Goal: Task Accomplishment & Management: Use online tool/utility

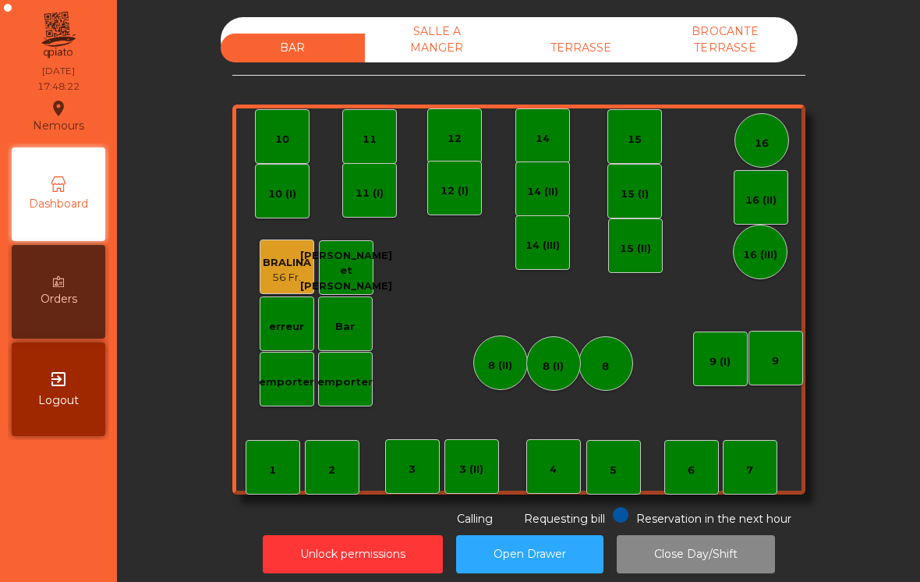
click at [599, 58] on div "TERRASSE" at bounding box center [581, 48] width 144 height 29
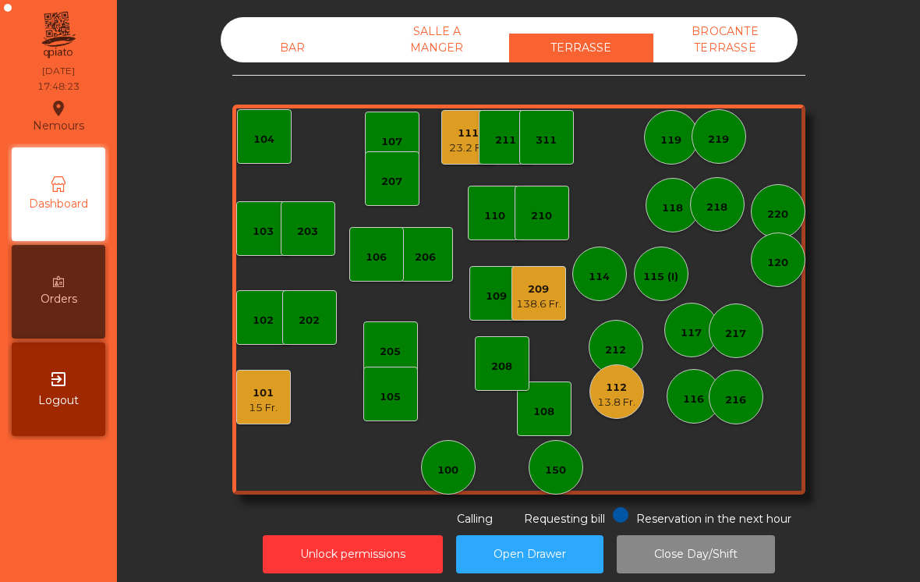
click at [675, 123] on div "119" at bounding box center [671, 137] width 55 height 55
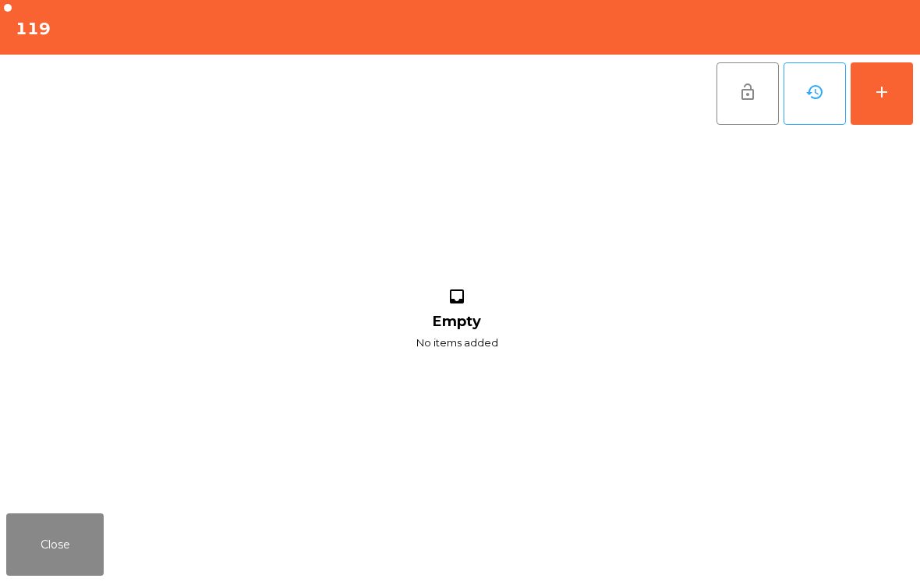
click at [873, 108] on button "add" at bounding box center [881, 93] width 62 height 62
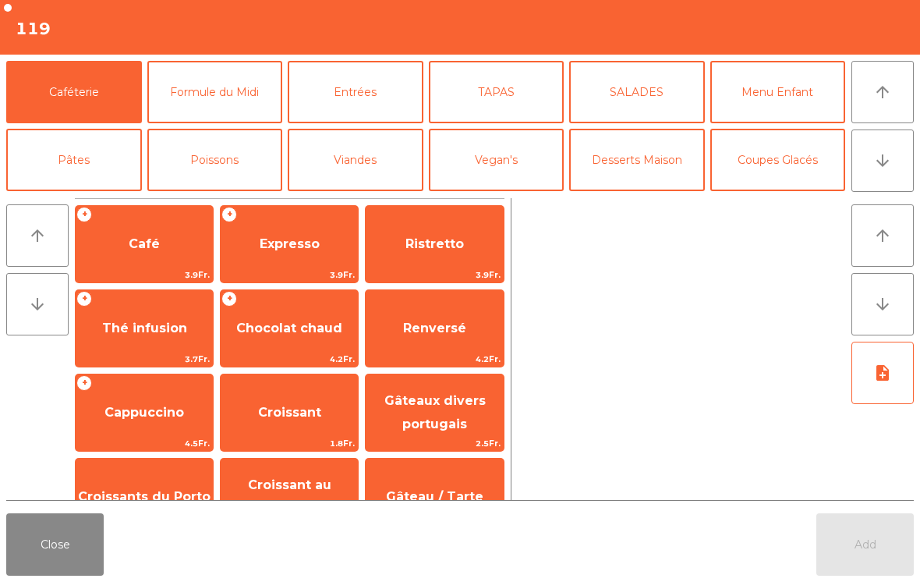
click at [861, 167] on button "arrow_downward" at bounding box center [882, 160] width 62 height 62
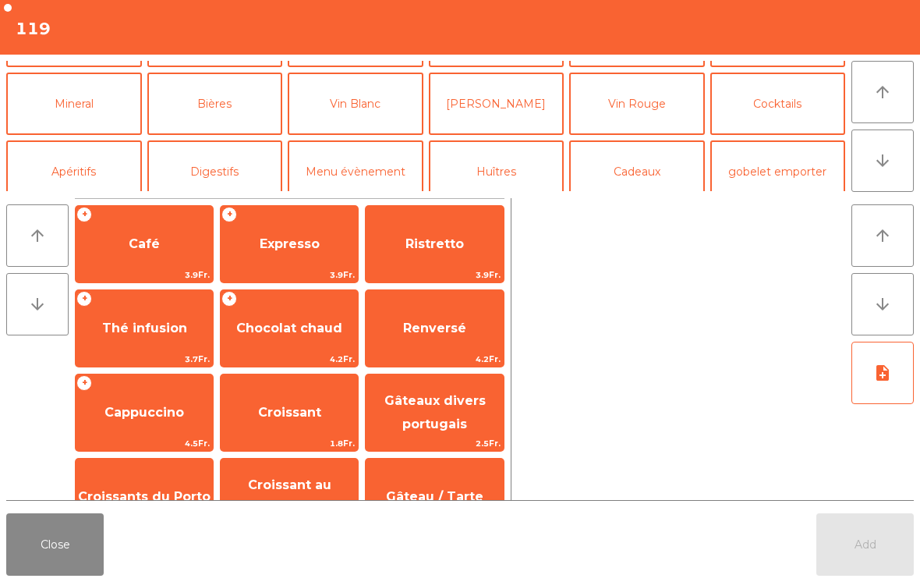
scroll to position [136, 0]
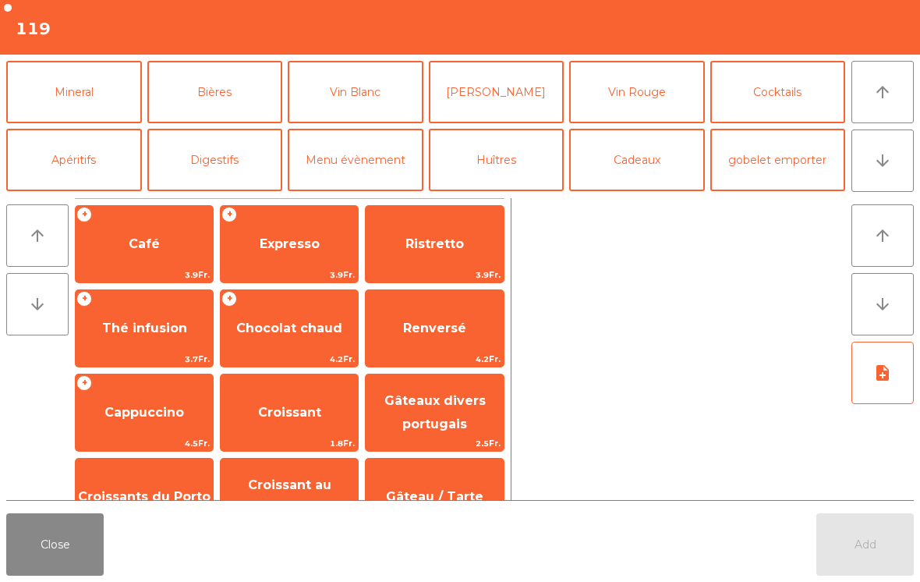
click at [86, 72] on button "Mineral" at bounding box center [74, 92] width 136 height 62
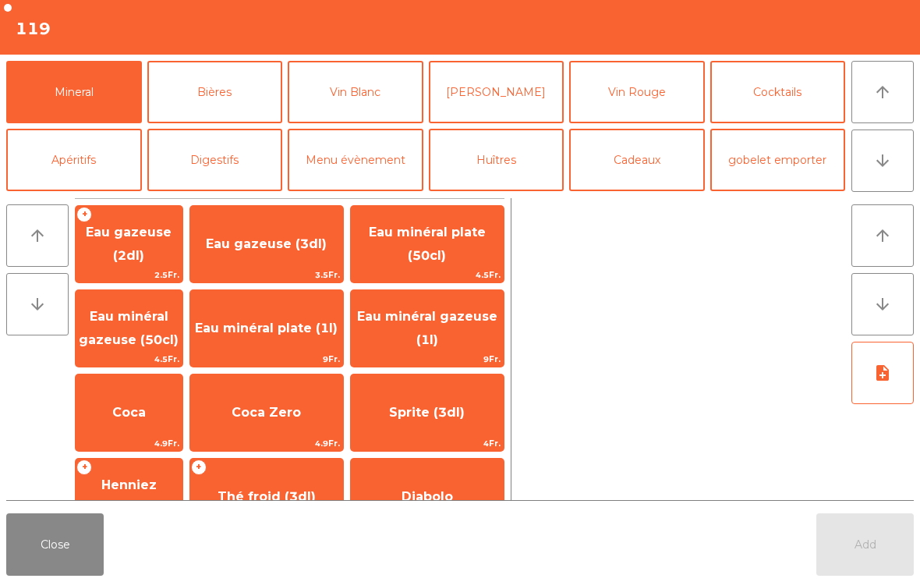
click at [238, 103] on button "Bières" at bounding box center [215, 92] width 136 height 62
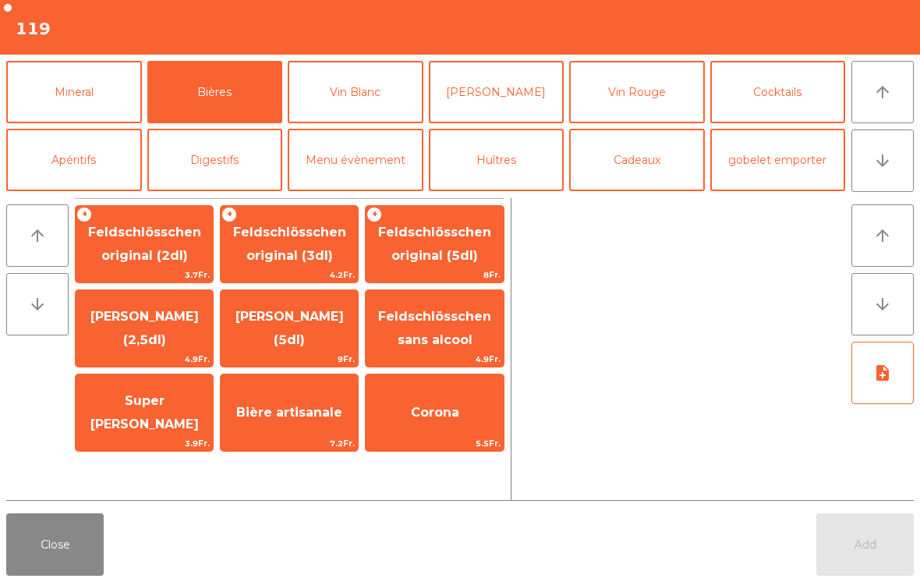
click at [461, 248] on span "Feldschlösschen original (5dl)" at bounding box center [434, 244] width 113 height 38
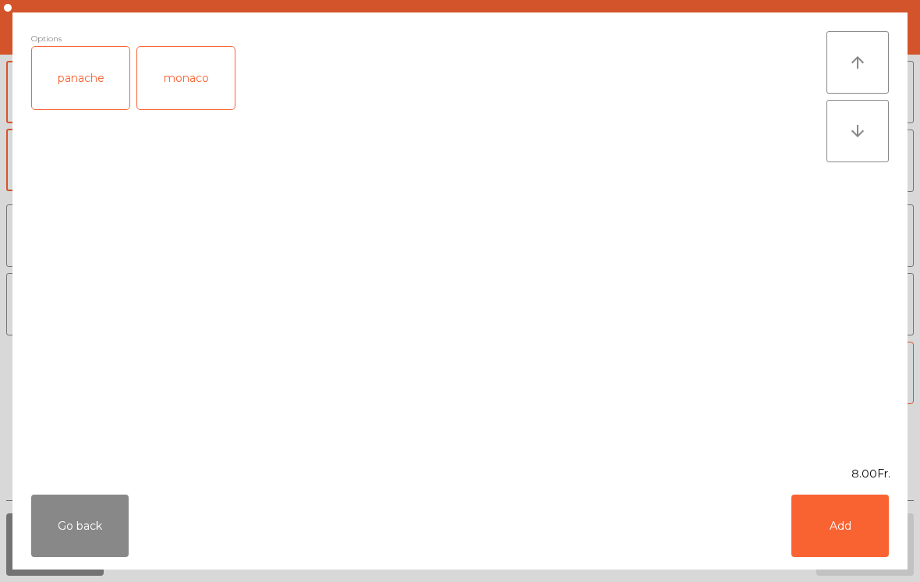
click at [868, 536] on button "Add" at bounding box center [839, 525] width 97 height 62
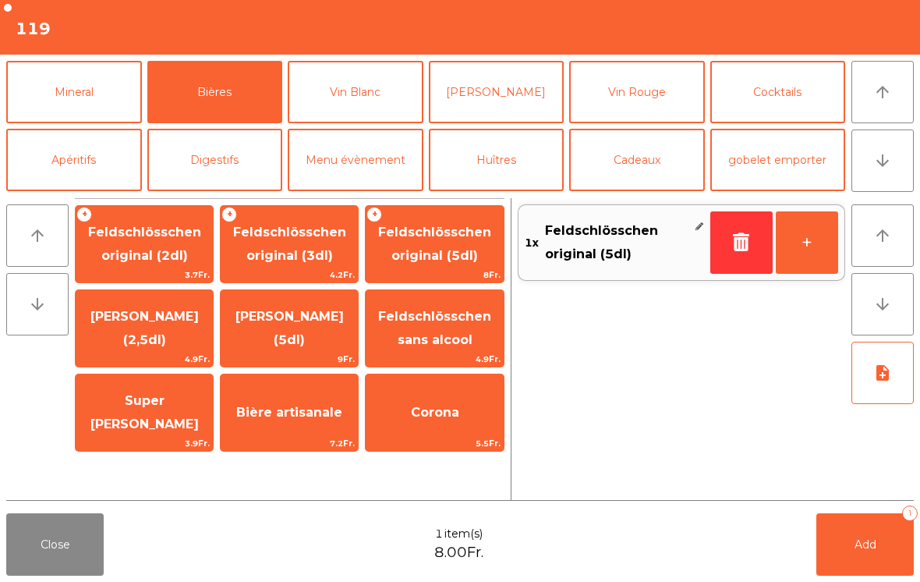
click at [852, 575] on button "Add 1" at bounding box center [864, 544] width 97 height 62
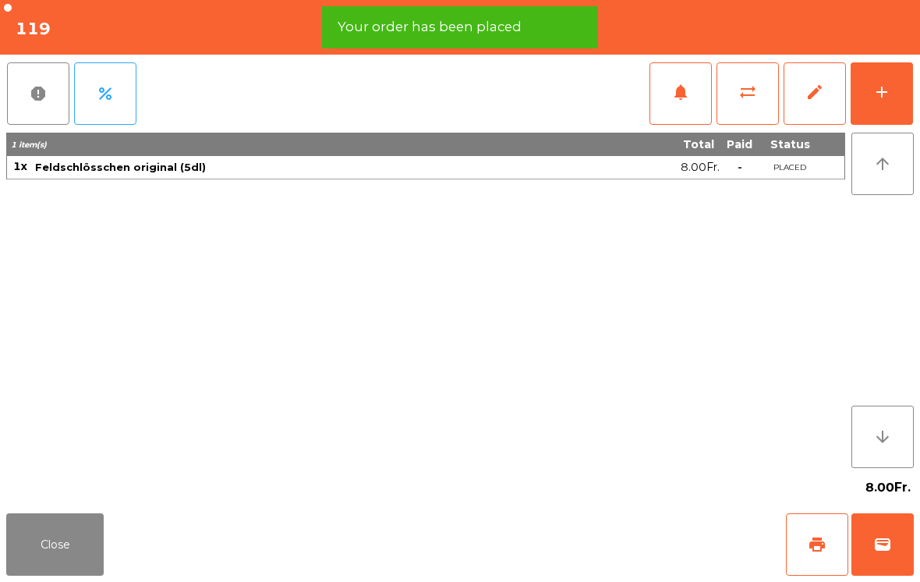
click at [77, 525] on button "Close" at bounding box center [54, 544] width 97 height 62
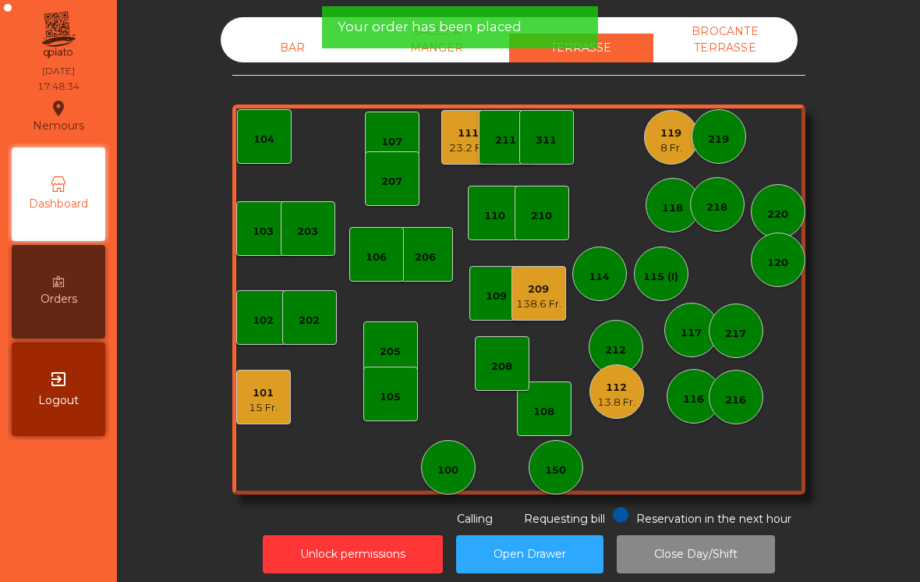
click at [462, 136] on div "111" at bounding box center [468, 134] width 38 height 16
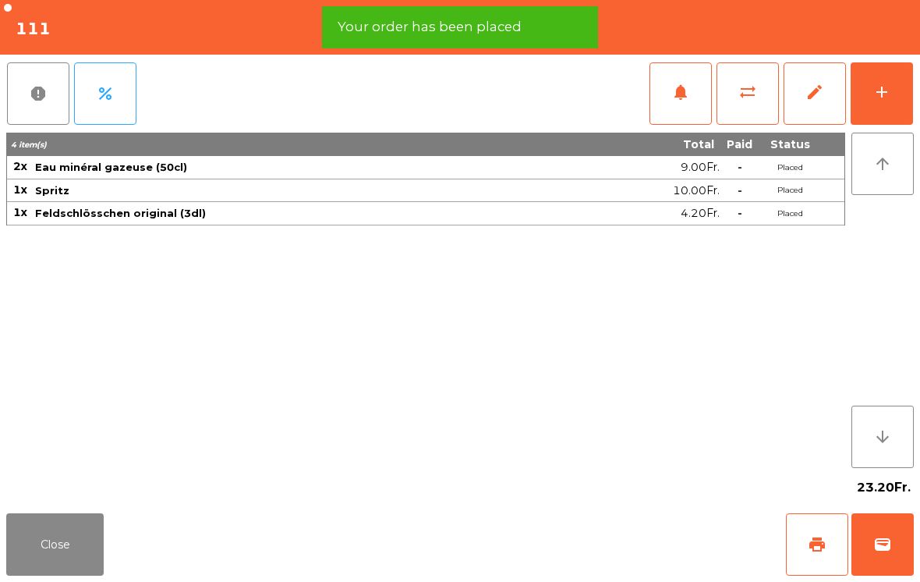
click at [903, 557] on button "wallet" at bounding box center [882, 544] width 62 height 62
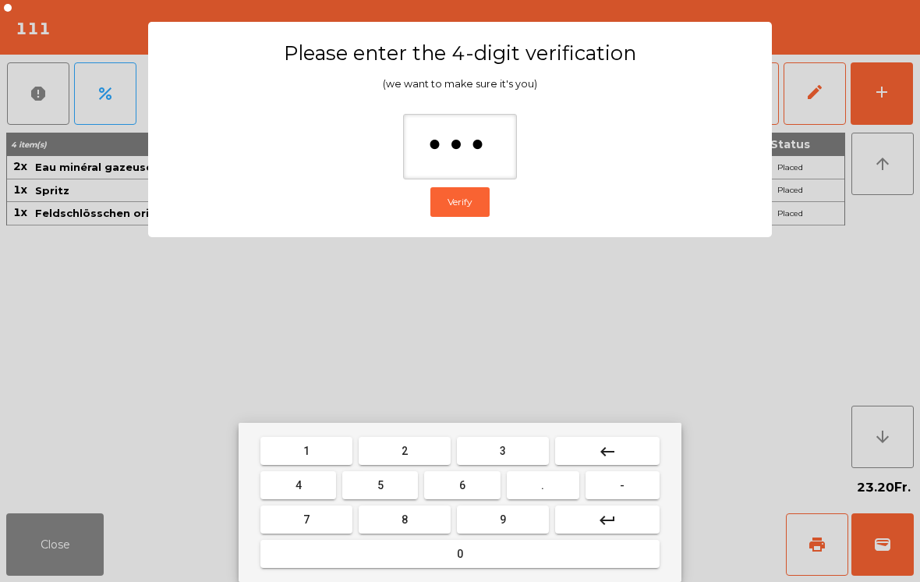
type input "****"
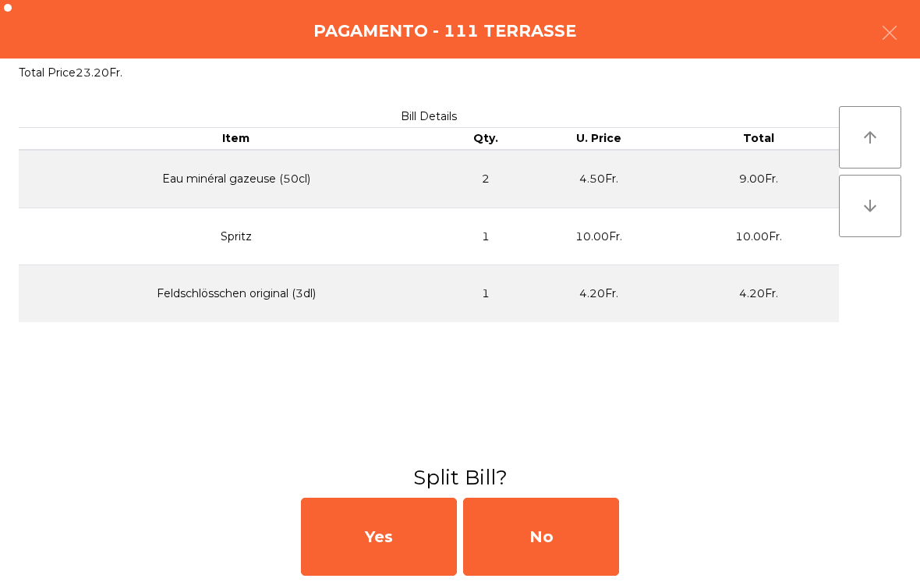
click at [583, 539] on div "No" at bounding box center [541, 536] width 156 height 78
click at [574, 542] on div "No" at bounding box center [541, 536] width 156 height 78
click at [546, 543] on div "No" at bounding box center [541, 536] width 156 height 78
click at [546, 542] on div "No" at bounding box center [541, 536] width 156 height 78
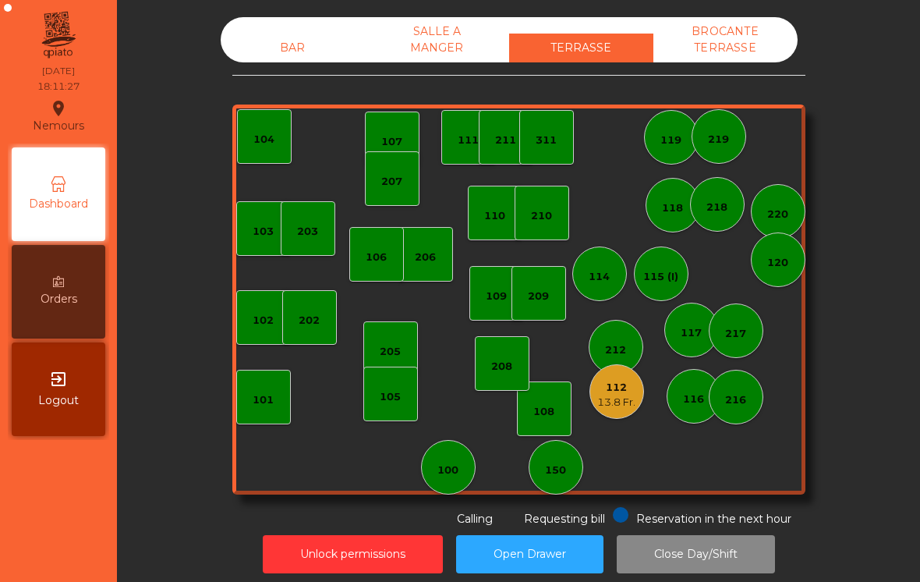
click at [721, 224] on div "218" at bounding box center [717, 204] width 55 height 55
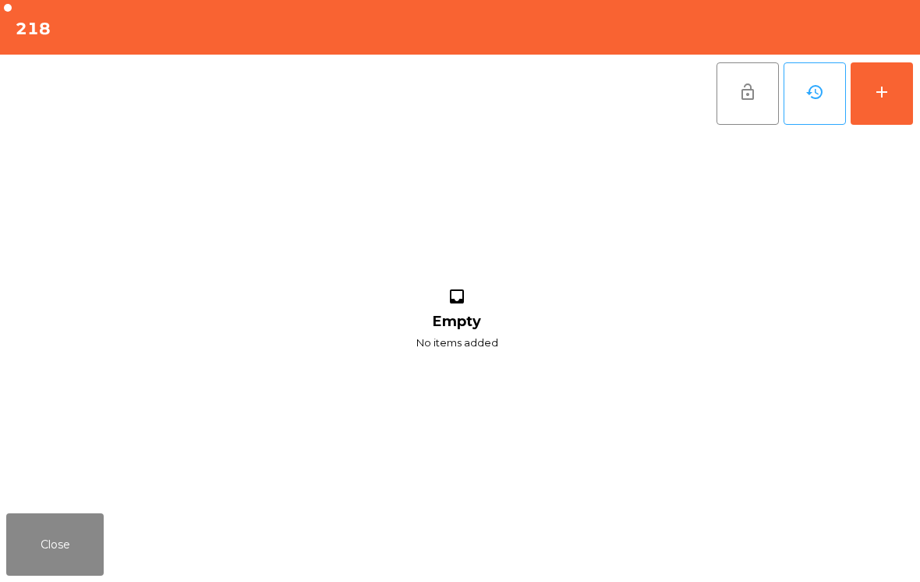
click at [912, 78] on button "add" at bounding box center [881, 93] width 62 height 62
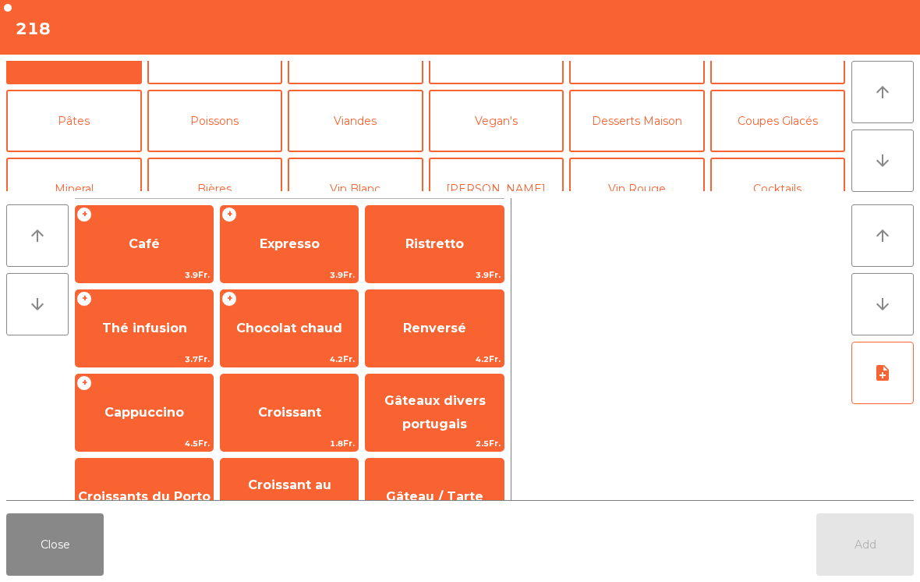
scroll to position [57, 0]
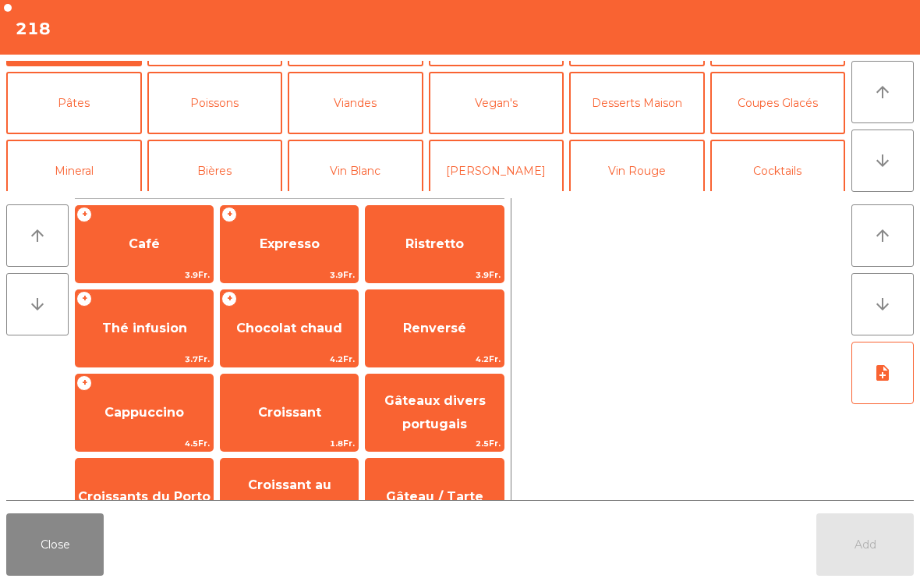
click at [212, 182] on button "Bières" at bounding box center [215, 171] width 136 height 62
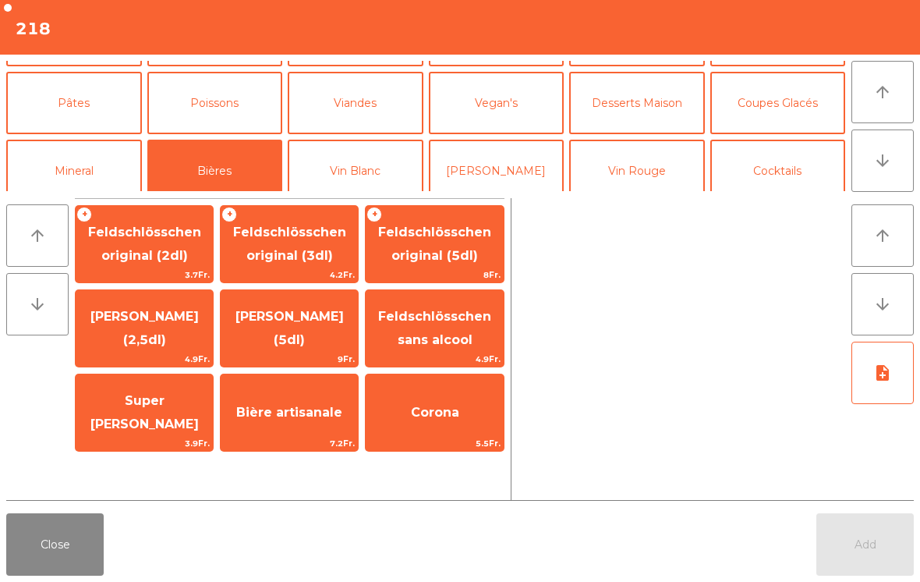
click at [300, 242] on span "Feldschlösschen original (3dl)" at bounding box center [289, 244] width 137 height 66
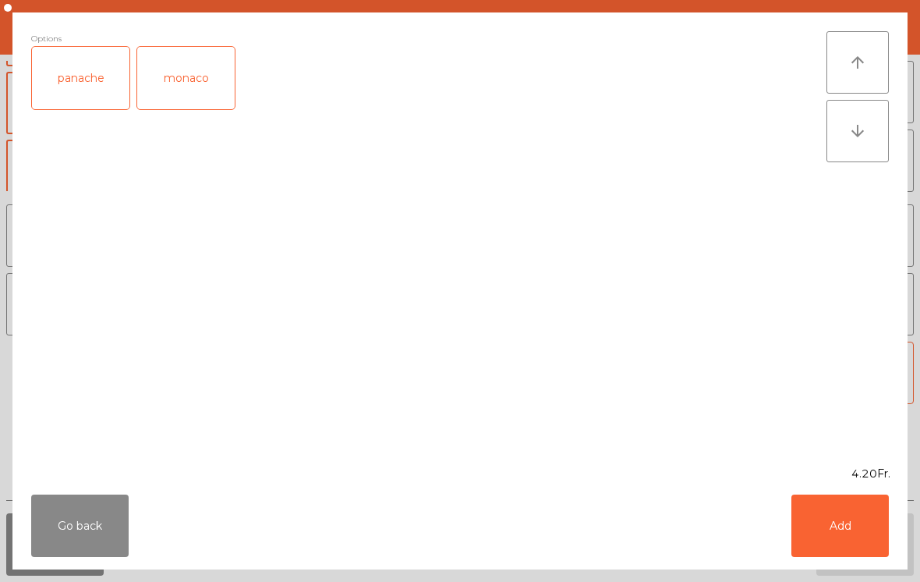
click at [879, 567] on div "Go back Add" at bounding box center [459, 525] width 895 height 87
click at [832, 511] on button "Add" at bounding box center [839, 525] width 97 height 62
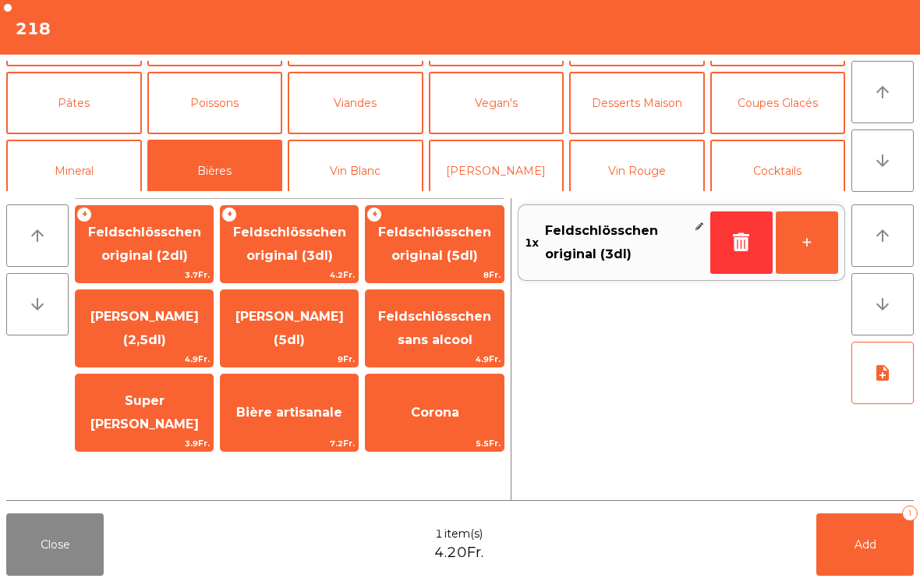
click at [814, 244] on button "+" at bounding box center [807, 242] width 62 height 62
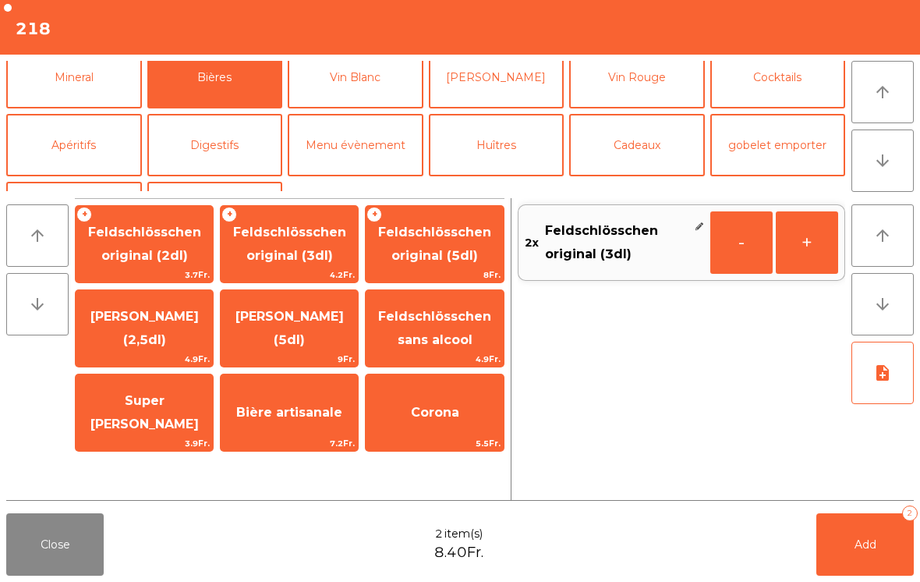
click at [76, 101] on button "Mineral" at bounding box center [74, 77] width 136 height 62
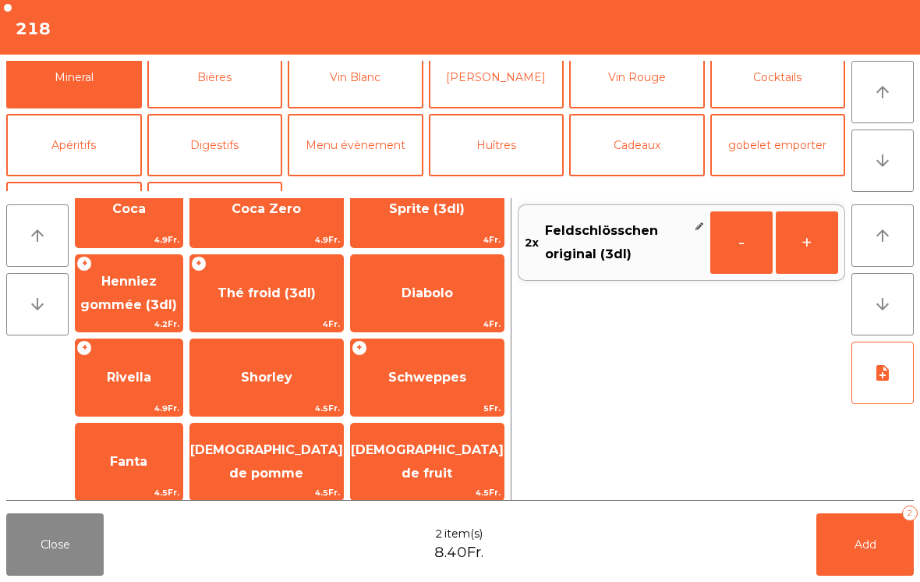
scroll to position [204, 0]
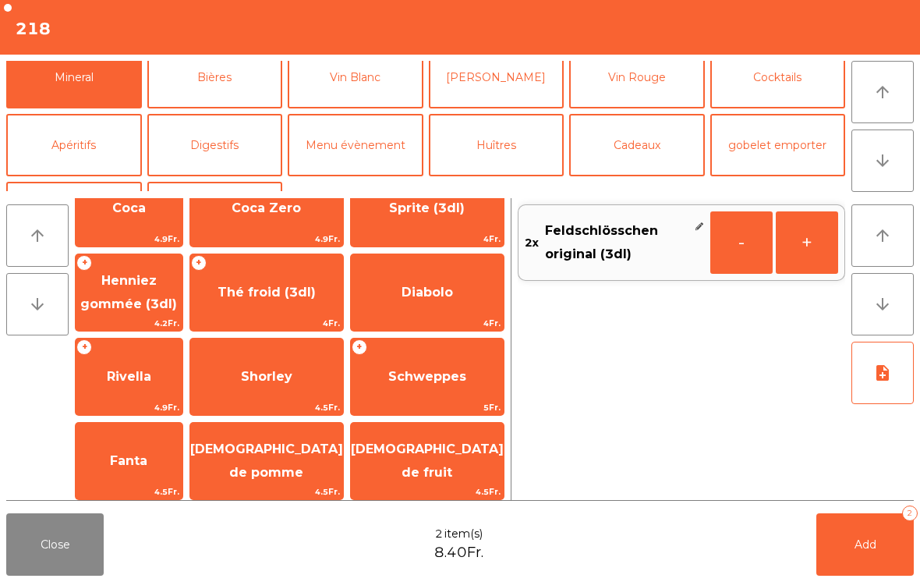
click at [430, 236] on span "4Fr." at bounding box center [427, 239] width 153 height 15
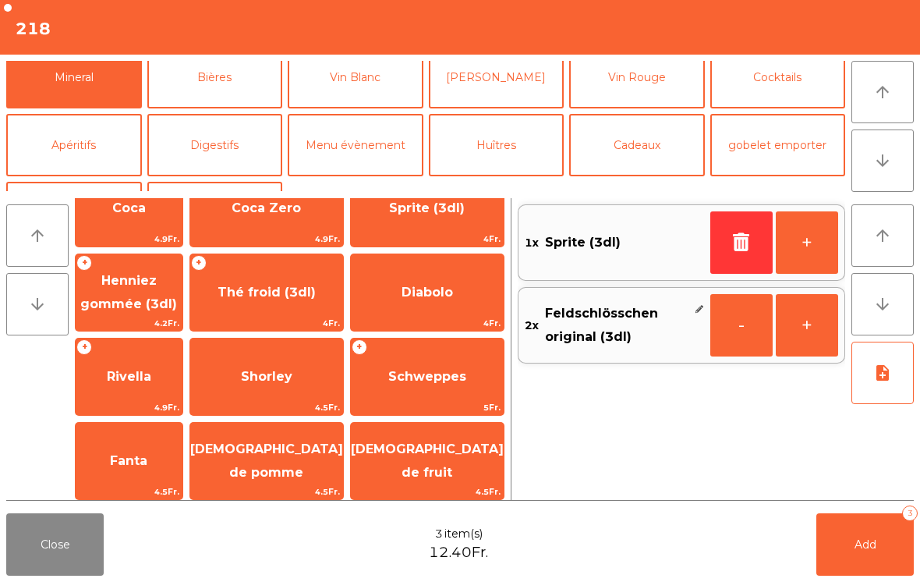
click at [806, 249] on button "+" at bounding box center [807, 242] width 62 height 62
click at [889, 528] on button "Add 4" at bounding box center [864, 544] width 97 height 62
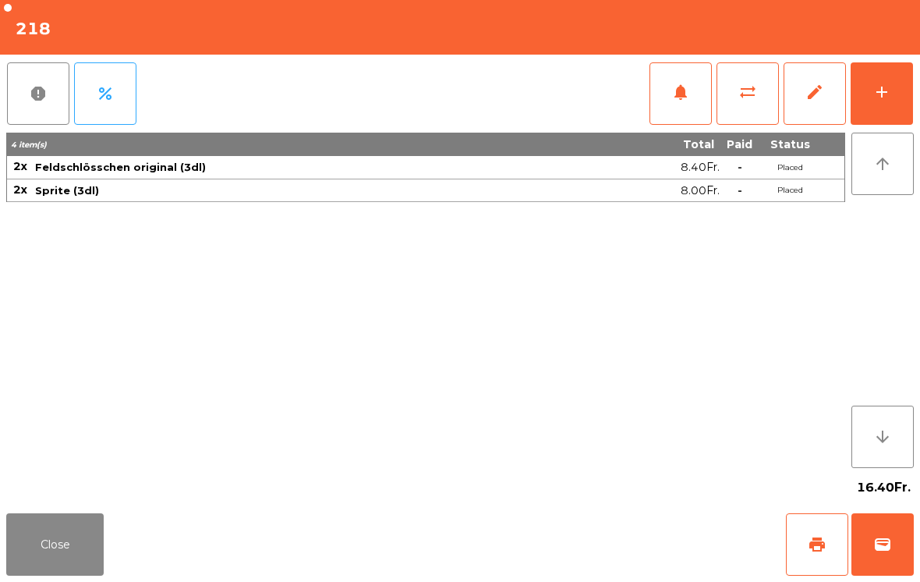
click at [903, 112] on button "add" at bounding box center [881, 93] width 62 height 62
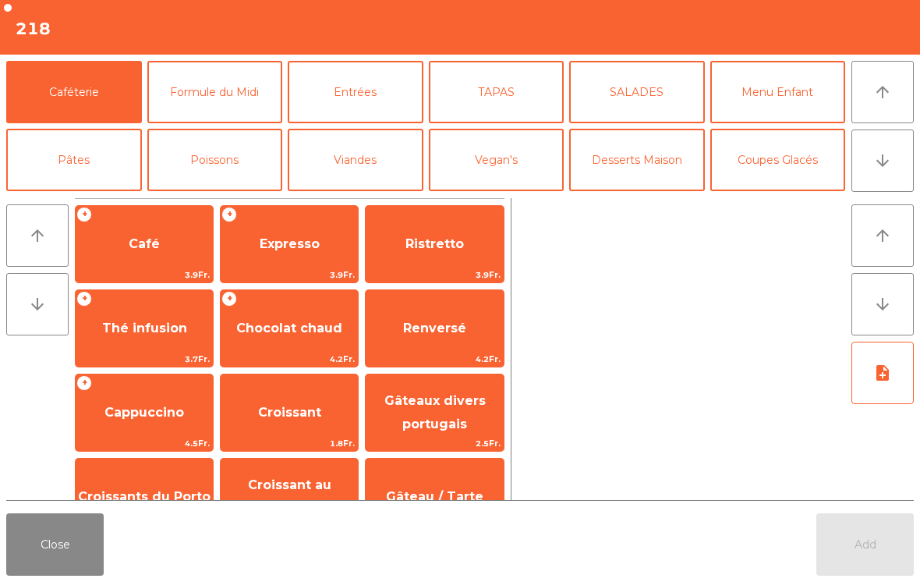
click at [479, 102] on button "TAPAS" at bounding box center [497, 92] width 136 height 62
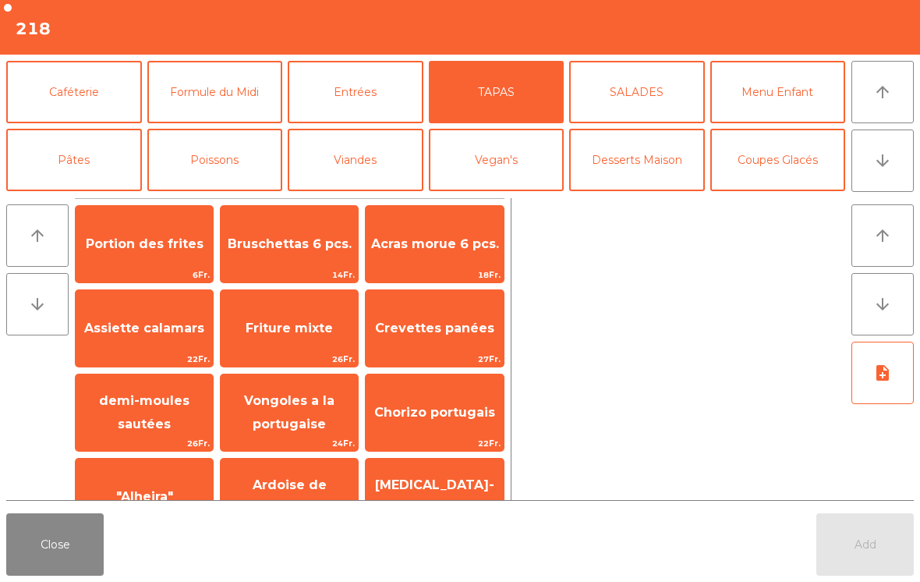
click at [295, 239] on span "Bruschettas 6 pcs." at bounding box center [290, 243] width 124 height 15
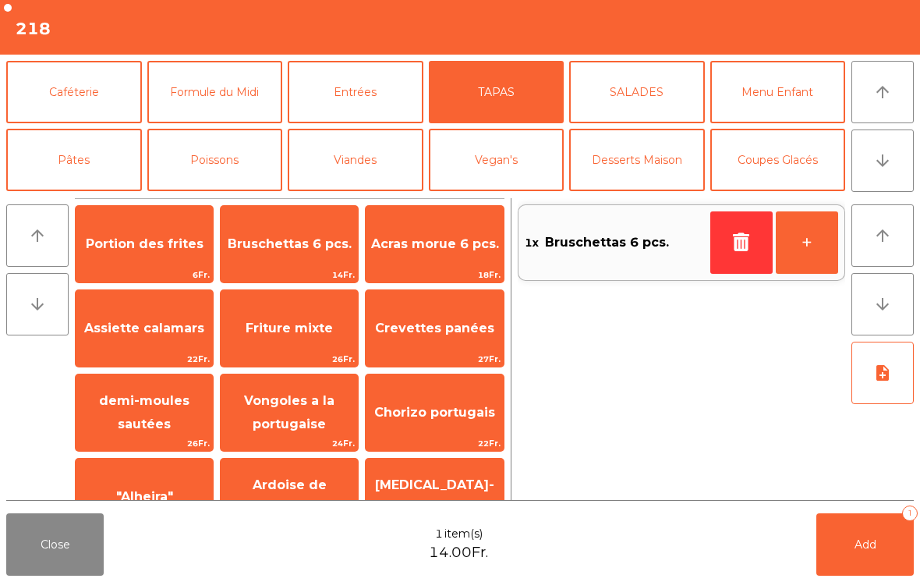
click at [359, 76] on button "Entrées" at bounding box center [356, 92] width 136 height 62
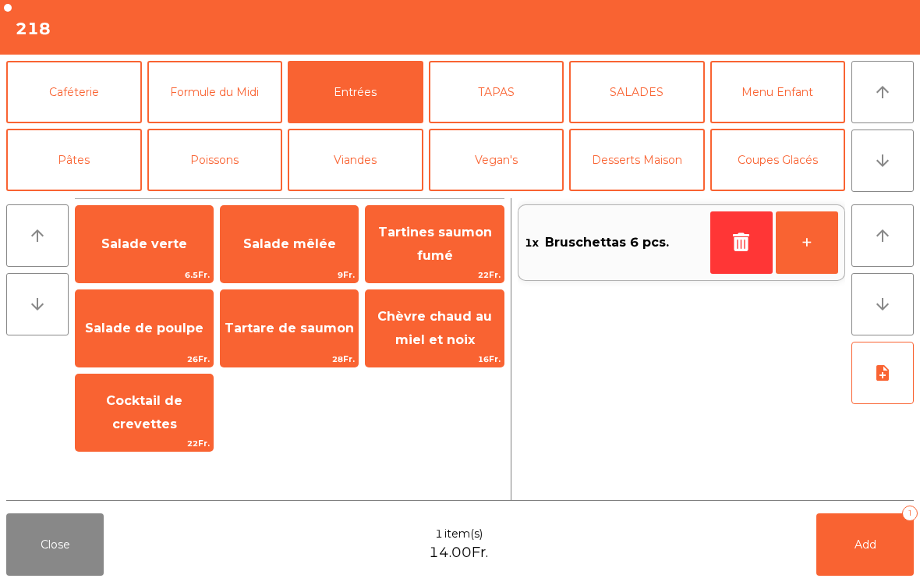
click at [282, 223] on span "Salade mêlée" at bounding box center [289, 244] width 137 height 42
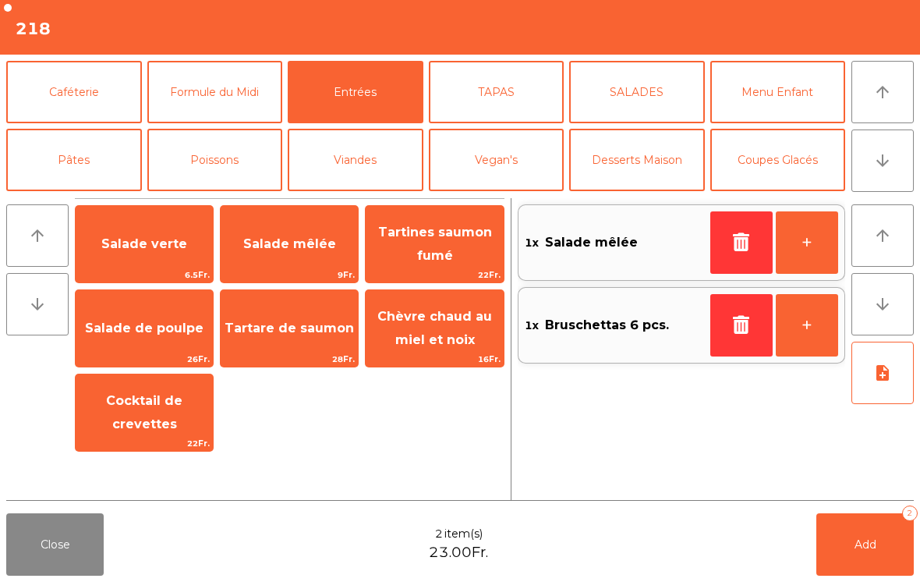
click at [84, 178] on button "Pâtes" at bounding box center [74, 160] width 136 height 62
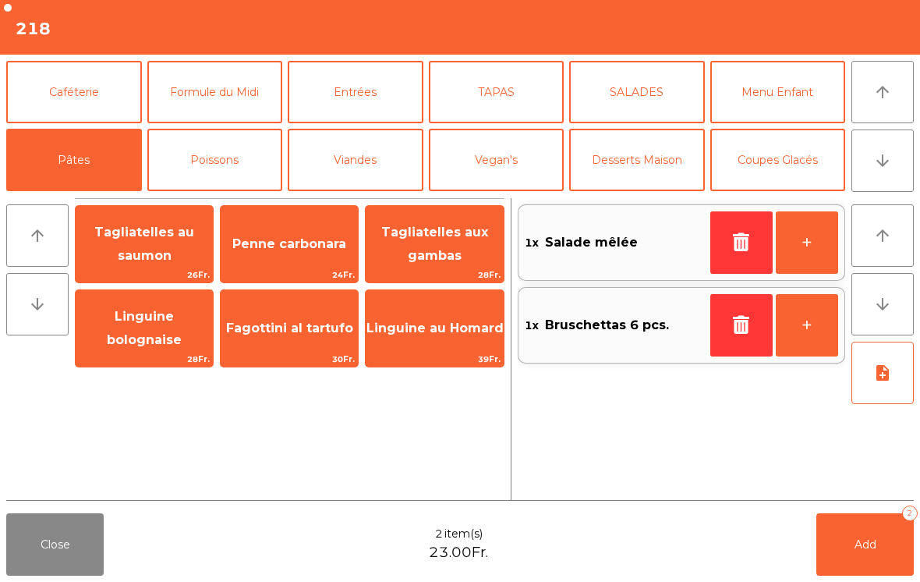
click at [143, 253] on span "Tagliatelles au saumon" at bounding box center [144, 244] width 100 height 38
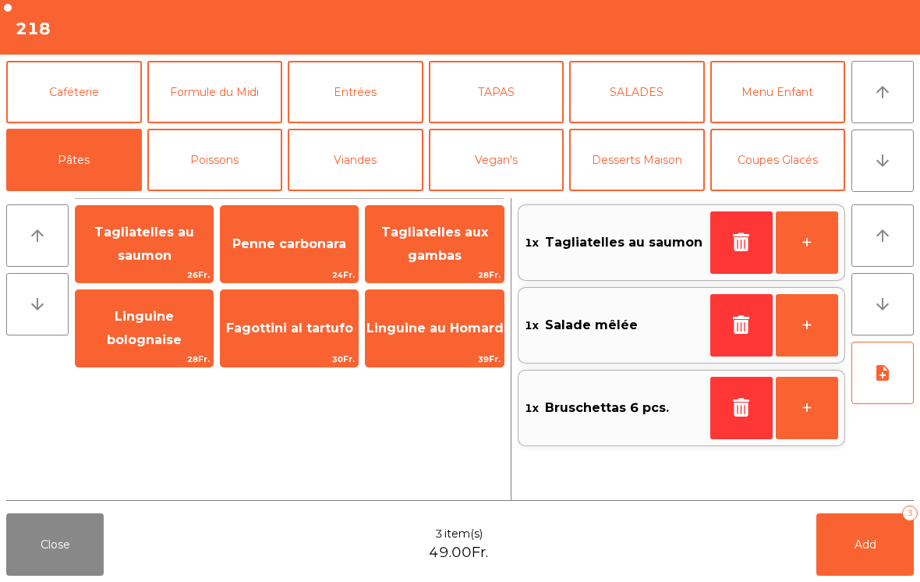
click at [145, 248] on span "Tagliatelles au saumon" at bounding box center [144, 244] width 100 height 38
click at [160, 320] on span "Linguine bolognaise" at bounding box center [144, 328] width 75 height 38
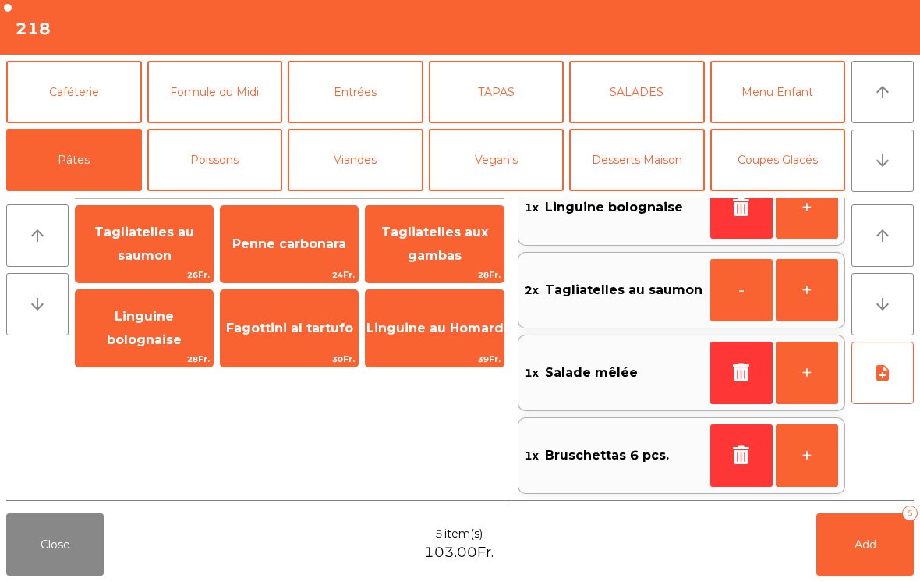
scroll to position [35, 0]
click at [879, 385] on button "note_add" at bounding box center [882, 372] width 62 height 62
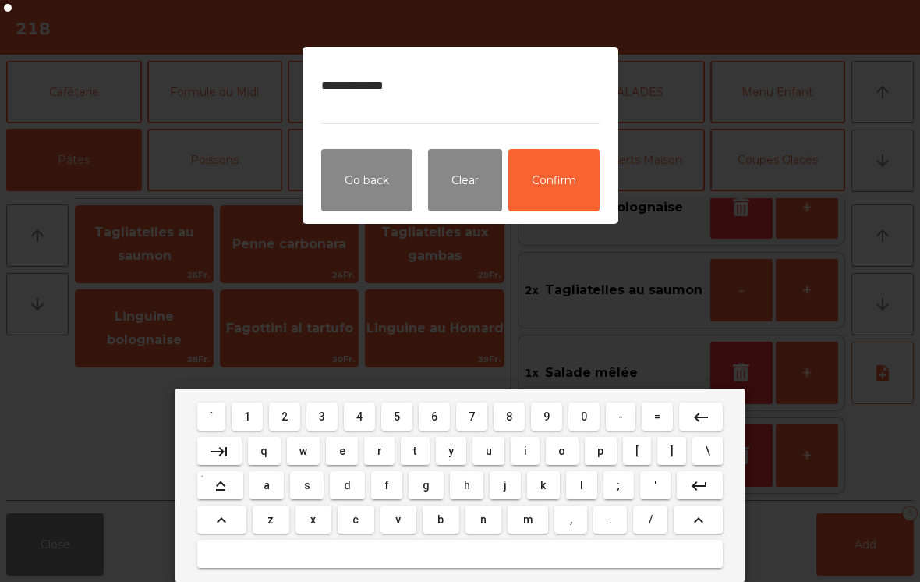
type textarea "**********"
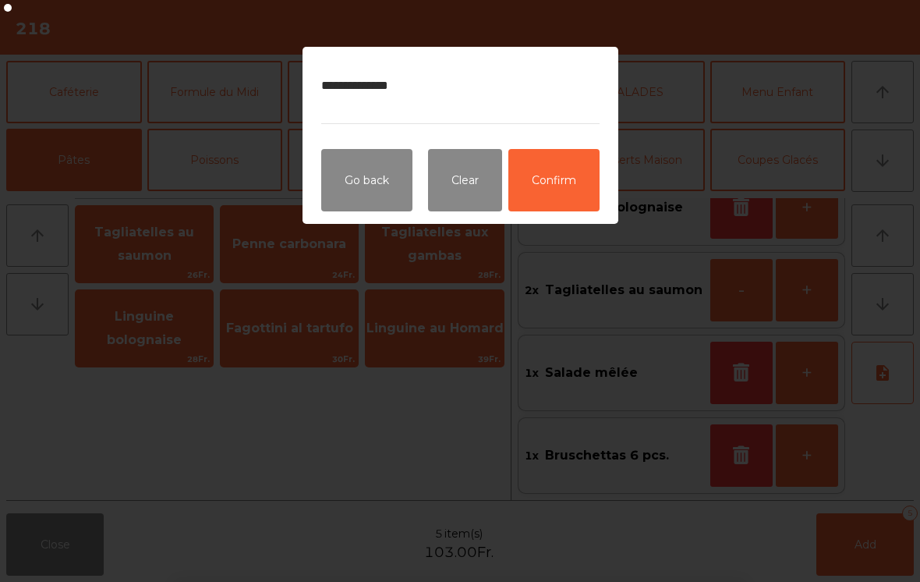
click at [569, 184] on button "Confirm" at bounding box center [553, 180] width 91 height 62
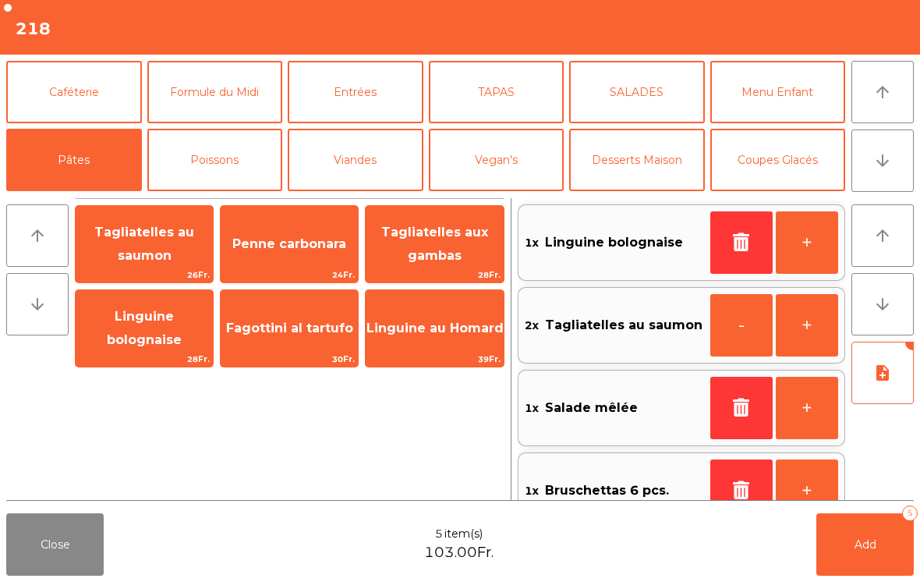
scroll to position [0, 0]
click at [866, 556] on button "Add 5" at bounding box center [864, 544] width 97 height 62
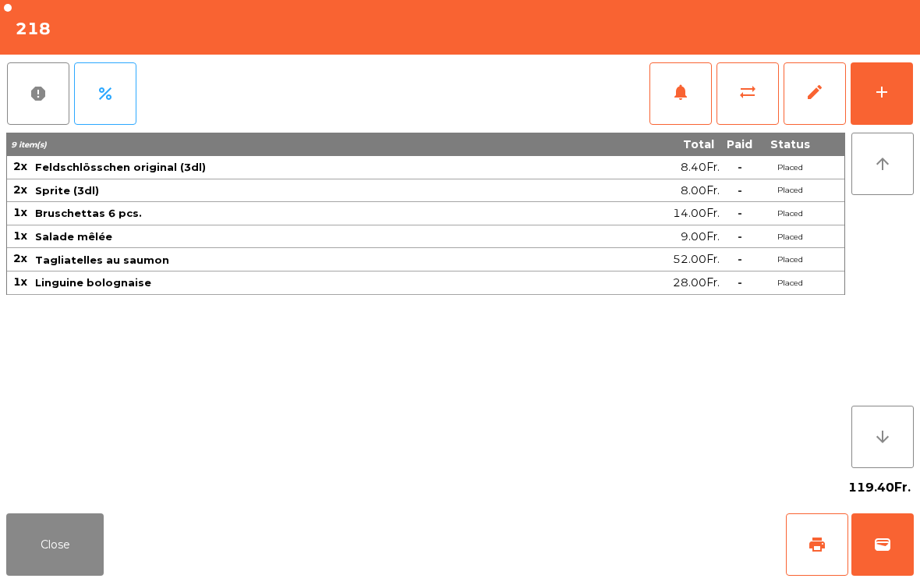
click at [60, 574] on button "Close" at bounding box center [54, 544] width 97 height 62
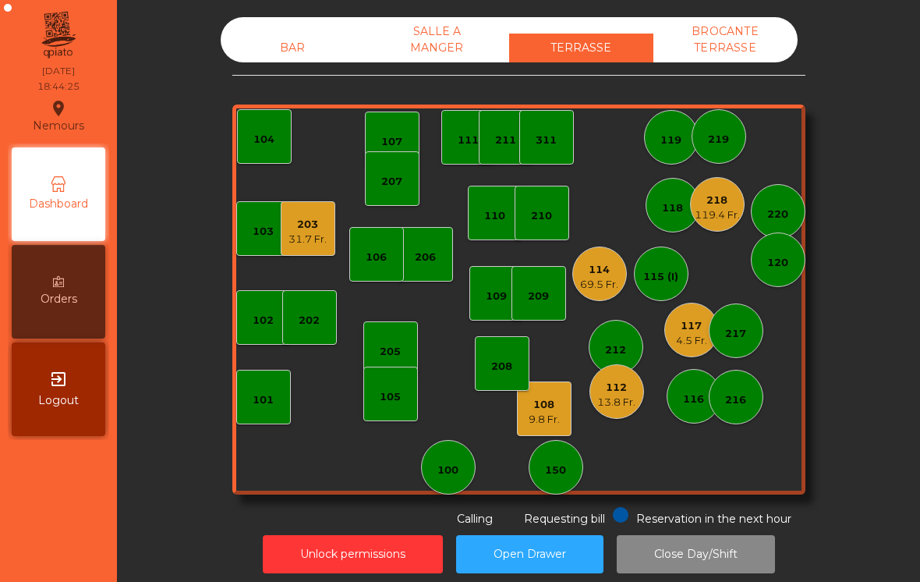
click at [548, 414] on div "9.8 Fr." at bounding box center [544, 420] width 31 height 16
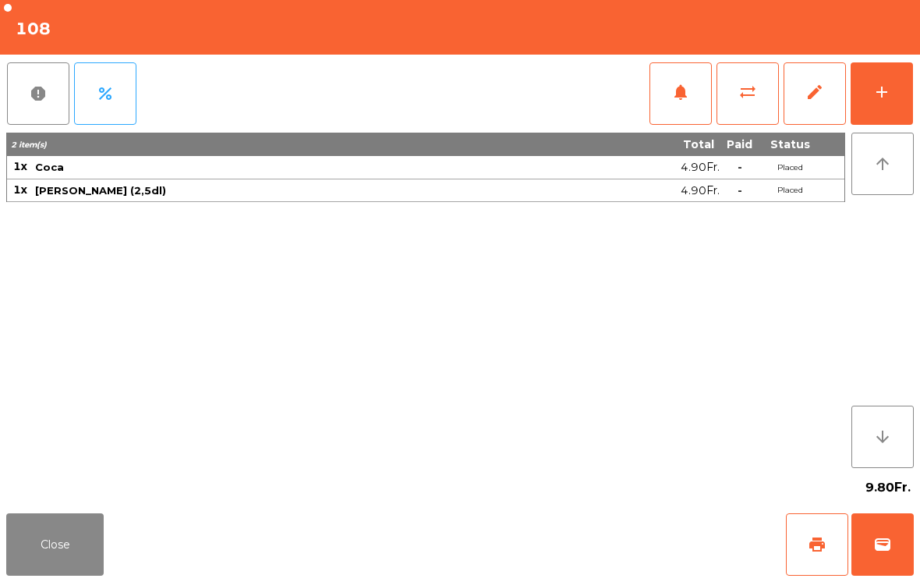
click at [876, 111] on button "add" at bounding box center [881, 93] width 62 height 62
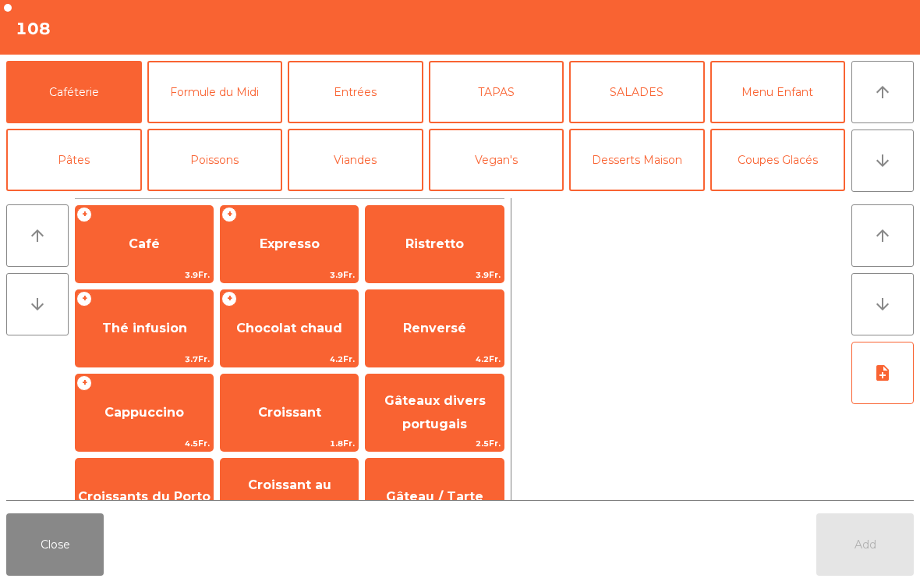
click at [504, 105] on button "TAPAS" at bounding box center [497, 92] width 136 height 62
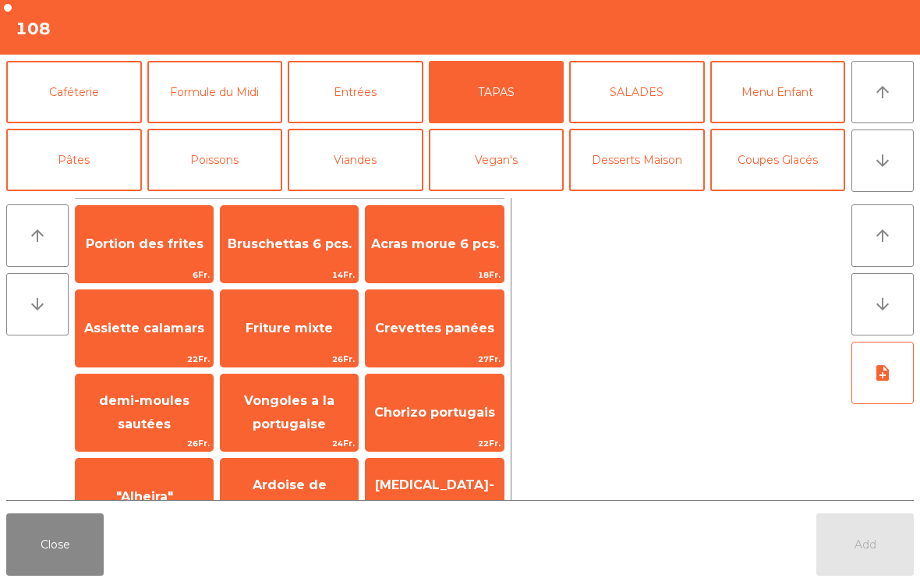
click at [304, 258] on span "Bruschettas 6 pcs." at bounding box center [289, 244] width 137 height 42
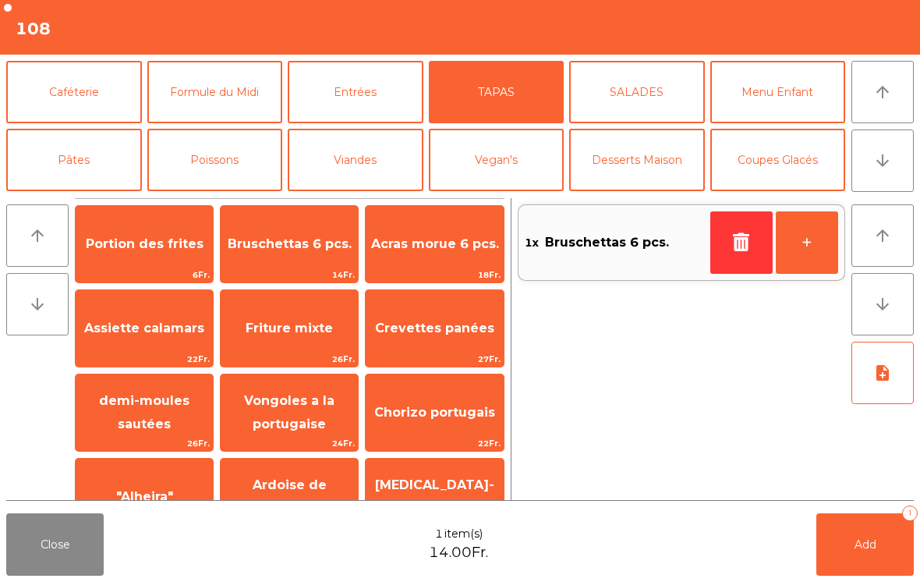
click at [624, 94] on button "SALADES" at bounding box center [637, 92] width 136 height 62
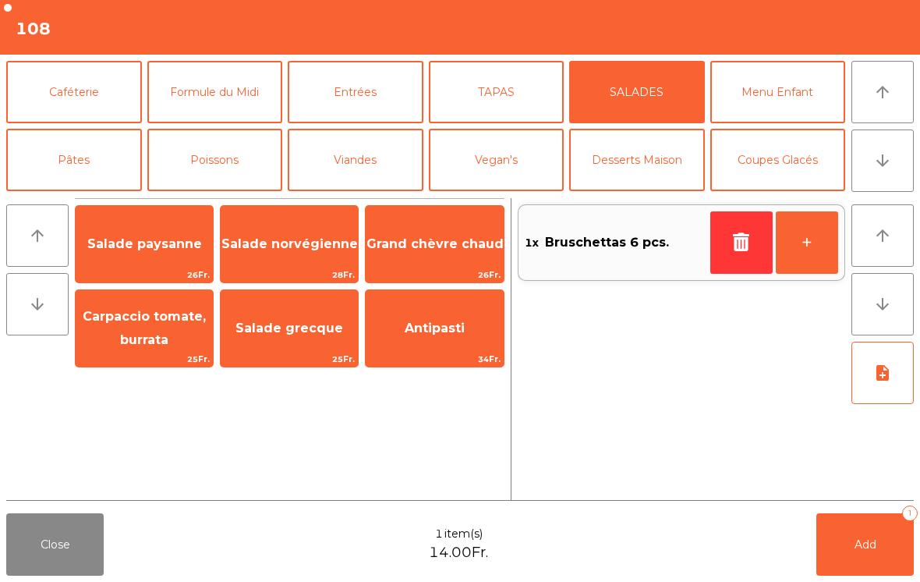
click at [439, 242] on span "Grand chèvre chaud" at bounding box center [434, 243] width 137 height 15
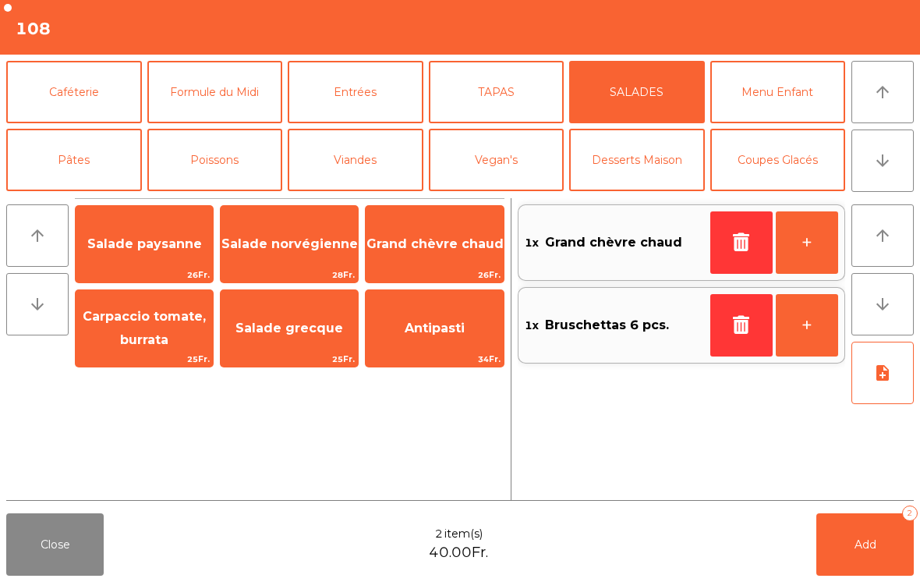
click at [278, 247] on span "Salade norvégienne" at bounding box center [289, 243] width 136 height 15
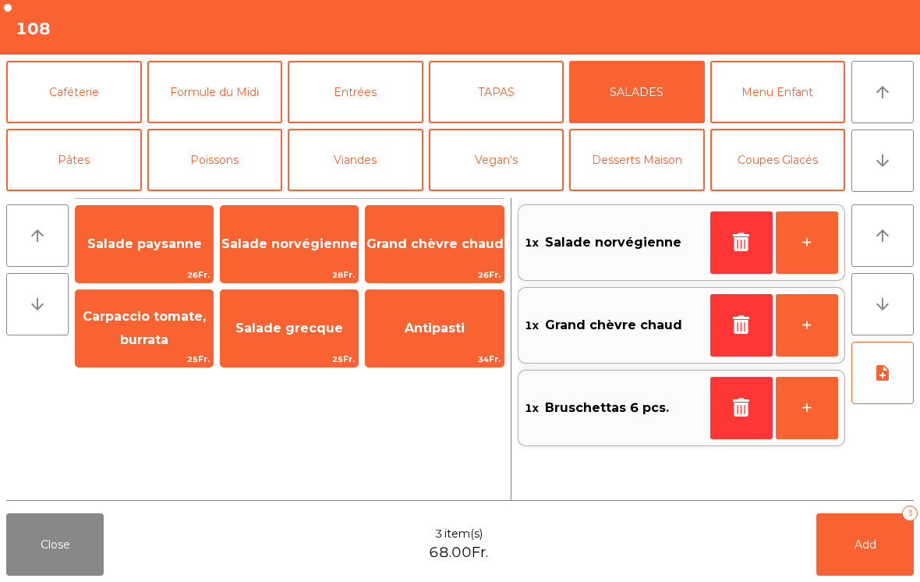
click at [873, 373] on icon "note_add" at bounding box center [882, 372] width 19 height 19
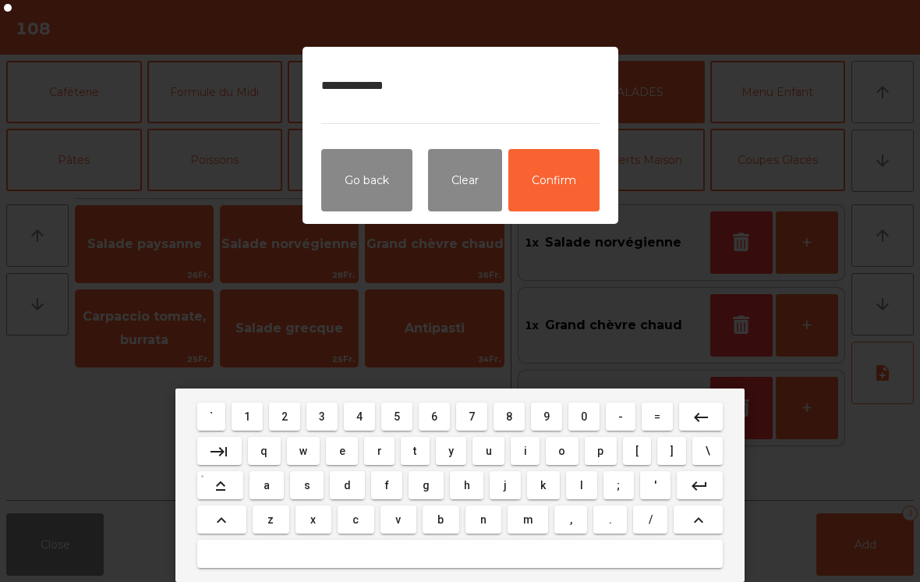
type textarea "**********"
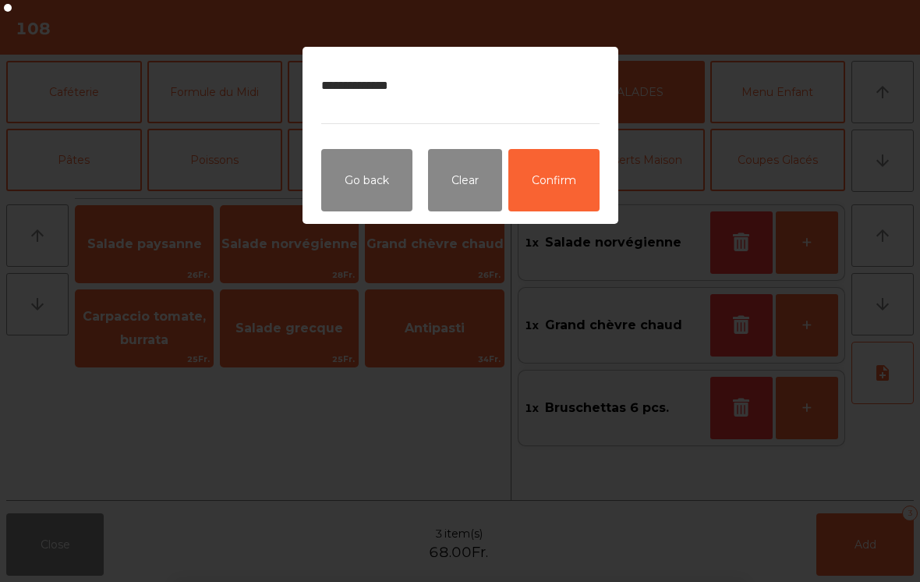
click at [543, 172] on button "Confirm" at bounding box center [553, 180] width 91 height 62
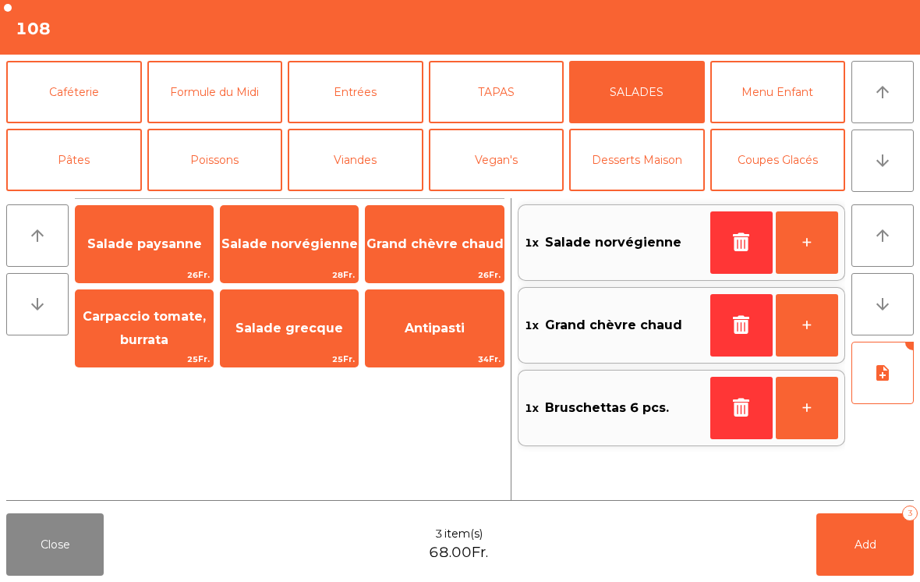
click at [844, 567] on button "Add 3" at bounding box center [864, 544] width 97 height 62
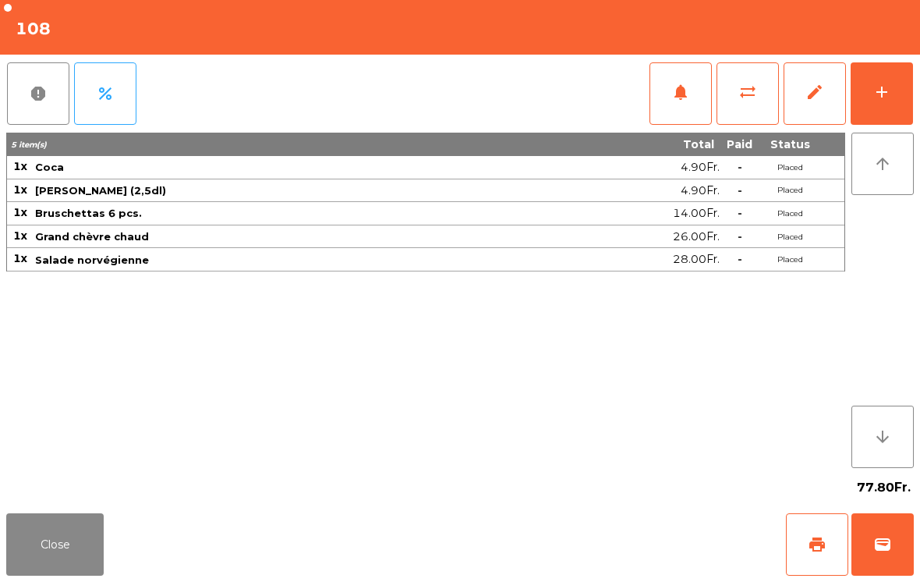
click at [65, 548] on button "Close" at bounding box center [54, 544] width 97 height 62
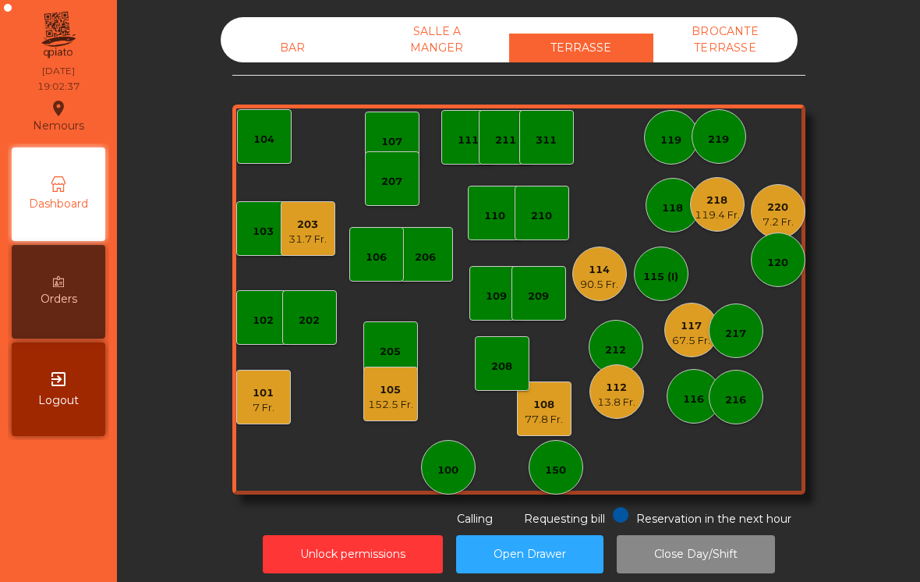
click at [307, 328] on div "202" at bounding box center [309, 317] width 55 height 55
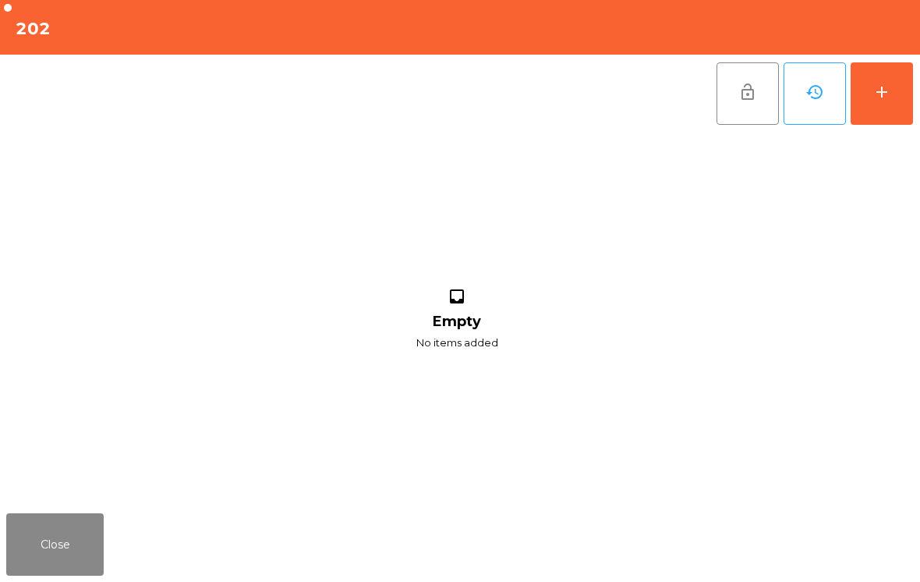
click at [875, 115] on button "add" at bounding box center [881, 93] width 62 height 62
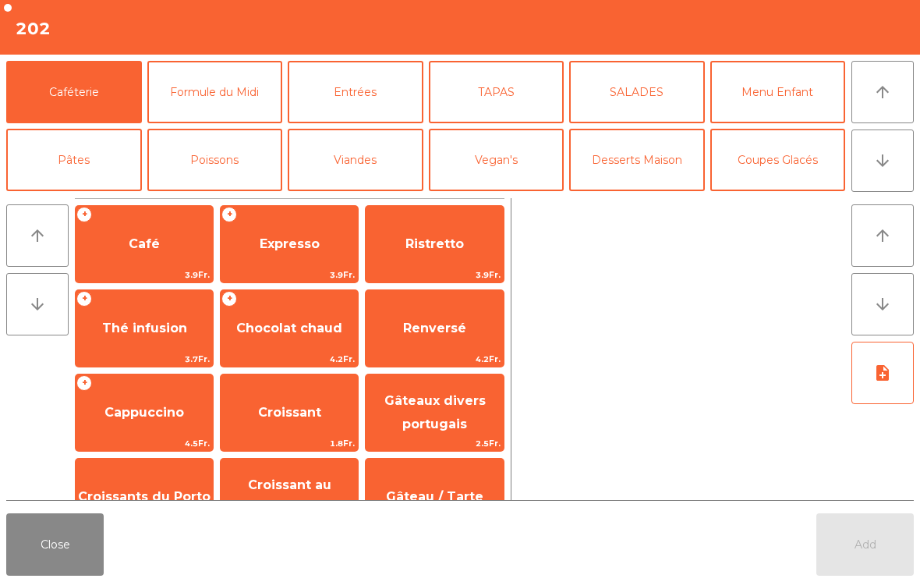
click at [877, 179] on button "arrow_downward" at bounding box center [882, 160] width 62 height 62
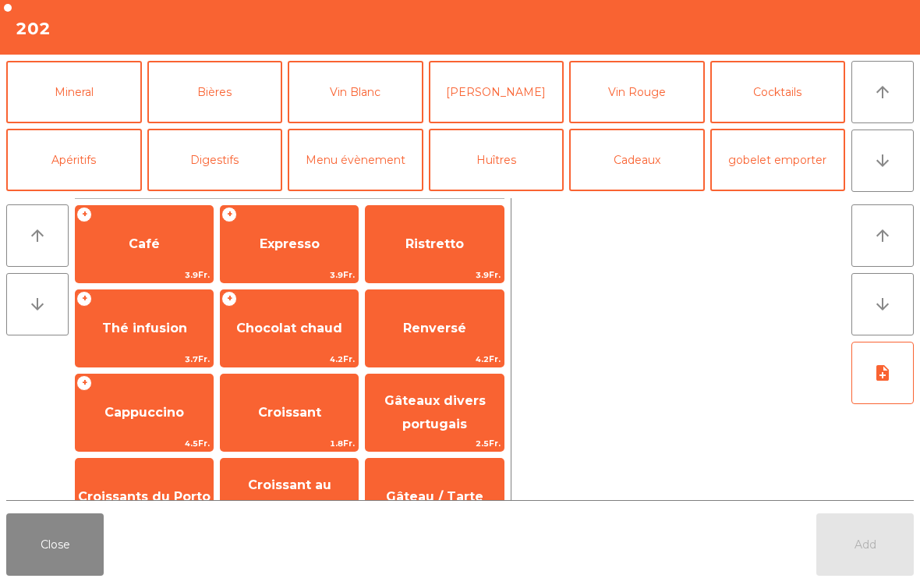
click at [82, 109] on button "Mineral" at bounding box center [74, 92] width 136 height 62
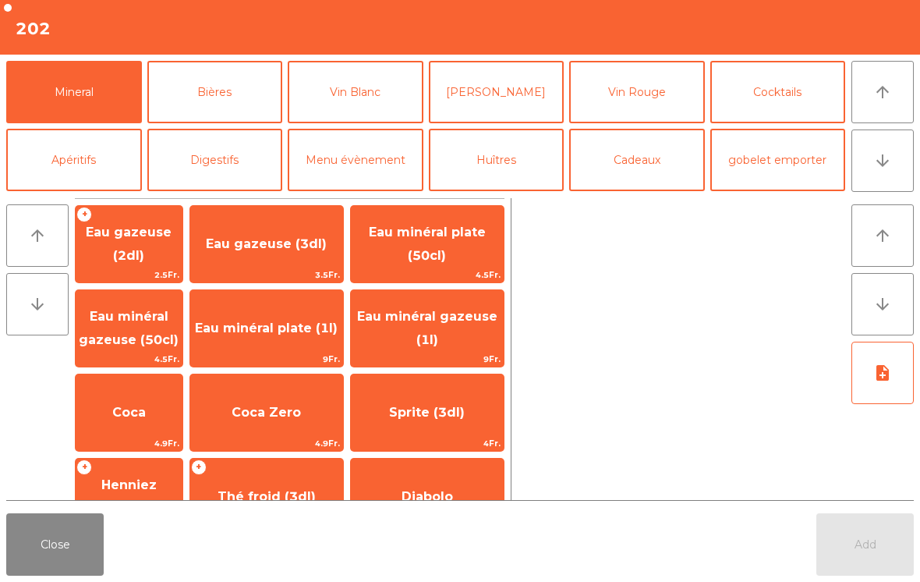
click at [211, 87] on button "Bières" at bounding box center [215, 92] width 136 height 62
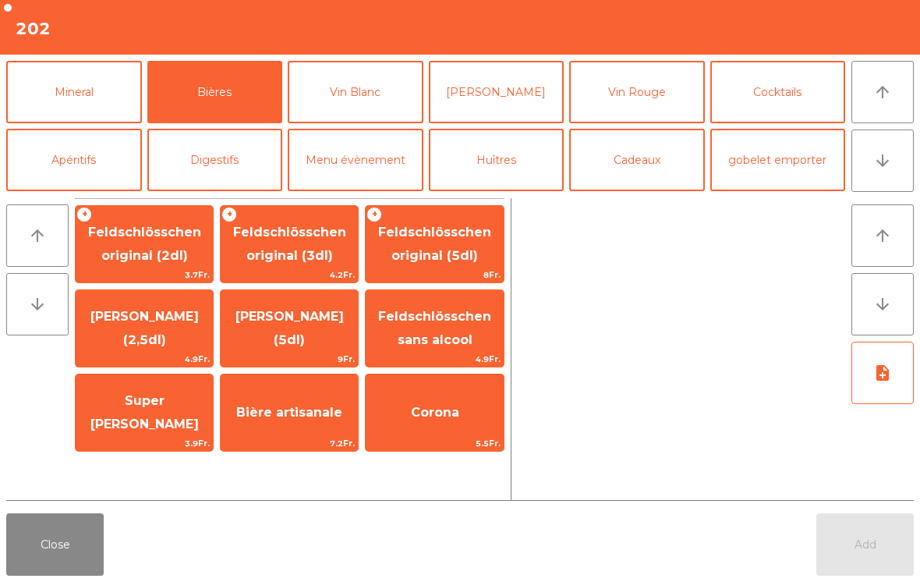
click at [447, 256] on span "Feldschlösschen original (5dl)" at bounding box center [434, 244] width 113 height 38
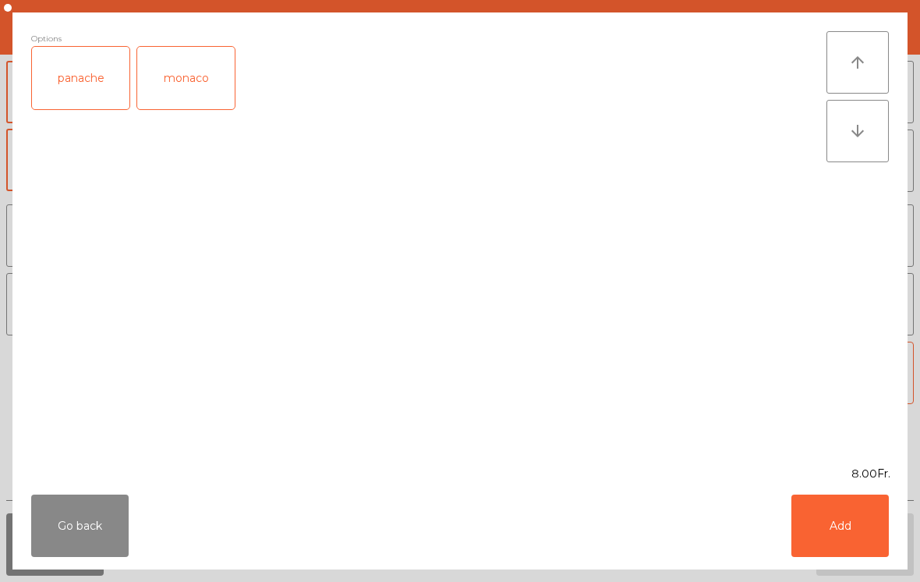
click at [875, 509] on button "Add" at bounding box center [839, 525] width 97 height 62
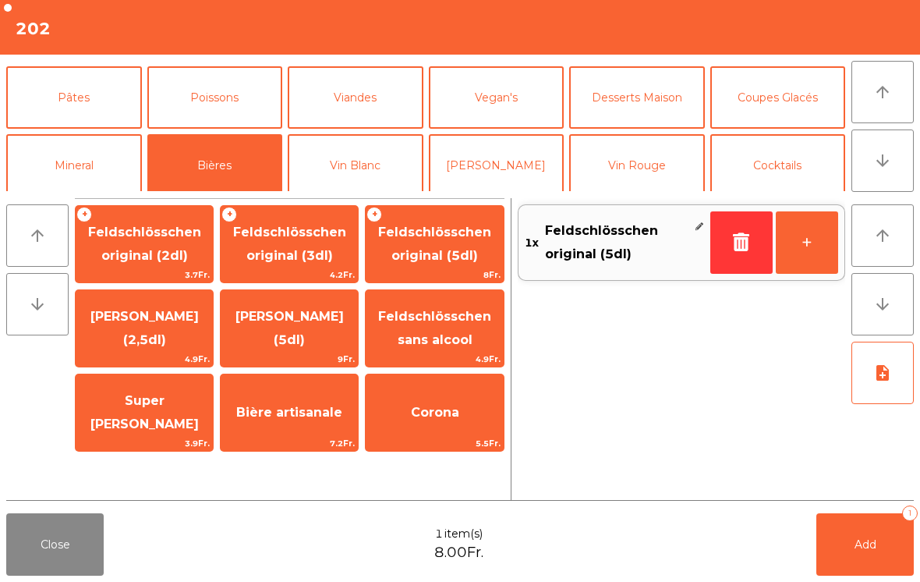
scroll to position [76, 0]
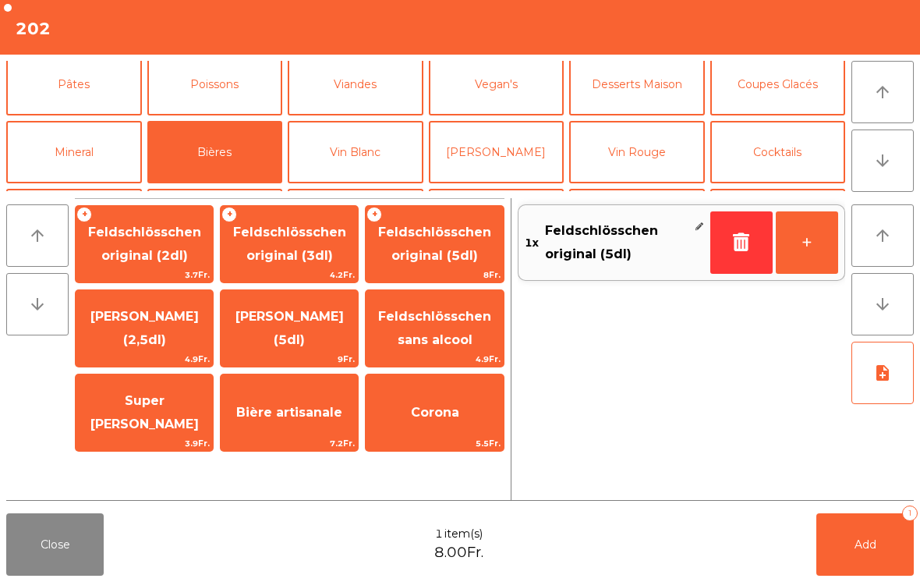
click at [786, 172] on button "Cocktails" at bounding box center [778, 152] width 136 height 62
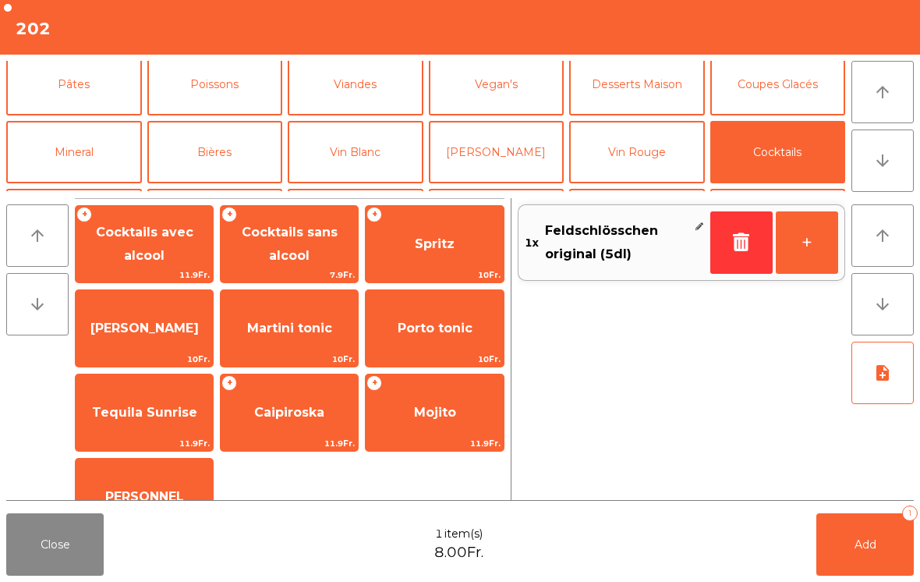
click at [295, 273] on span "7.9Fr." at bounding box center [289, 274] width 137 height 15
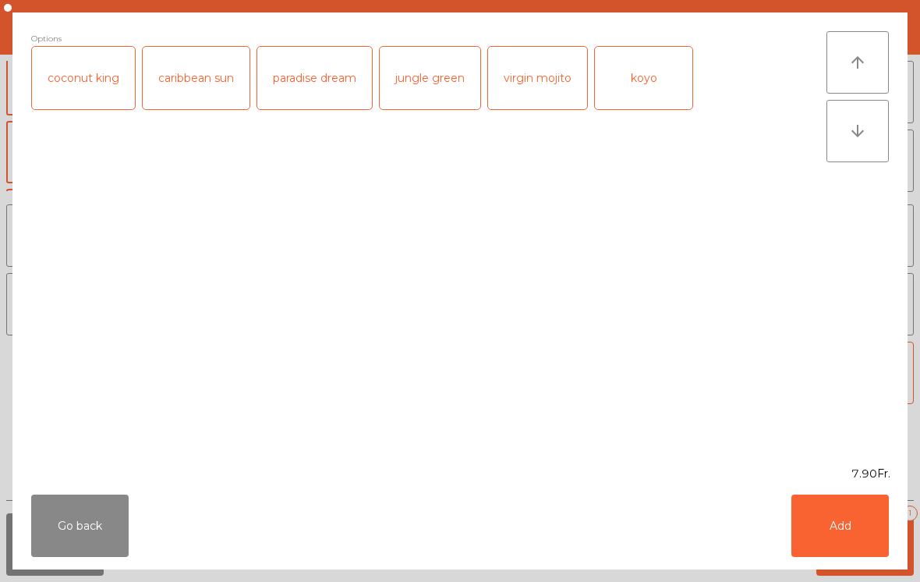
click at [649, 87] on div "koyo" at bounding box center [643, 78] width 97 height 62
click at [801, 553] on button "Add" at bounding box center [839, 525] width 97 height 62
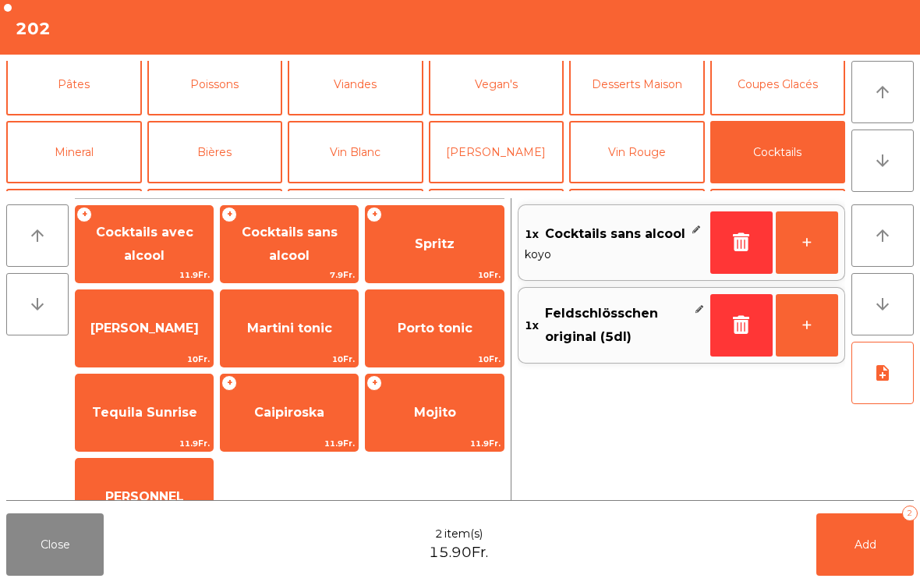
click at [849, 574] on button "Add 2" at bounding box center [864, 544] width 97 height 62
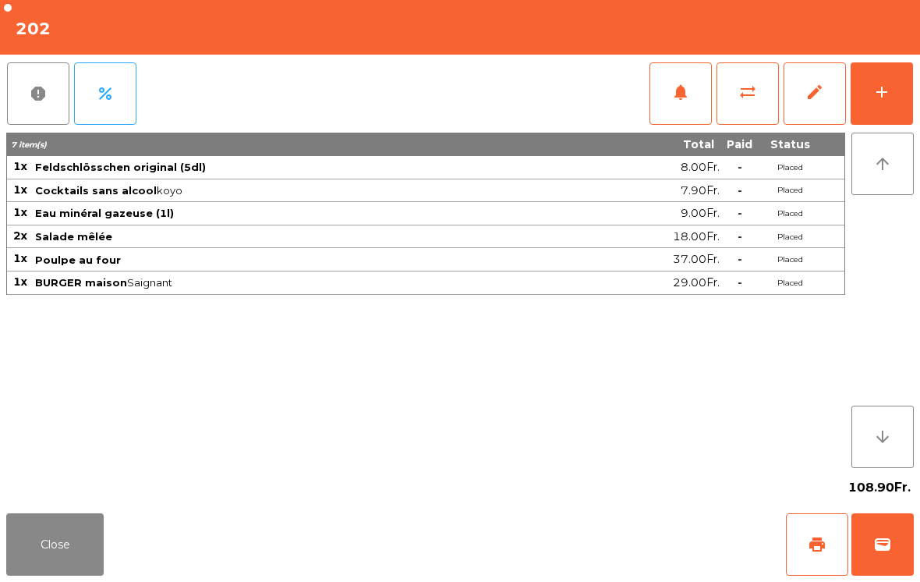
click at [69, 548] on button "Close" at bounding box center [54, 544] width 97 height 62
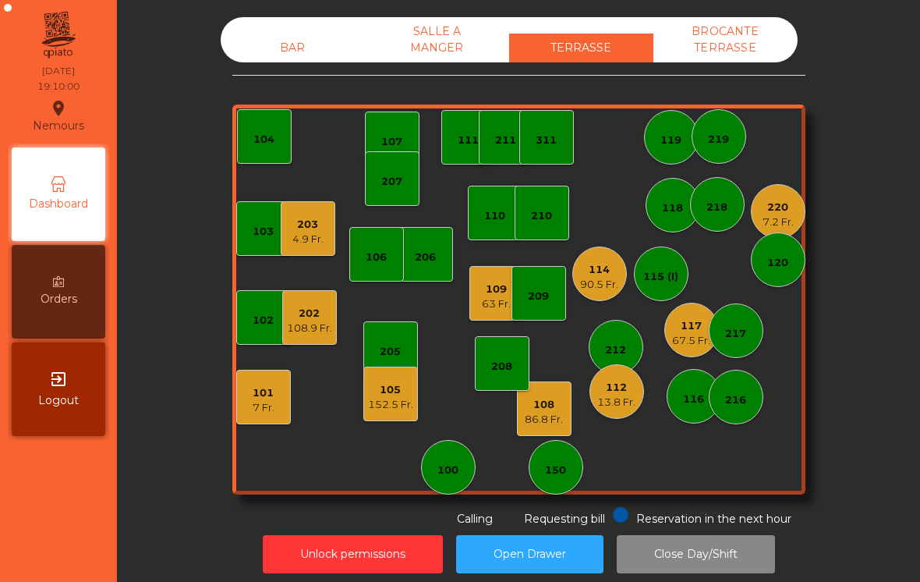
click at [774, 235] on div "120" at bounding box center [778, 259] width 55 height 55
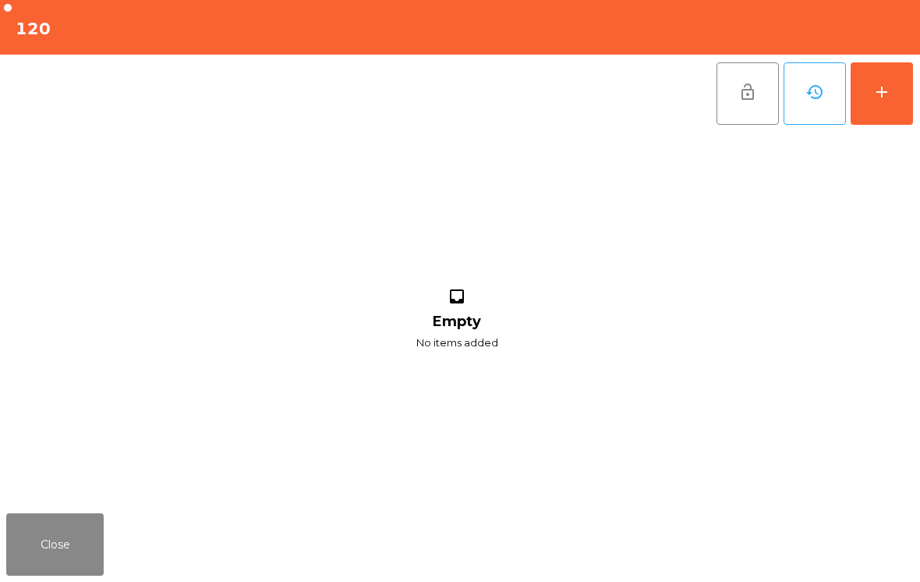
click at [31, 575] on button "Close" at bounding box center [54, 544] width 97 height 62
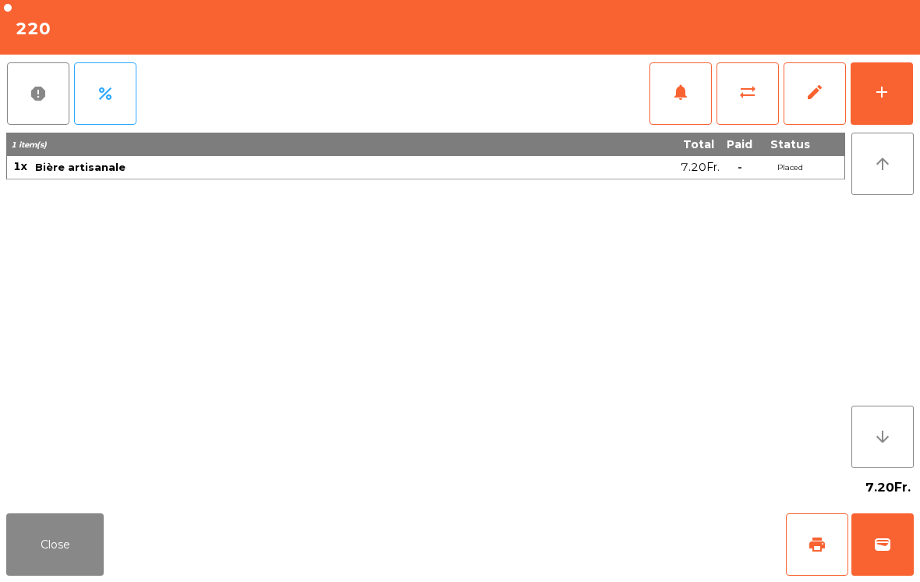
click at [893, 555] on button "wallet" at bounding box center [882, 544] width 62 height 62
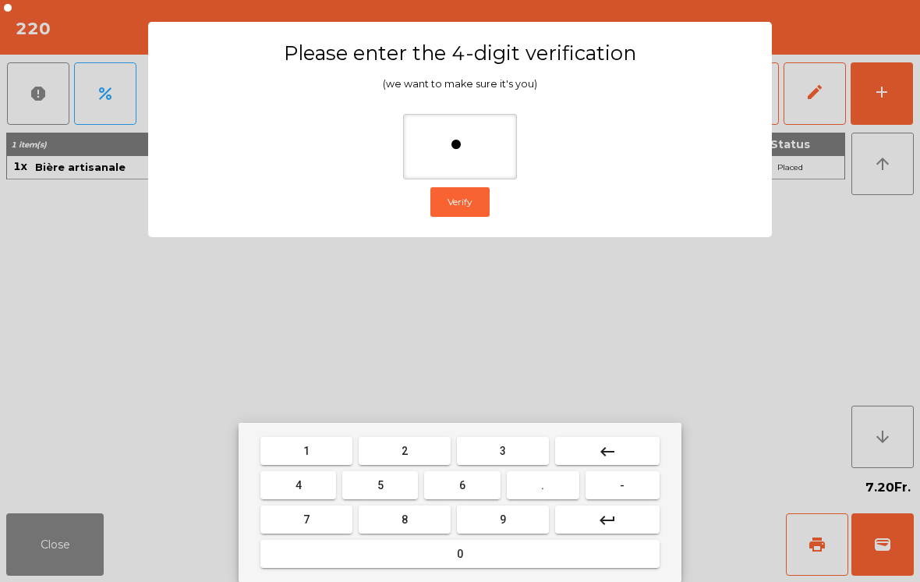
type input "**"
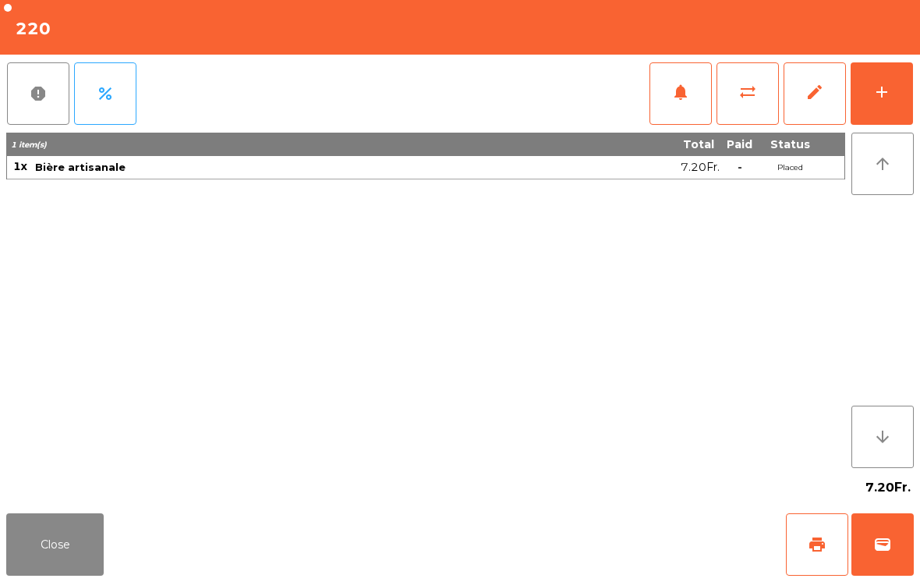
click at [556, 535] on div "Close print wallet" at bounding box center [460, 544] width 920 height 75
click at [555, 534] on div "Close print wallet" at bounding box center [460, 544] width 920 height 75
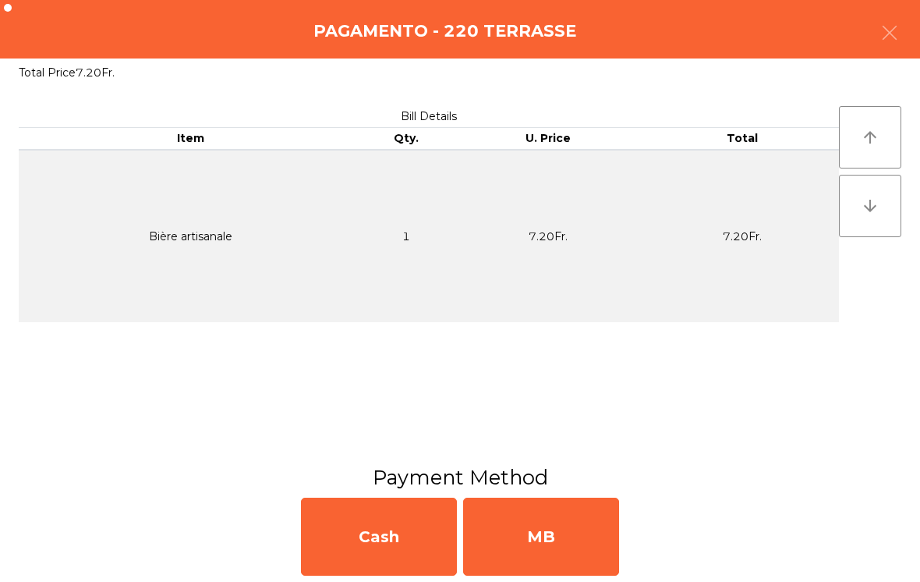
click at [557, 529] on div "MB" at bounding box center [541, 536] width 156 height 78
click at [583, 531] on div "No" at bounding box center [541, 536] width 156 height 78
click at [573, 546] on div "No" at bounding box center [541, 536] width 156 height 78
click at [577, 519] on div "No" at bounding box center [541, 536] width 156 height 78
click at [539, 541] on div "No" at bounding box center [541, 536] width 156 height 78
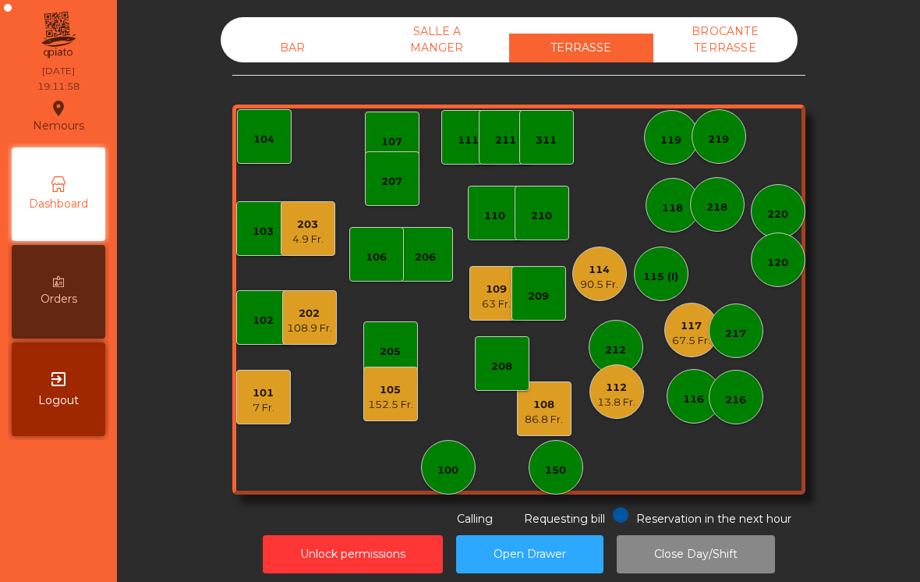
click at [391, 419] on div "105 152.5 Fr." at bounding box center [390, 393] width 55 height 55
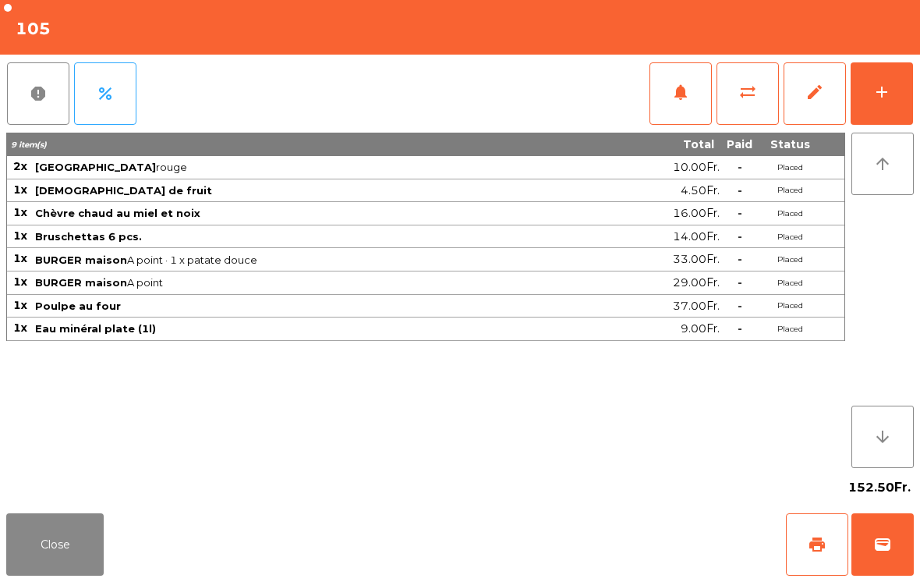
click at [698, 110] on button "notifications" at bounding box center [680, 93] width 62 height 62
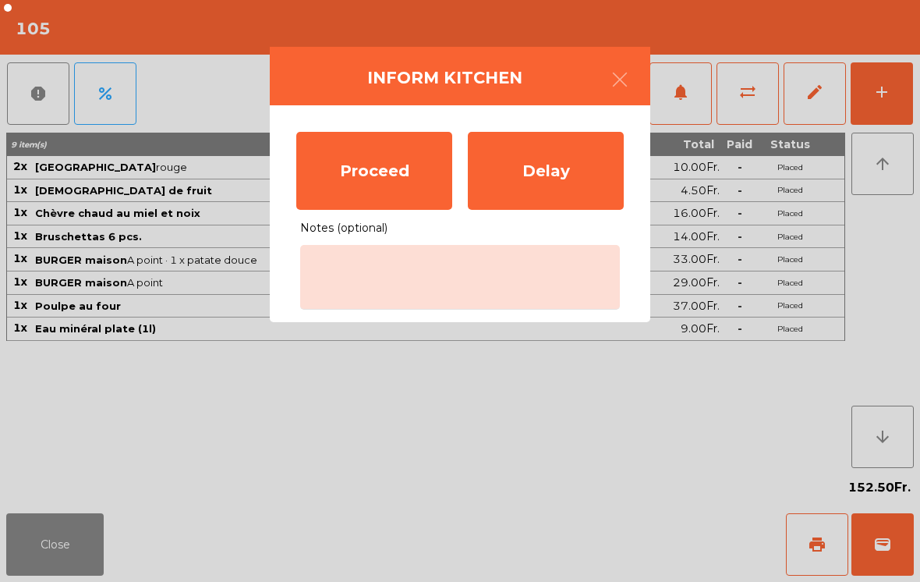
click at [373, 207] on div "Proceed" at bounding box center [374, 171] width 156 height 78
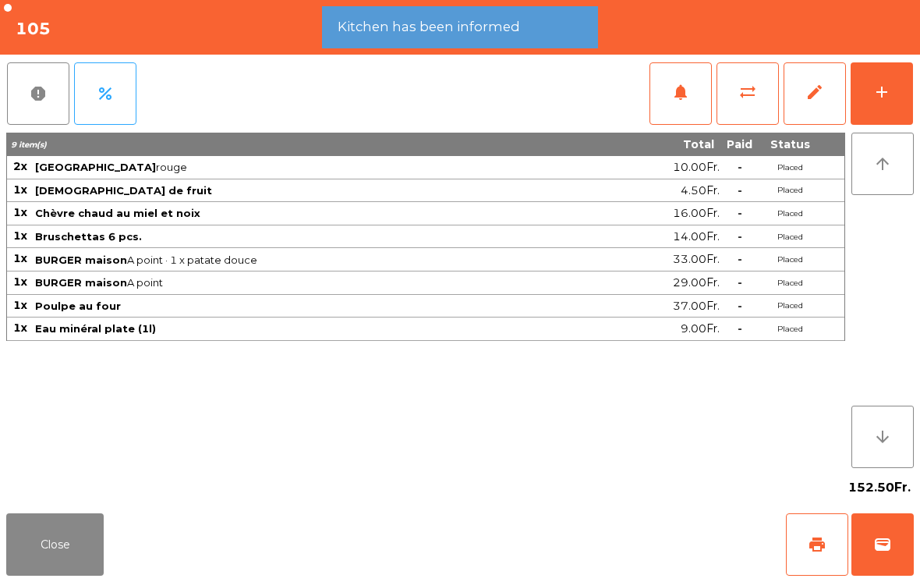
click at [62, 552] on button "Close" at bounding box center [54, 544] width 97 height 62
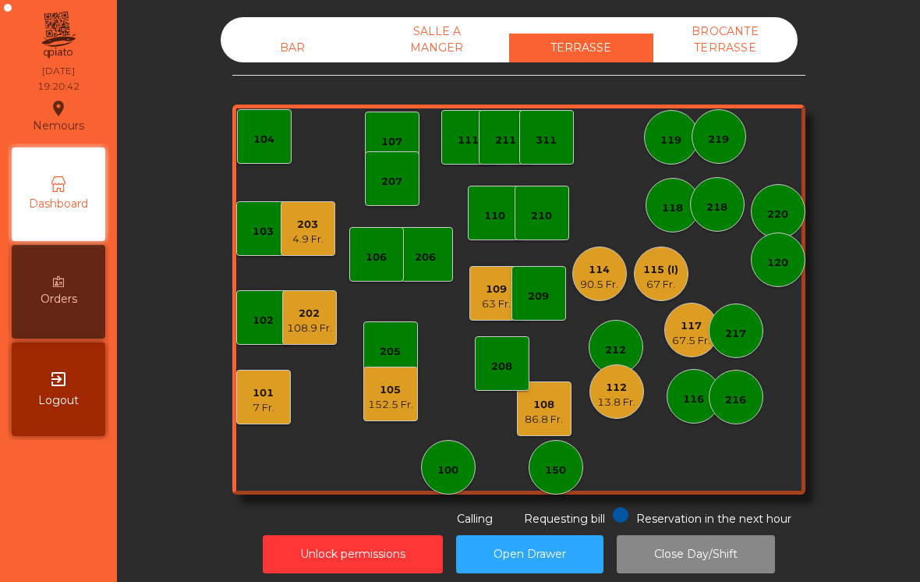
click at [390, 403] on div "152.5 Fr." at bounding box center [390, 405] width 45 height 16
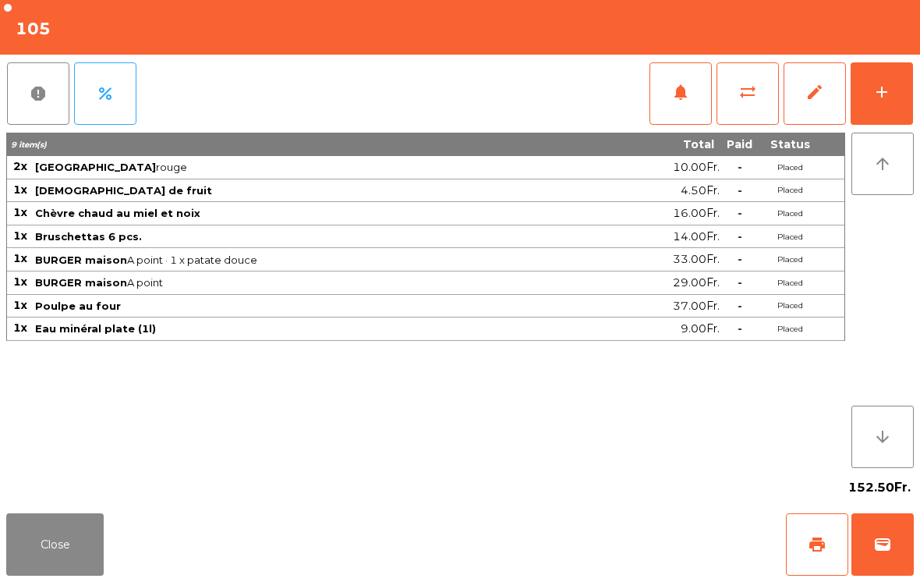
click at [58, 553] on button "Close" at bounding box center [54, 544] width 97 height 62
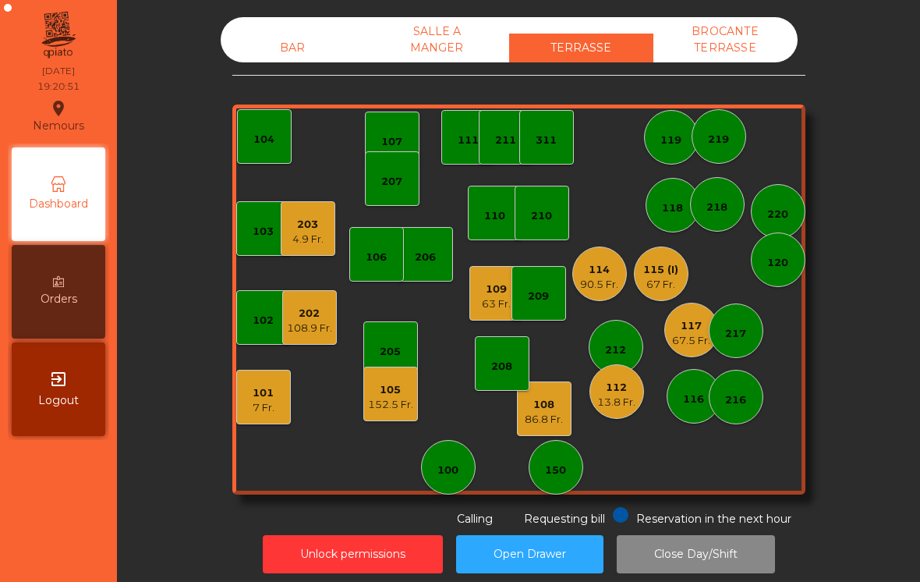
click at [492, 339] on div "208" at bounding box center [502, 363] width 55 height 55
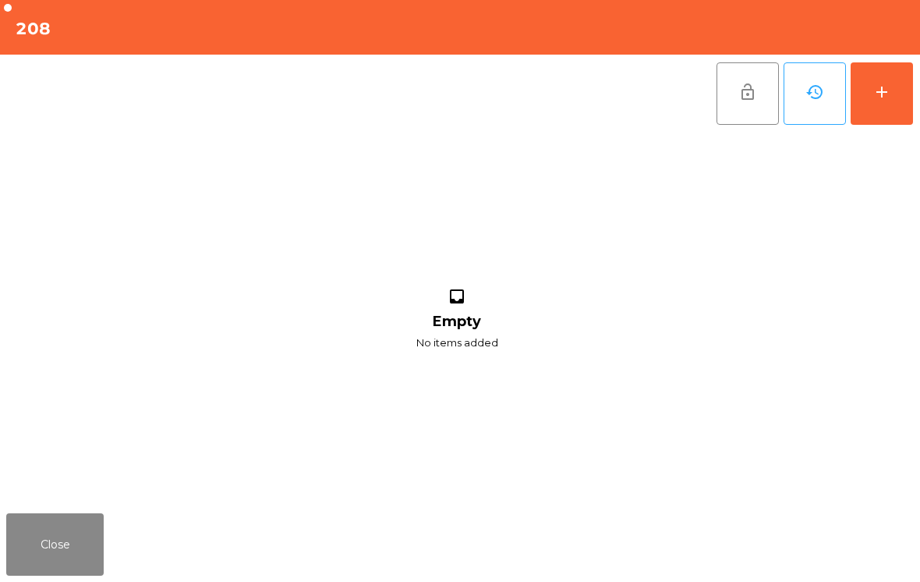
click at [78, 496] on div "inbox Empty No items added" at bounding box center [456, 320] width 901 height 374
click at [79, 567] on button "Close" at bounding box center [54, 544] width 97 height 62
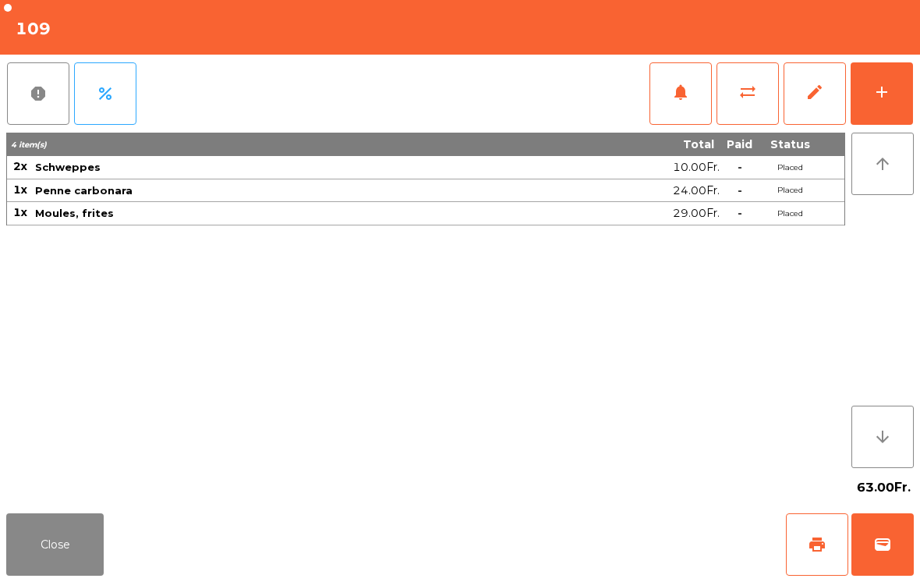
click at [873, 99] on div "add" at bounding box center [881, 92] width 19 height 19
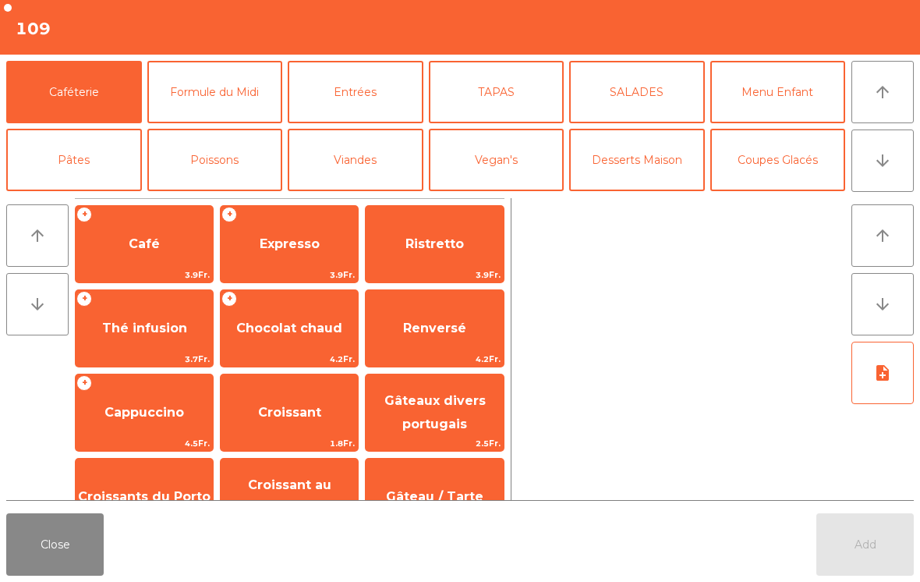
click at [882, 183] on button "arrow_downward" at bounding box center [882, 160] width 62 height 62
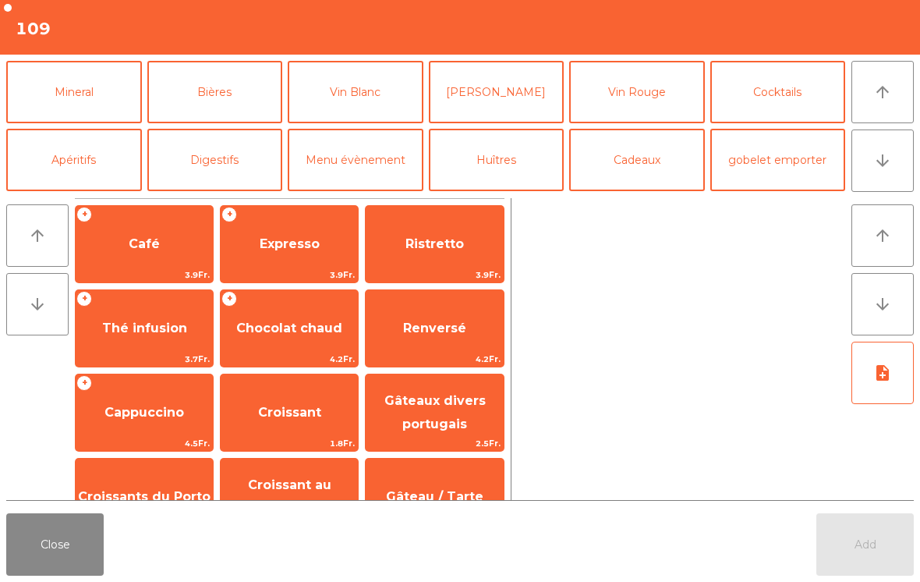
click at [93, 90] on button "Mineral" at bounding box center [74, 92] width 136 height 62
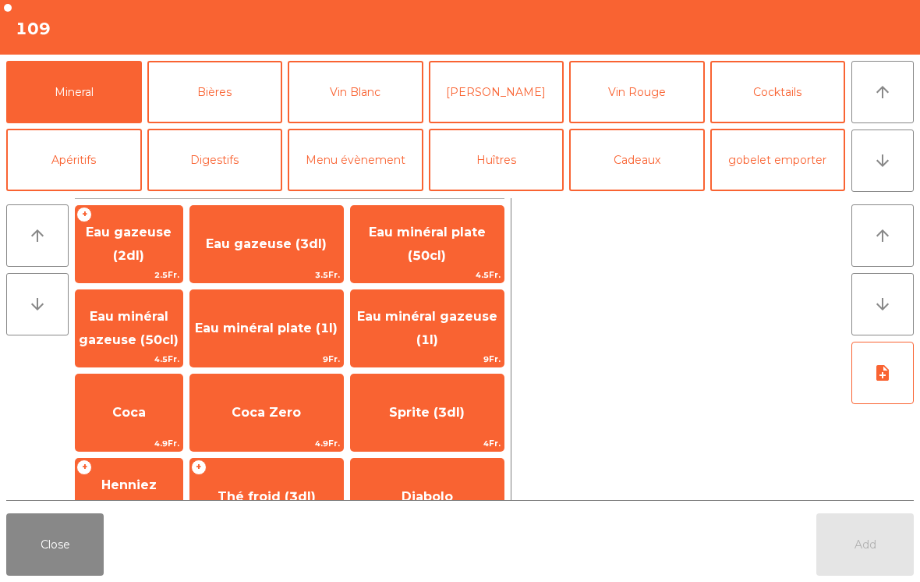
scroll to position [66, 0]
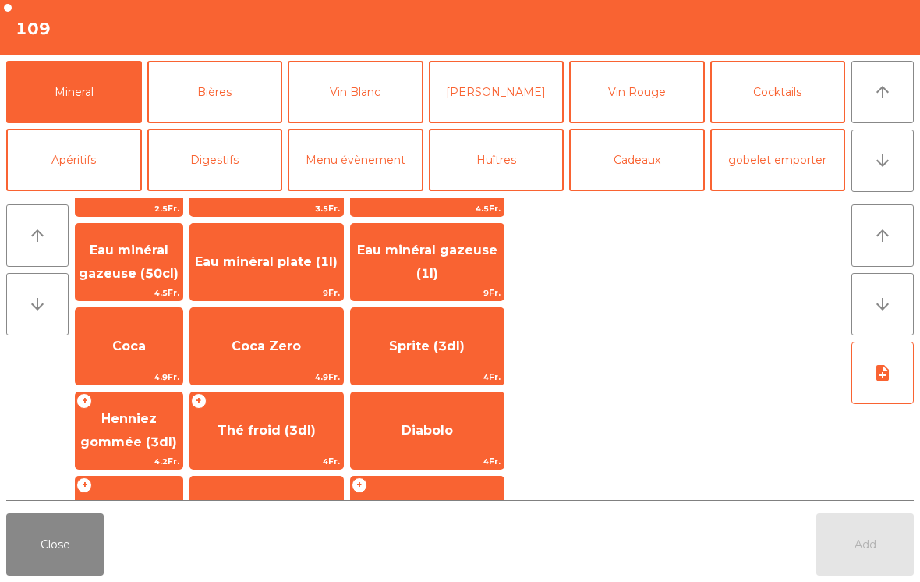
click at [146, 433] on span "Henniez gommée (3dl)" at bounding box center [128, 430] width 97 height 38
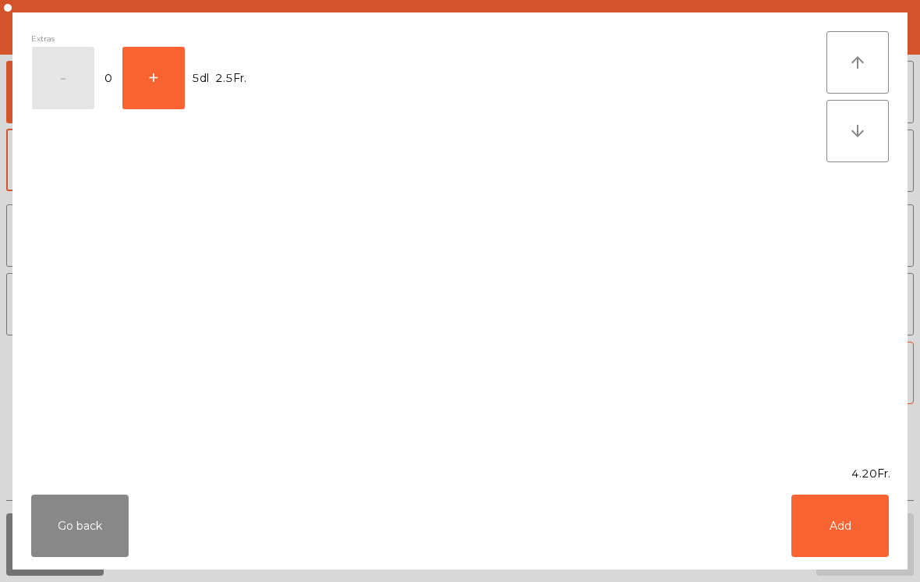
click at [847, 547] on button "Add" at bounding box center [839, 525] width 97 height 62
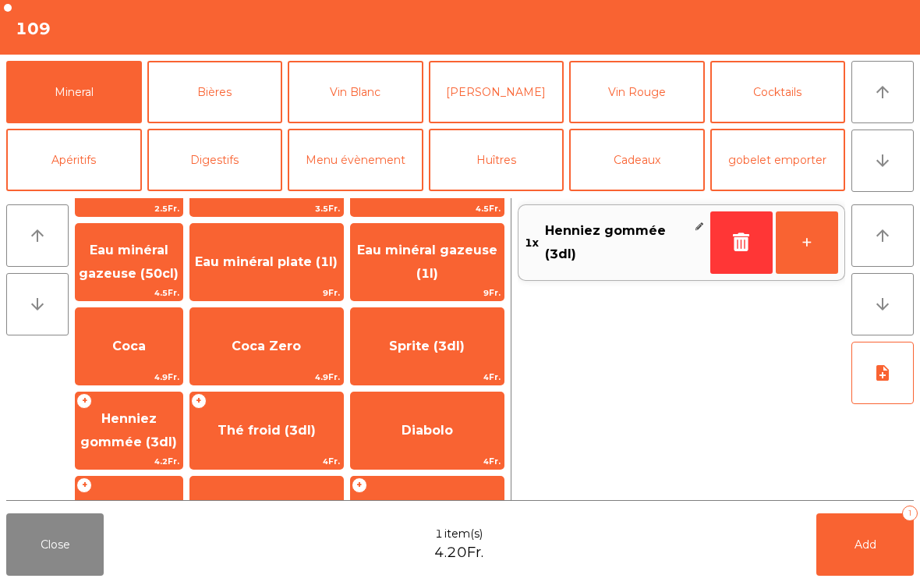
click at [832, 239] on button "+" at bounding box center [807, 242] width 62 height 62
click at [880, 529] on button "Add 2" at bounding box center [864, 544] width 97 height 62
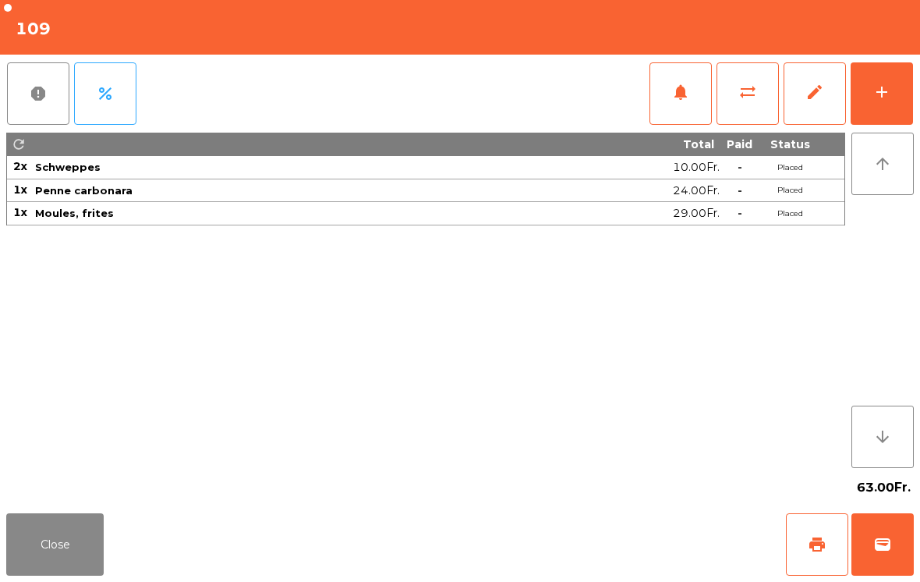
click at [866, 564] on button "wallet" at bounding box center [882, 544] width 62 height 62
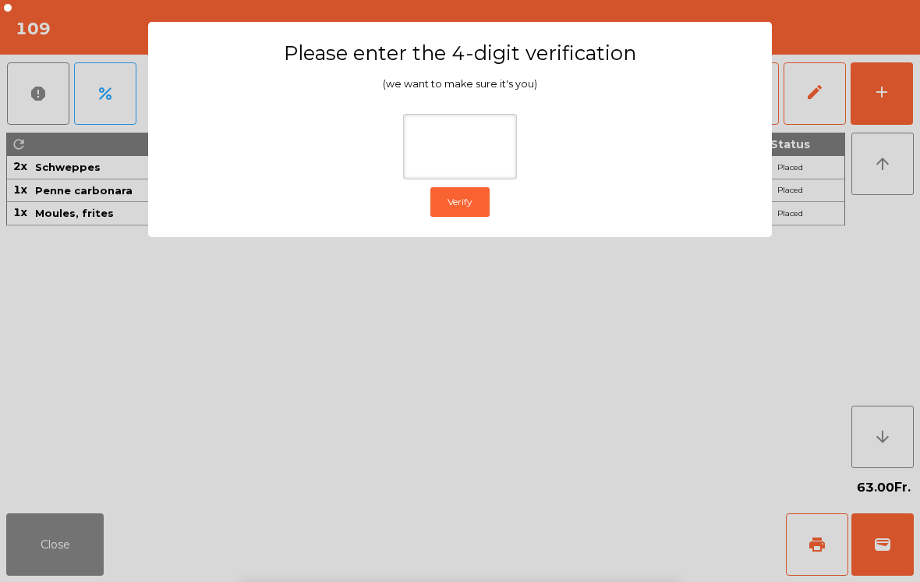
click at [89, 206] on ngb-modal-window "Please enter the 4-digit verification (we want to make sure it's you) Verify" at bounding box center [460, 291] width 874 height 582
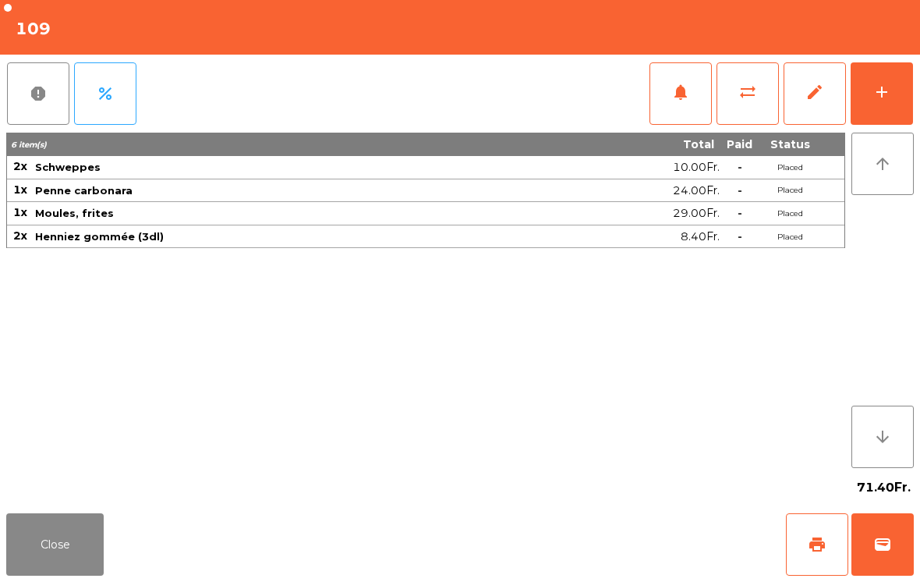
click at [84, 568] on button "Close" at bounding box center [54, 544] width 97 height 62
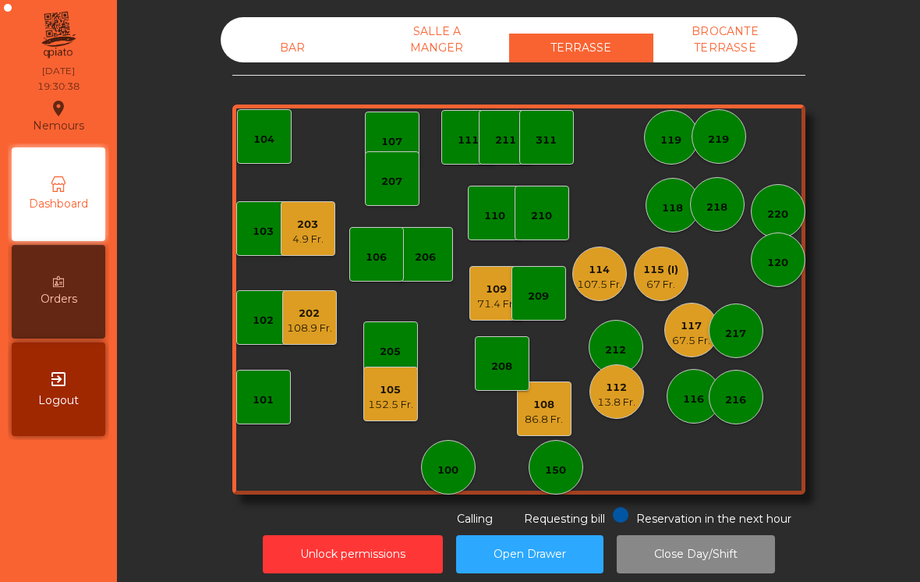
click at [507, 377] on div "208" at bounding box center [502, 363] width 55 height 55
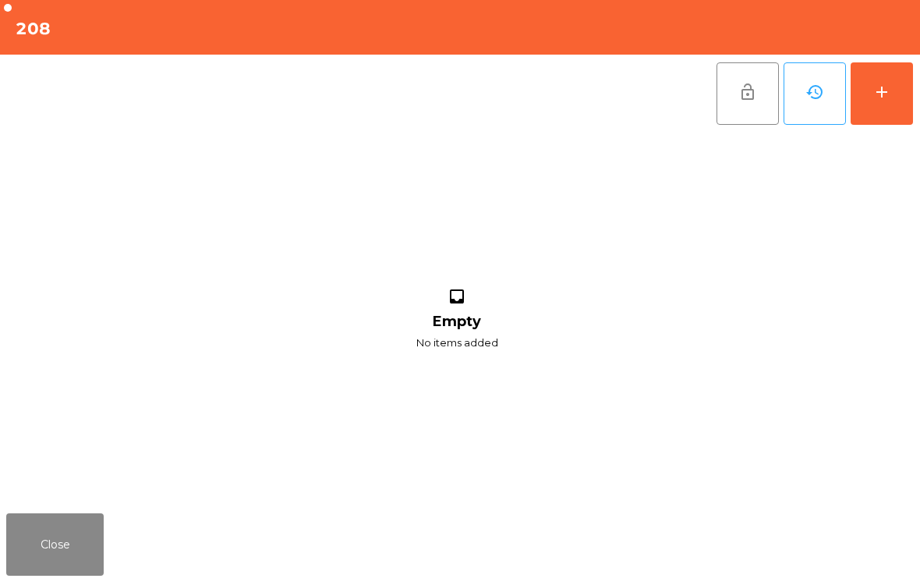
click at [888, 110] on button "add" at bounding box center [881, 93] width 62 height 62
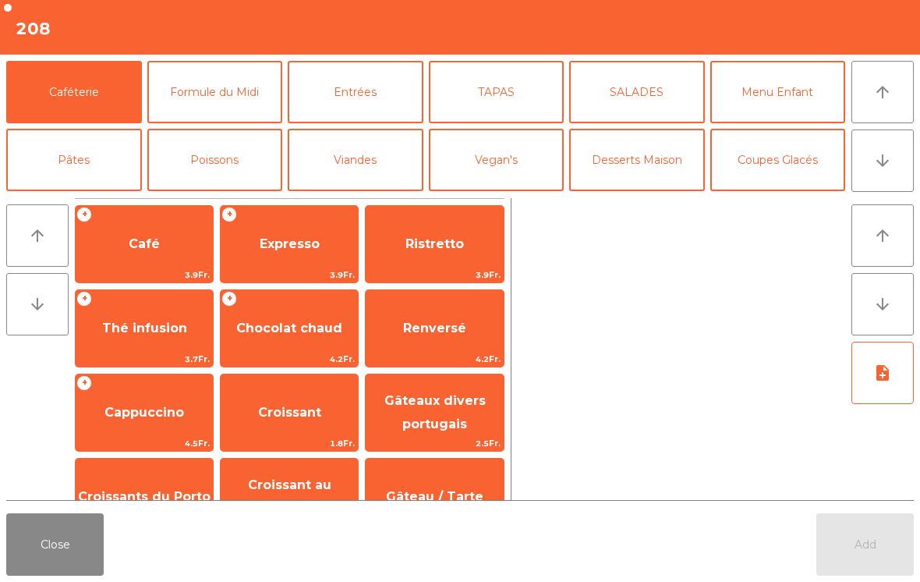
click at [235, 55] on div "Caféterie Formule du Midi Entrées TAPAS SALADES Menu Enfant Pâtes Poissons Vian…" at bounding box center [460, 123] width 920 height 137
click at [226, 196] on button "Bières" at bounding box center [215, 227] width 136 height 62
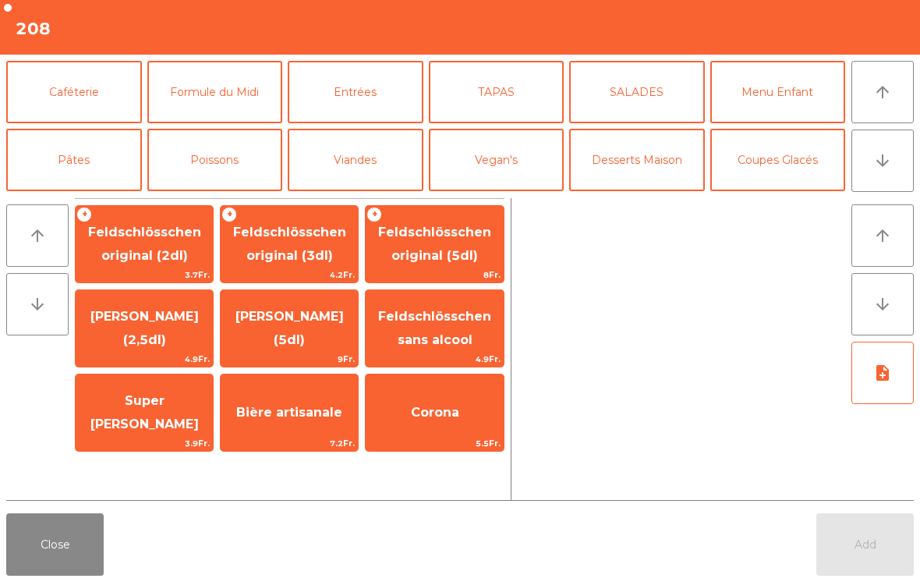
scroll to position [68, 0]
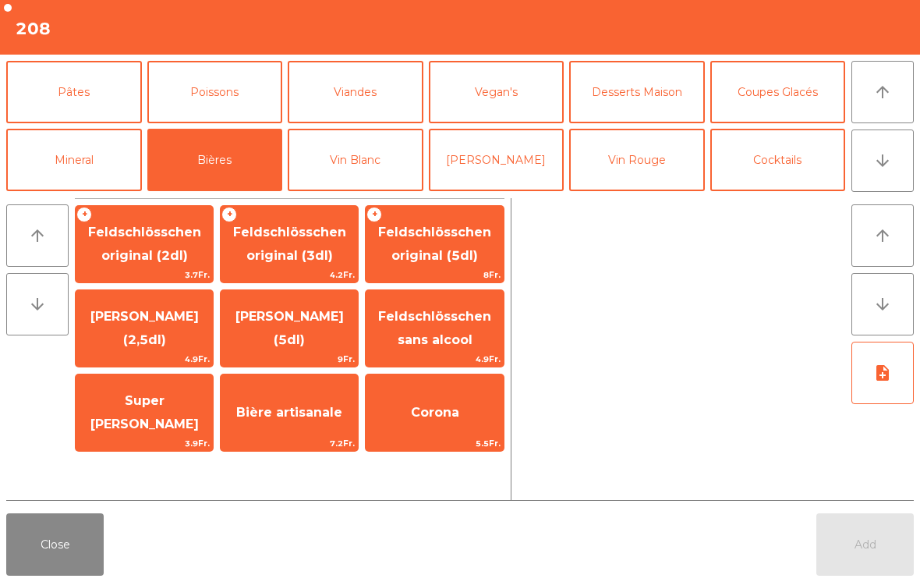
click at [303, 225] on span "Feldschlösschen original (3dl)" at bounding box center [289, 244] width 113 height 38
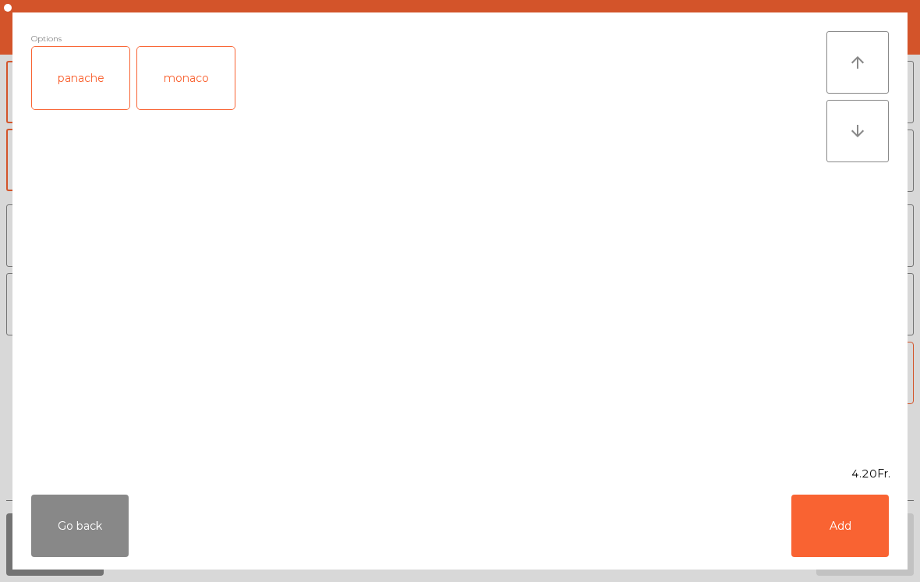
click at [839, 529] on button "Add" at bounding box center [839, 525] width 97 height 62
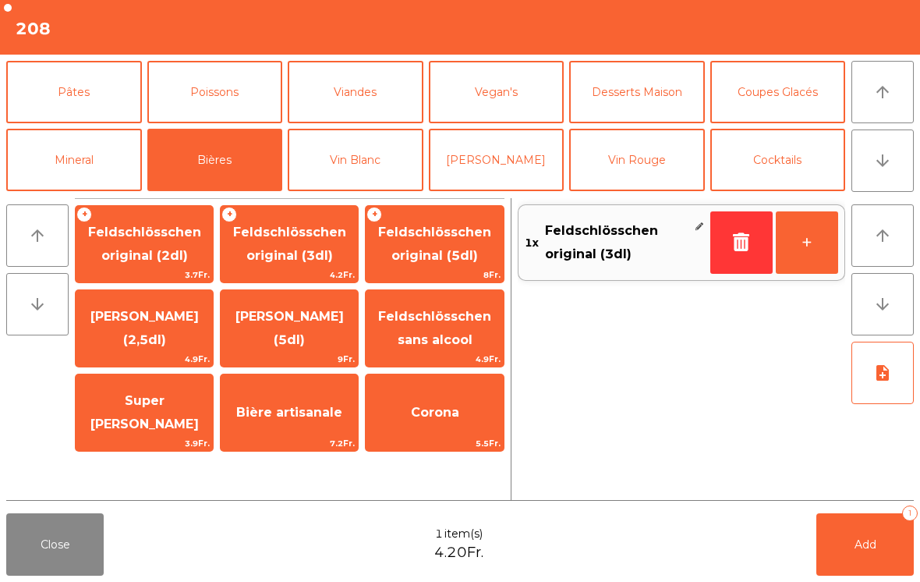
click at [76, 155] on button "Mineral" at bounding box center [74, 160] width 136 height 62
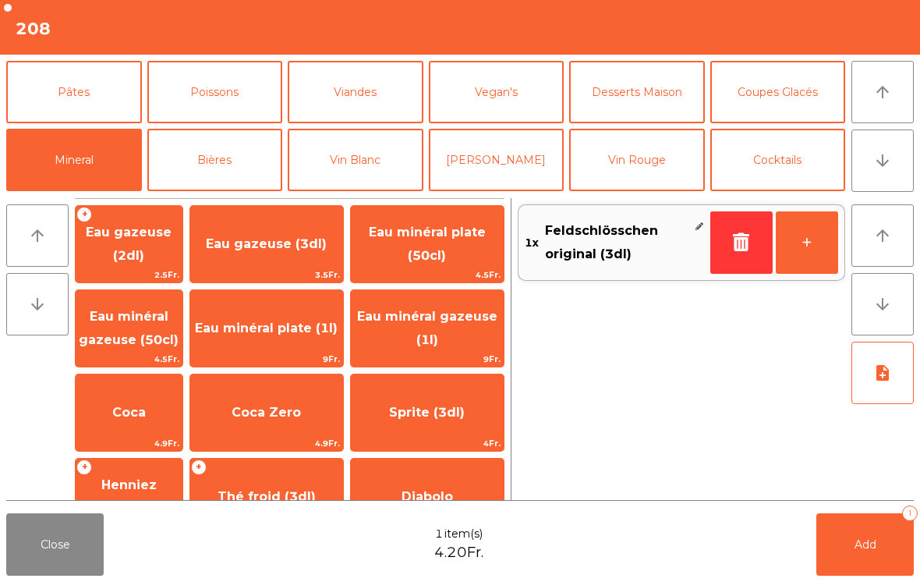
scroll to position [173, 0]
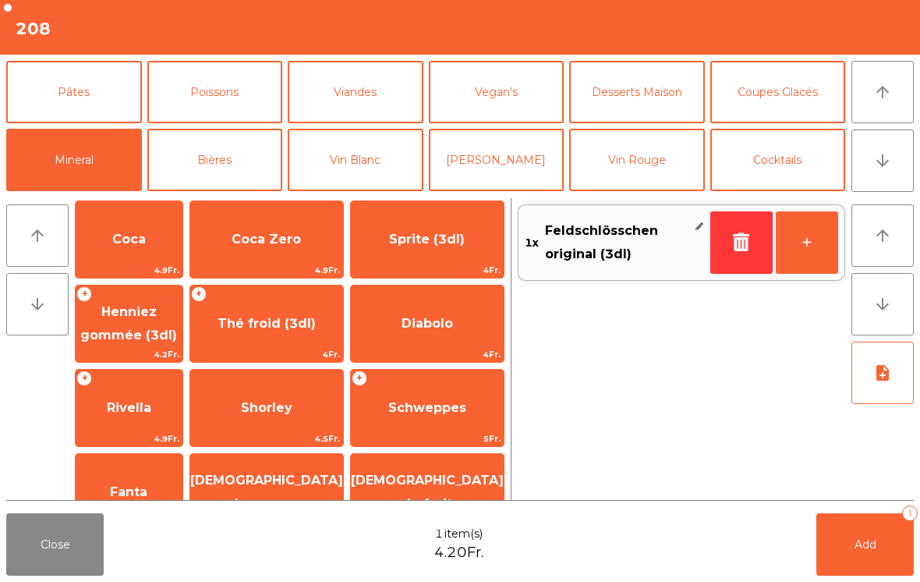
click at [313, 472] on span "[DEMOGRAPHIC_DATA] de pomme" at bounding box center [266, 491] width 153 height 38
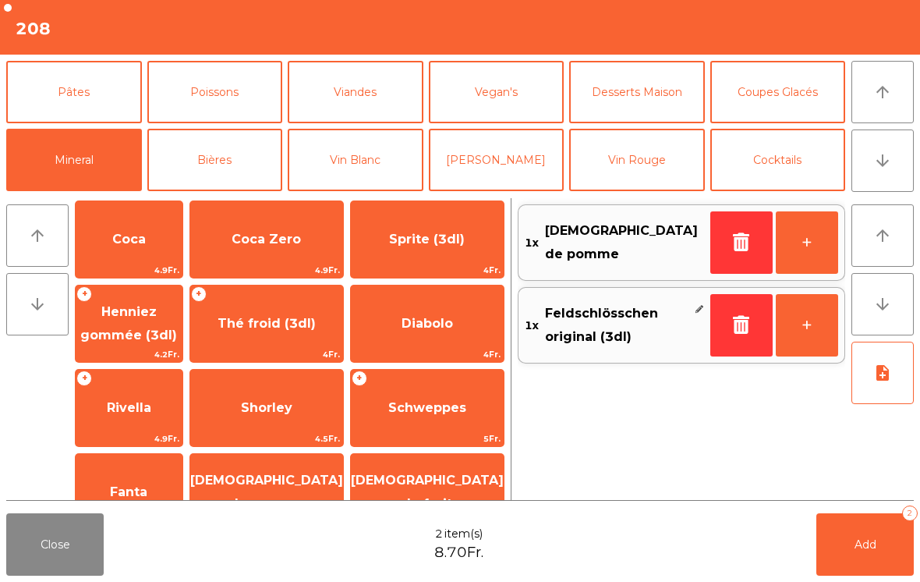
scroll to position [228, 0]
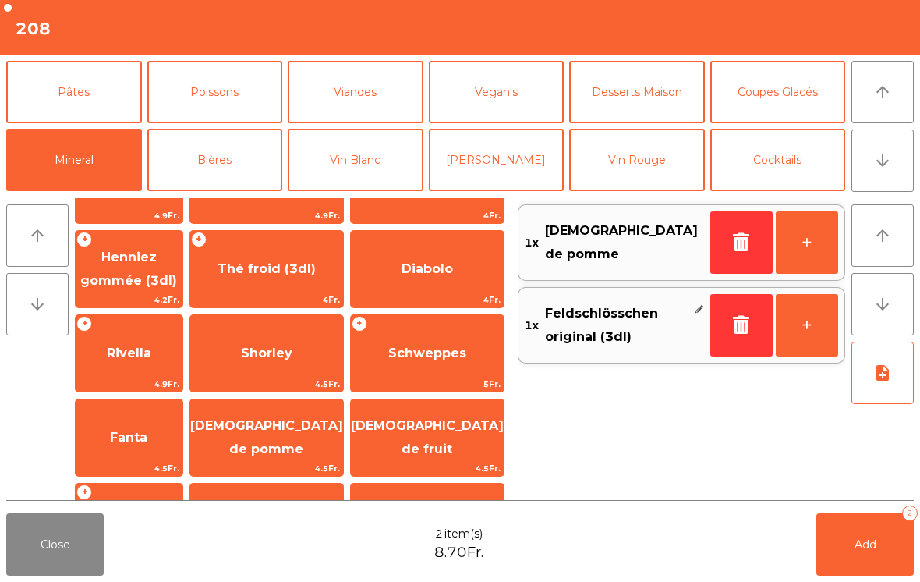
click at [861, 574] on button "Add 2" at bounding box center [864, 544] width 97 height 62
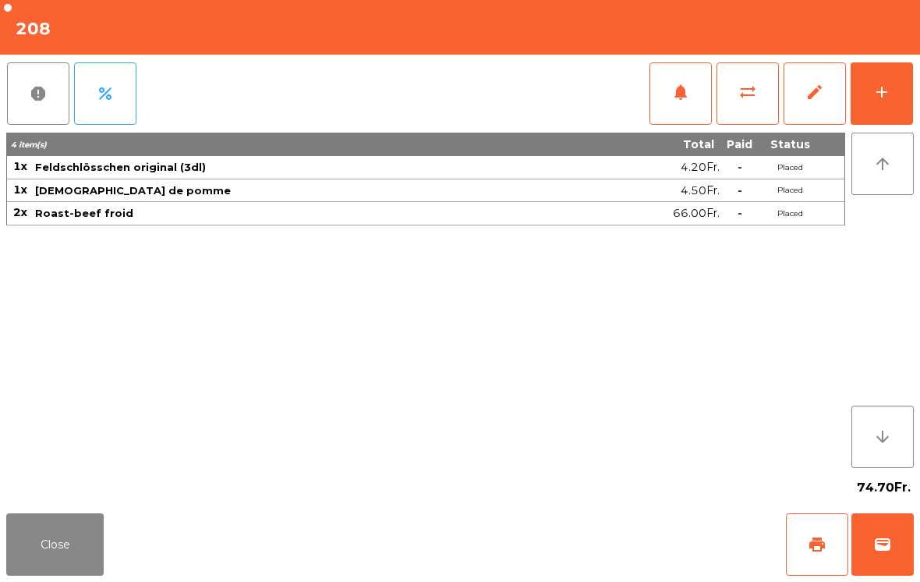
click at [40, 536] on button "Close" at bounding box center [54, 544] width 97 height 62
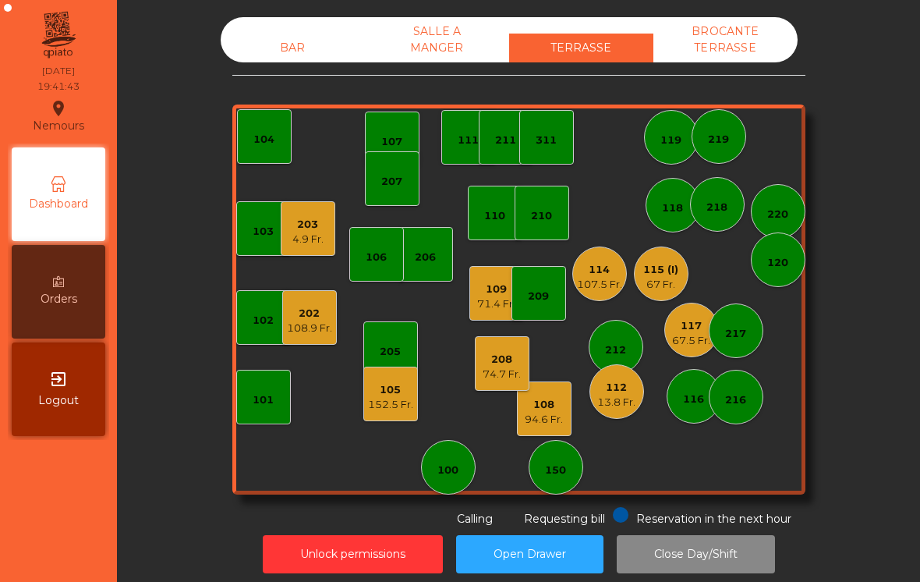
click at [688, 335] on div "67.5 Fr." at bounding box center [691, 341] width 38 height 16
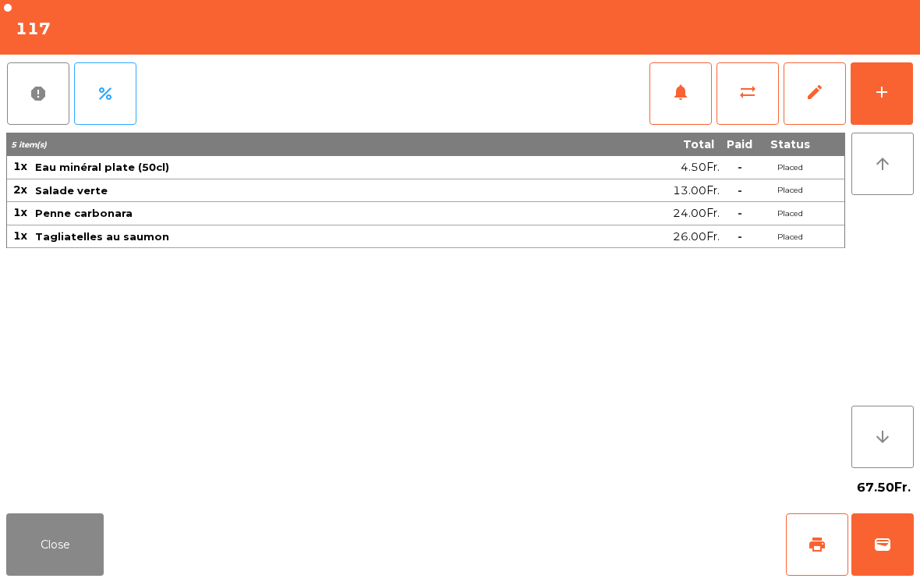
click at [811, 559] on button "print" at bounding box center [817, 544] width 62 height 62
click at [69, 553] on button "Close" at bounding box center [54, 544] width 97 height 62
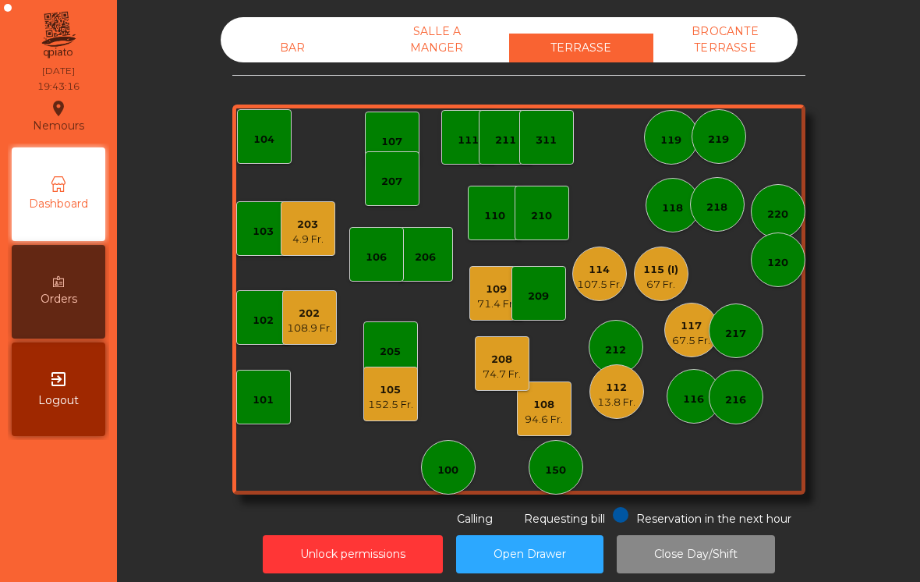
click at [411, 401] on div "152.5 Fr." at bounding box center [390, 405] width 45 height 16
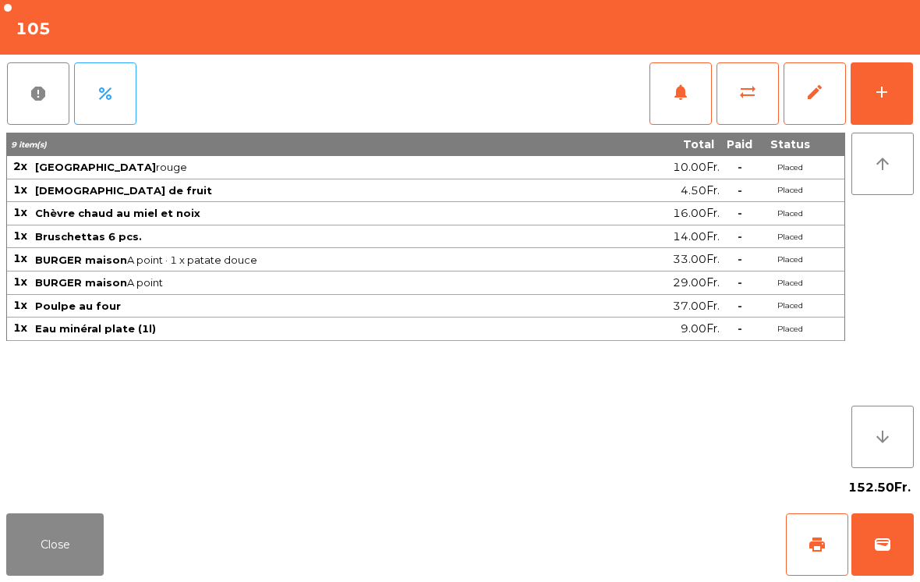
click at [889, 98] on div "add" at bounding box center [881, 92] width 19 height 19
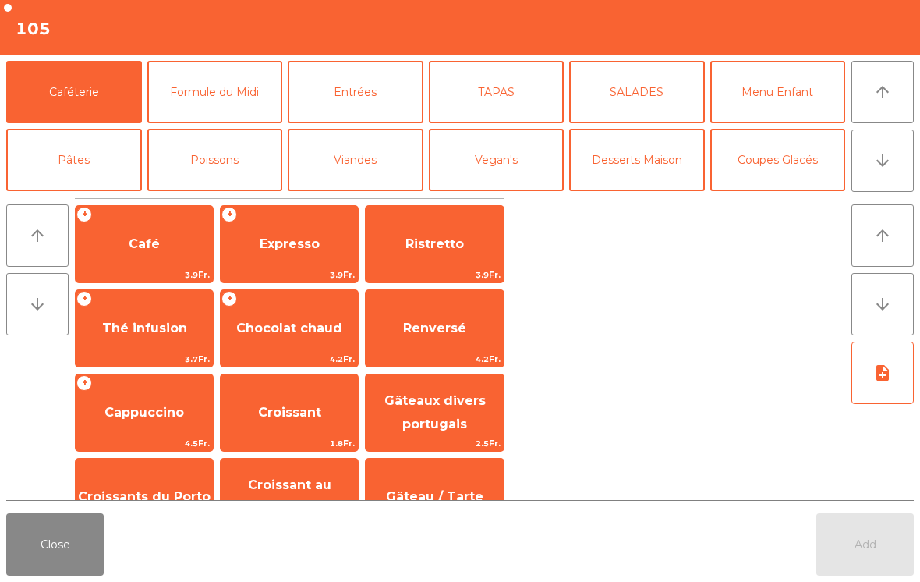
click at [888, 167] on icon "arrow_downward" at bounding box center [882, 160] width 19 height 19
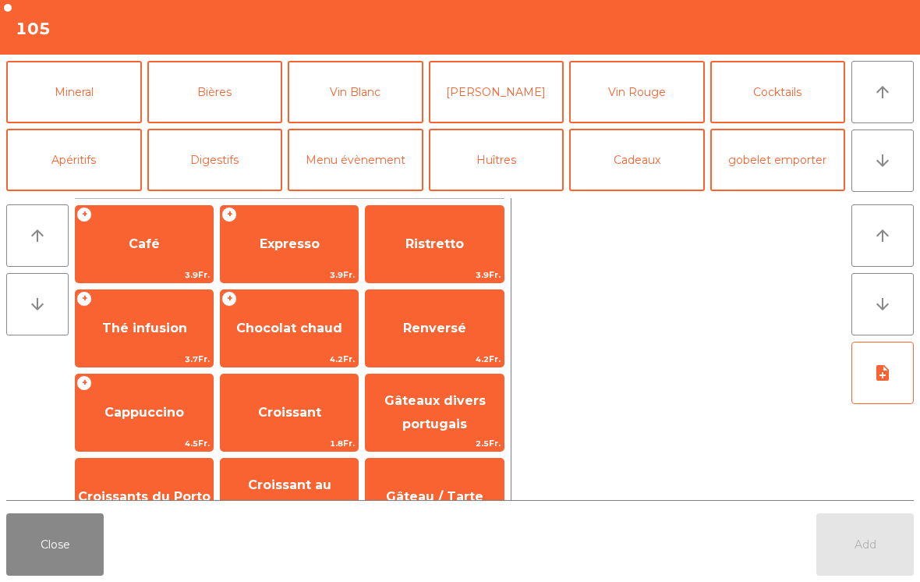
click at [894, 91] on button "arrow_upward" at bounding box center [882, 92] width 62 height 62
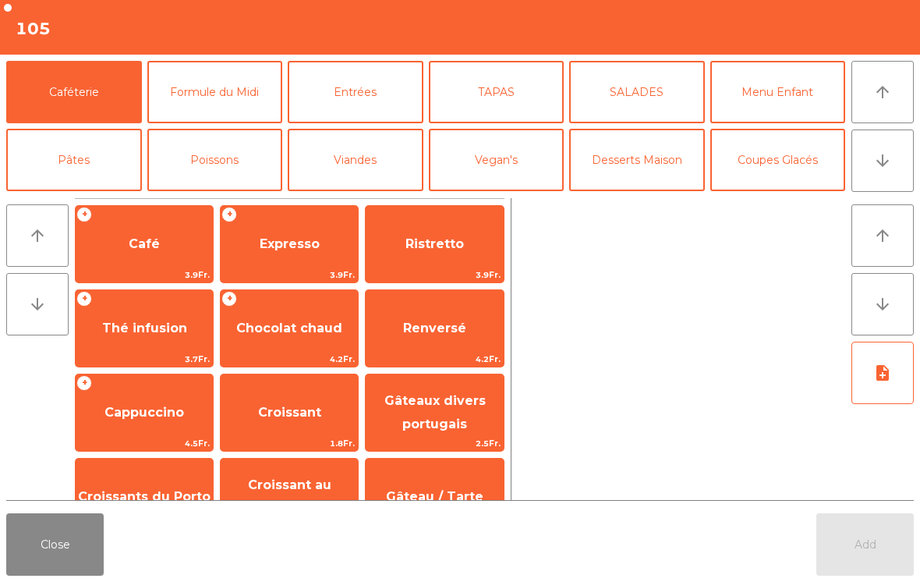
click at [773, 187] on button "Coupes Glacés" at bounding box center [778, 160] width 136 height 62
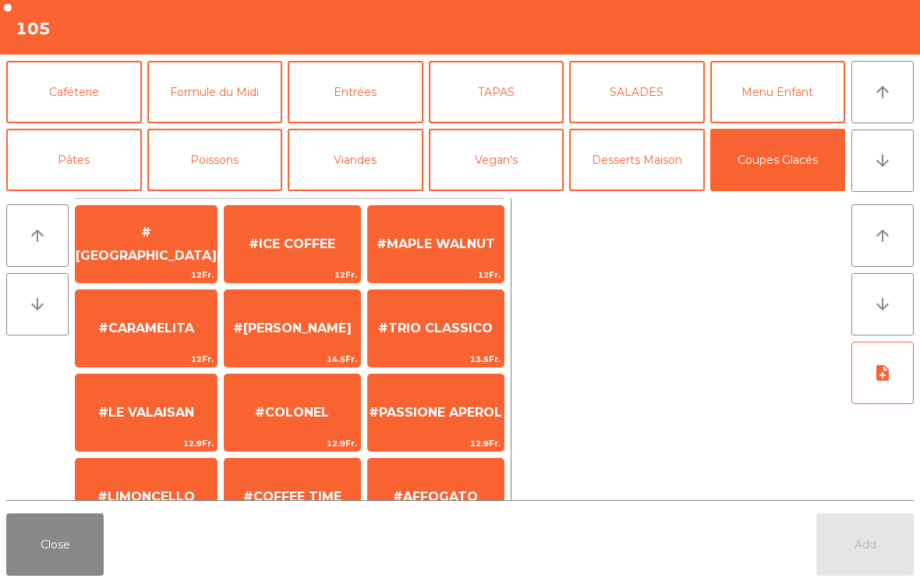
scroll to position [154, 0]
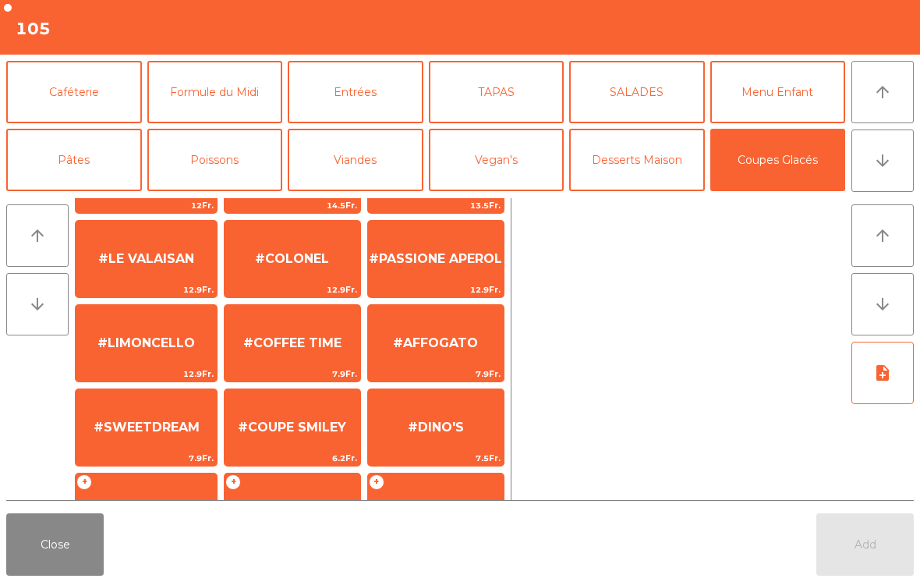
click at [139, 435] on span "#SWEETDREAM" at bounding box center [146, 427] width 141 height 42
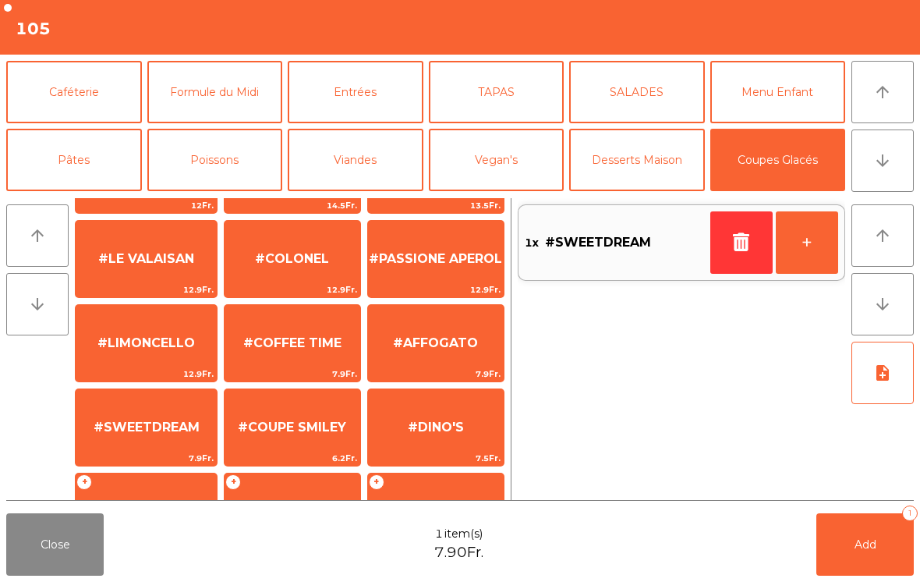
scroll to position [256, 0]
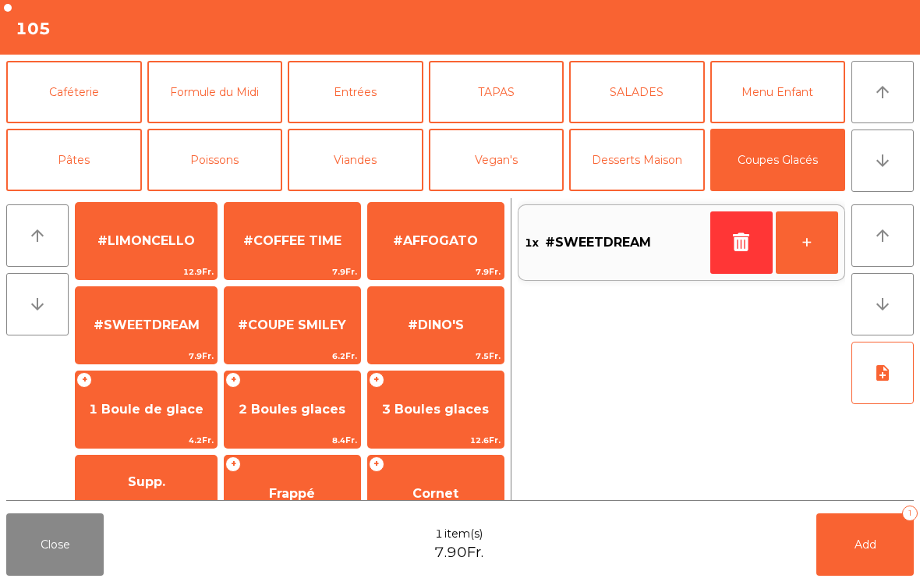
click at [163, 401] on span "1 Boule de glace" at bounding box center [146, 408] width 115 height 15
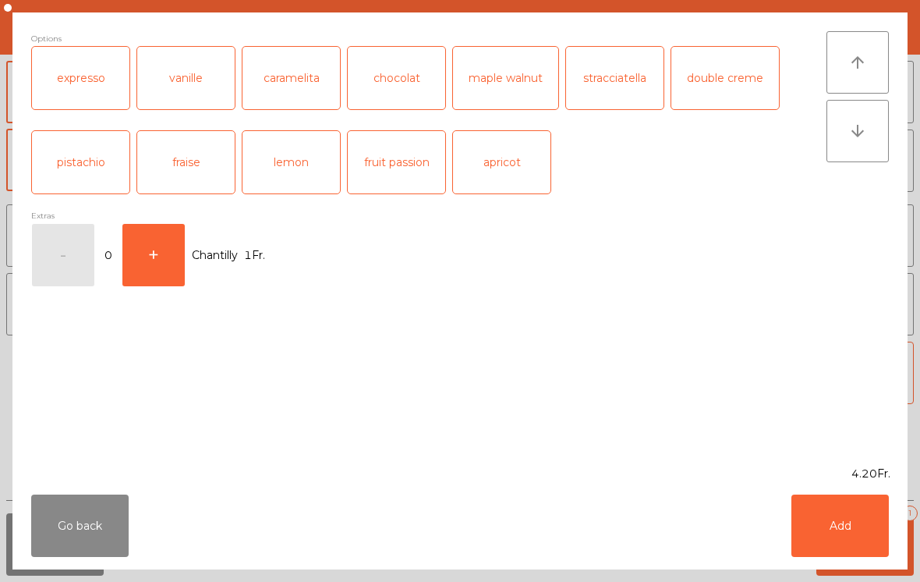
scroll to position [277, 0]
click at [66, 160] on div "pistachio" at bounding box center [80, 162] width 97 height 62
click at [829, 528] on button "Add" at bounding box center [839, 525] width 97 height 62
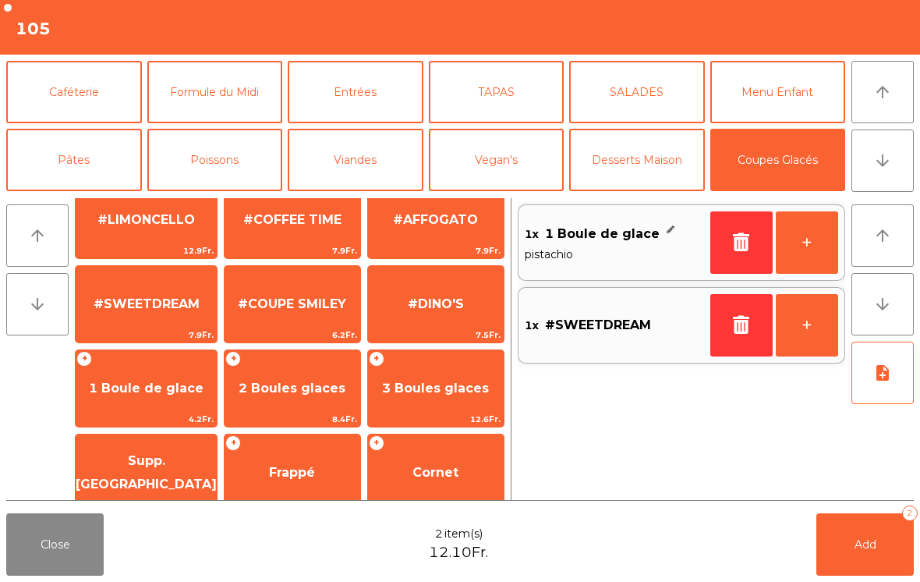
click at [897, 557] on button "Add 2" at bounding box center [864, 544] width 97 height 62
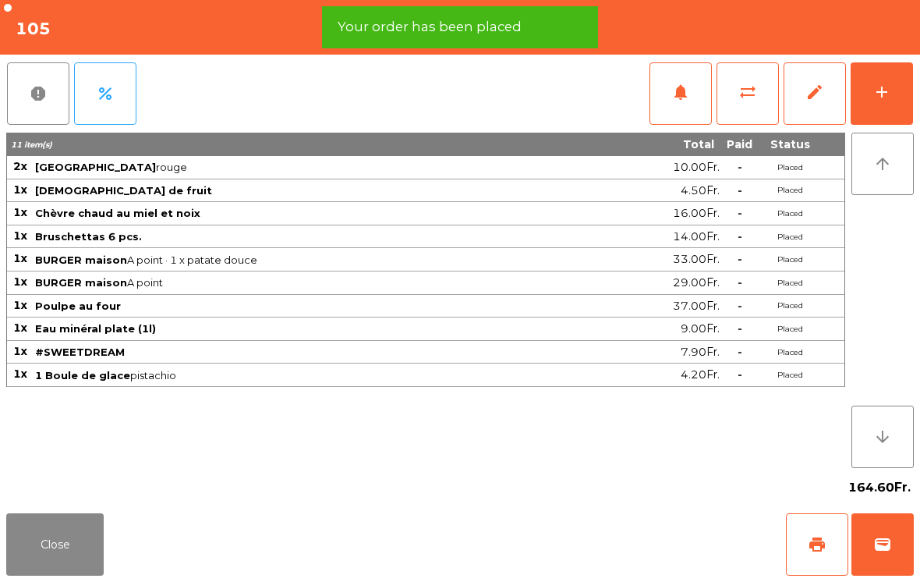
click at [61, 545] on button "Close" at bounding box center [54, 544] width 97 height 62
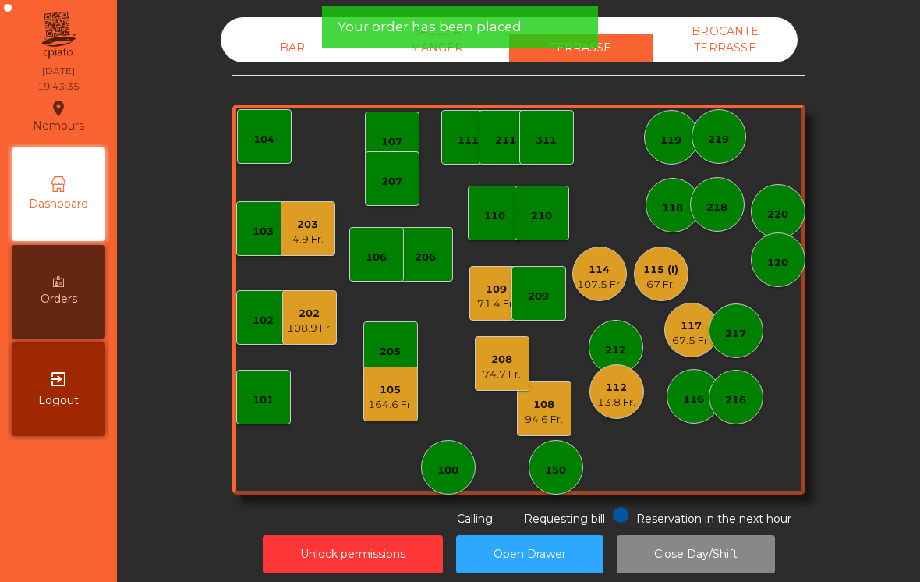
click at [443, 262] on div "206" at bounding box center [425, 254] width 55 height 55
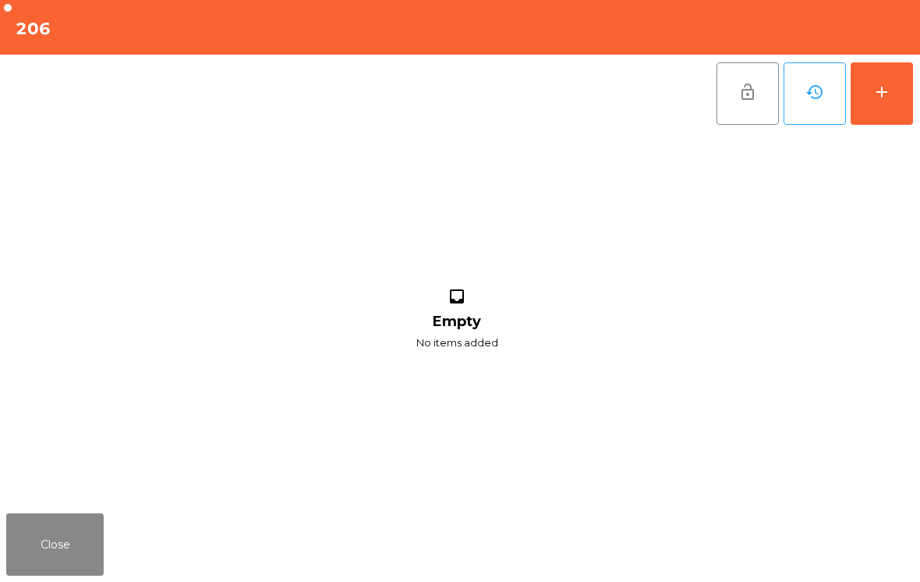
click at [890, 122] on button "add" at bounding box center [881, 93] width 62 height 62
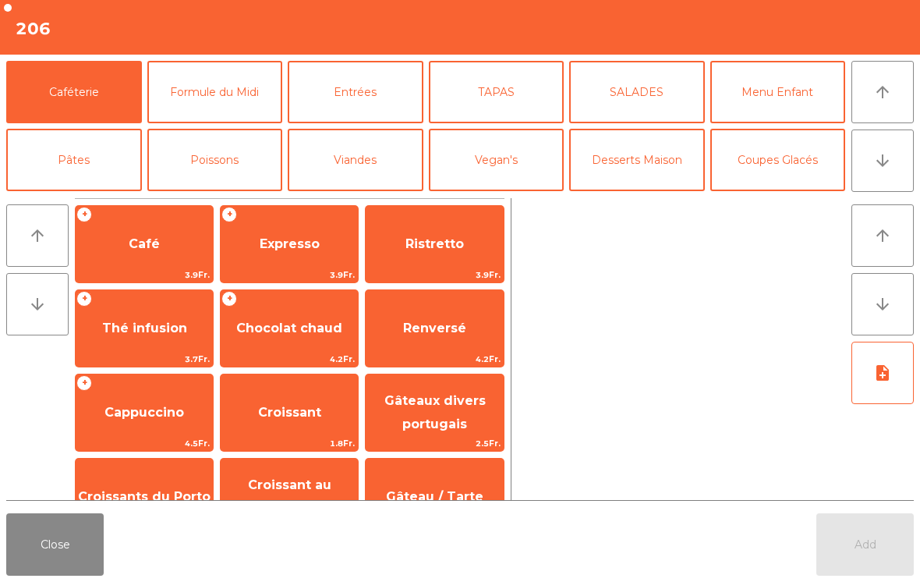
click at [896, 178] on button "arrow_downward" at bounding box center [882, 160] width 62 height 62
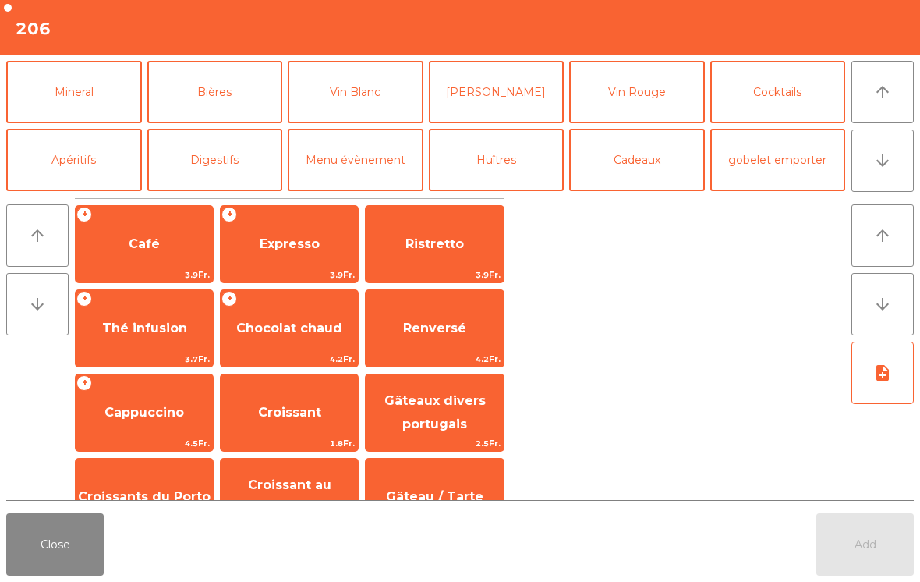
click at [68, 169] on button "Apéritifs" at bounding box center [74, 160] width 136 height 62
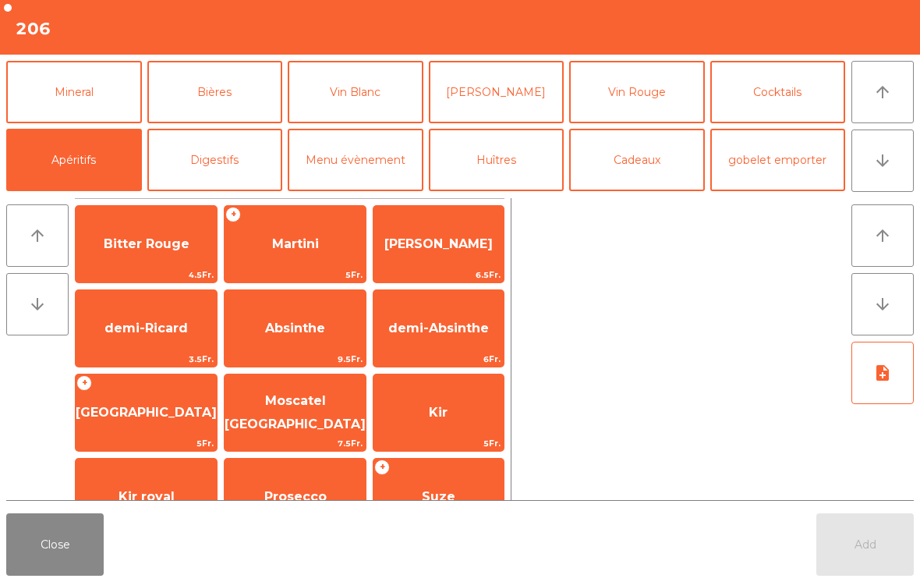
click at [299, 249] on span "Martini" at bounding box center [295, 243] width 47 height 15
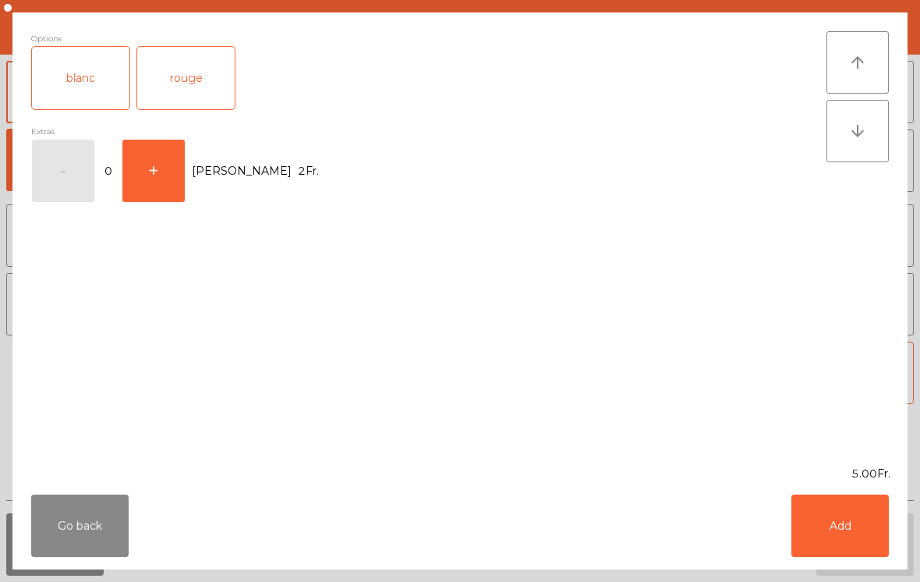
click at [74, 87] on div "blanc" at bounding box center [80, 78] width 97 height 62
click at [832, 507] on button "Add" at bounding box center [839, 525] width 97 height 62
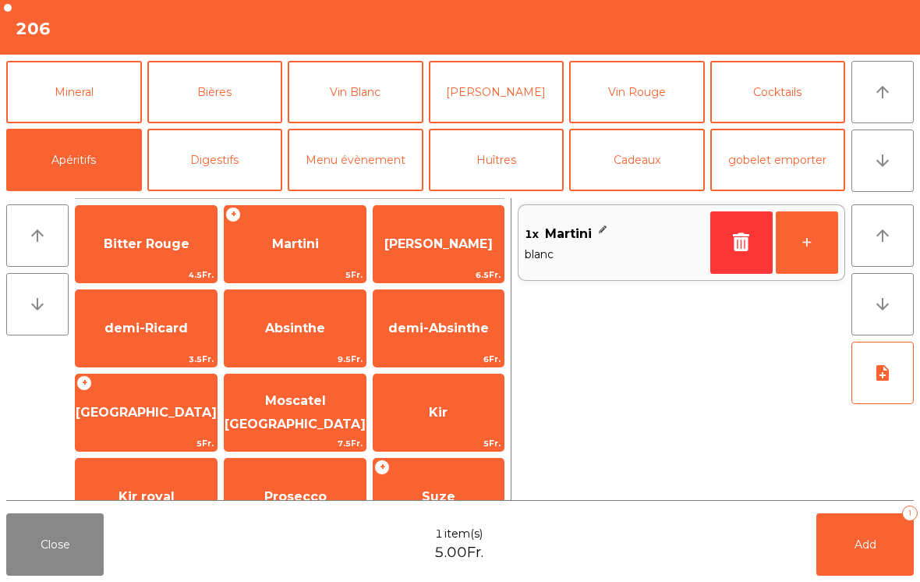
click at [829, 248] on button "+" at bounding box center [807, 242] width 62 height 62
click at [71, 111] on button "Mineral" at bounding box center [74, 92] width 136 height 62
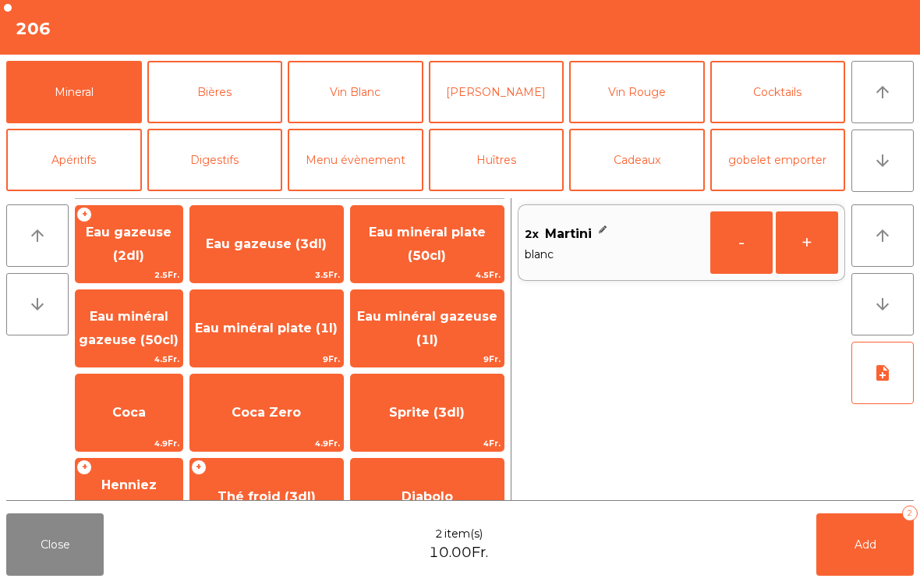
click at [127, 405] on span "Coca" at bounding box center [129, 412] width 107 height 42
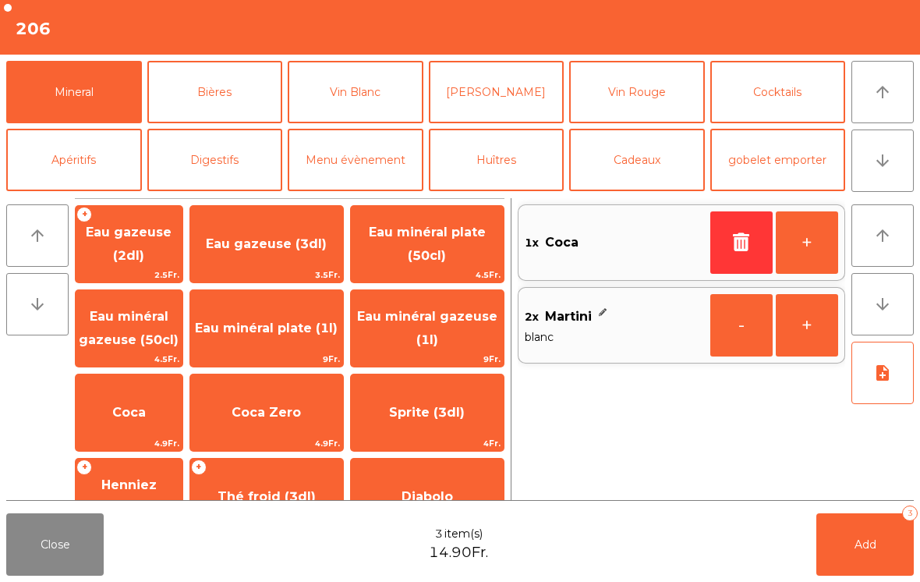
click at [815, 242] on button "+" at bounding box center [807, 242] width 62 height 62
click at [497, 82] on button "[PERSON_NAME]" at bounding box center [497, 92] width 136 height 62
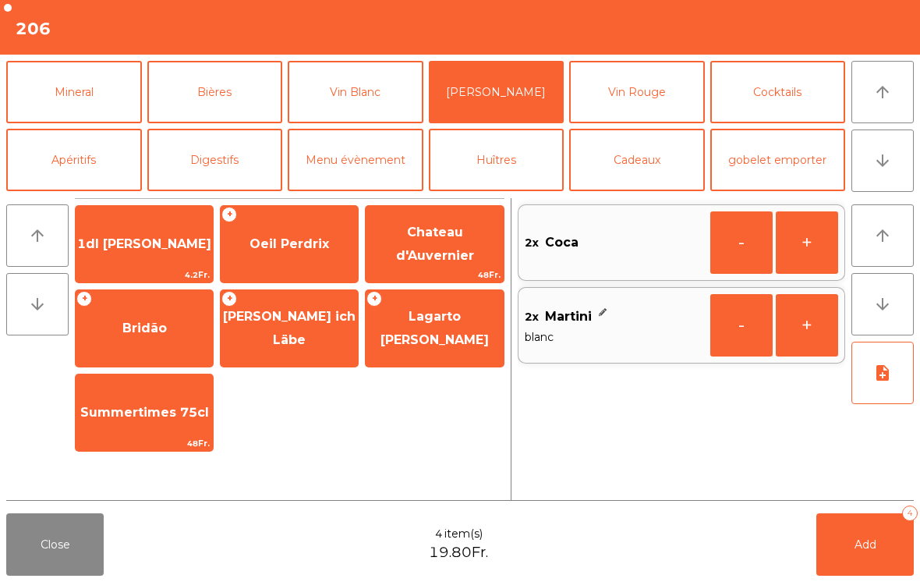
click at [868, 92] on button "arrow_upward" at bounding box center [882, 92] width 62 height 62
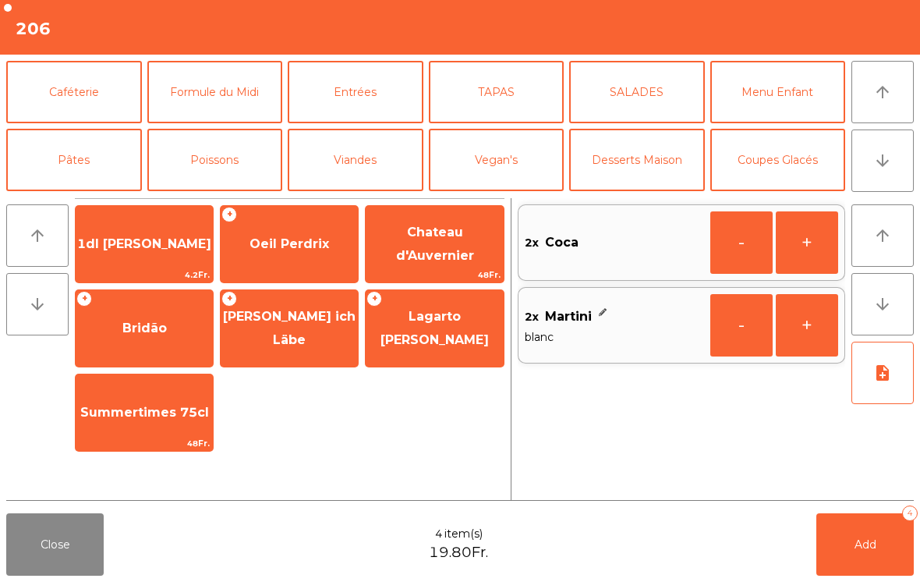
click at [529, 84] on button "TAPAS" at bounding box center [497, 92] width 136 height 62
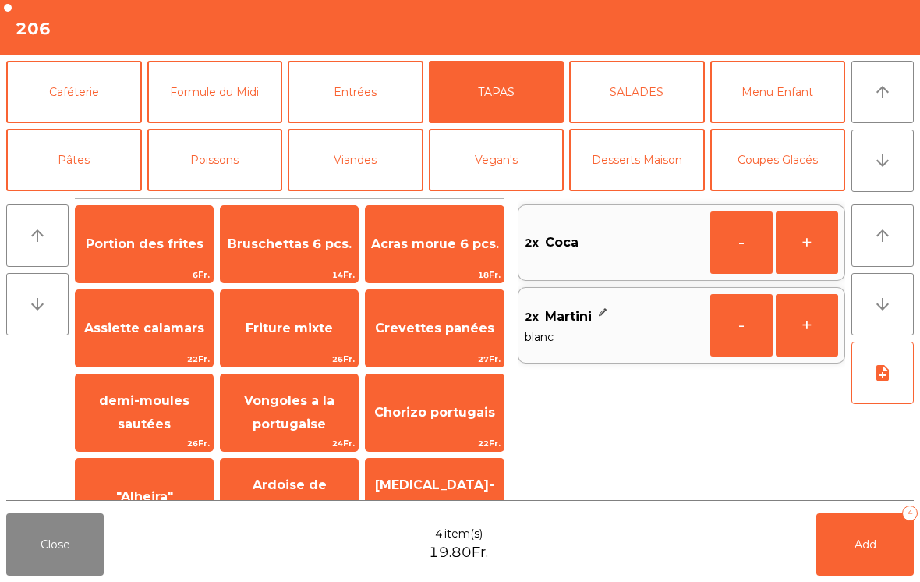
click at [156, 341] on span "Assiette calamars" at bounding box center [144, 328] width 137 height 42
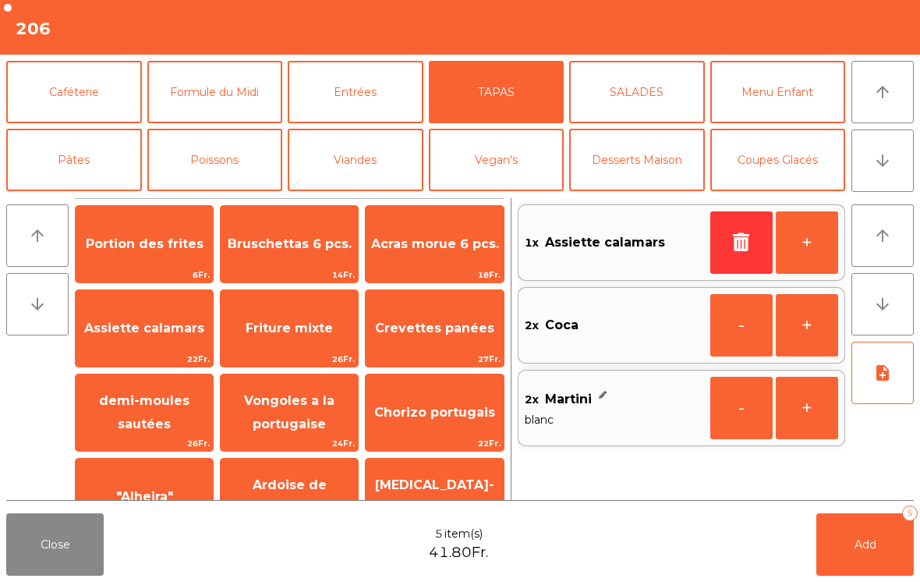
click at [398, 177] on button "Viandes" at bounding box center [356, 160] width 136 height 62
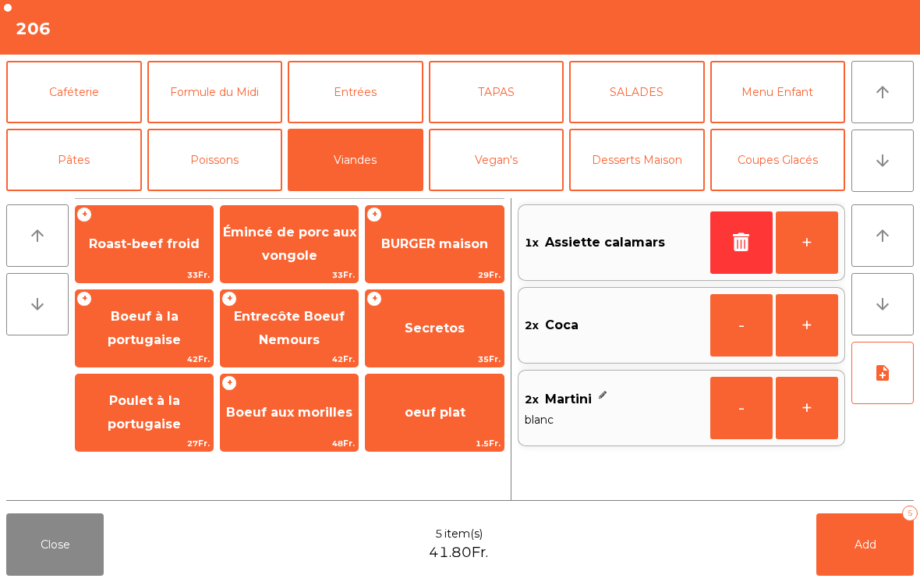
click at [285, 354] on span "42Fr." at bounding box center [289, 359] width 137 height 15
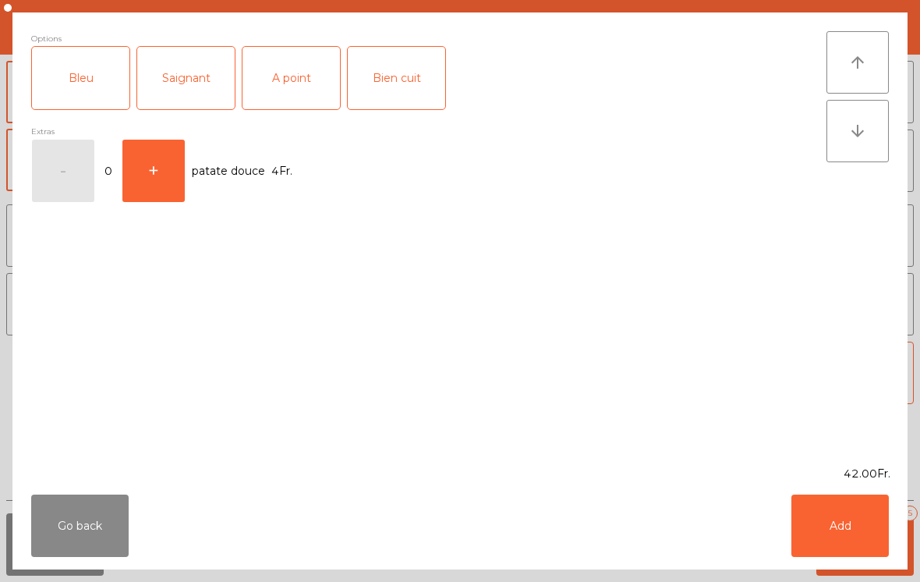
click at [295, 97] on div "A point" at bounding box center [290, 78] width 97 height 62
click at [841, 533] on button "Add" at bounding box center [839, 525] width 97 height 62
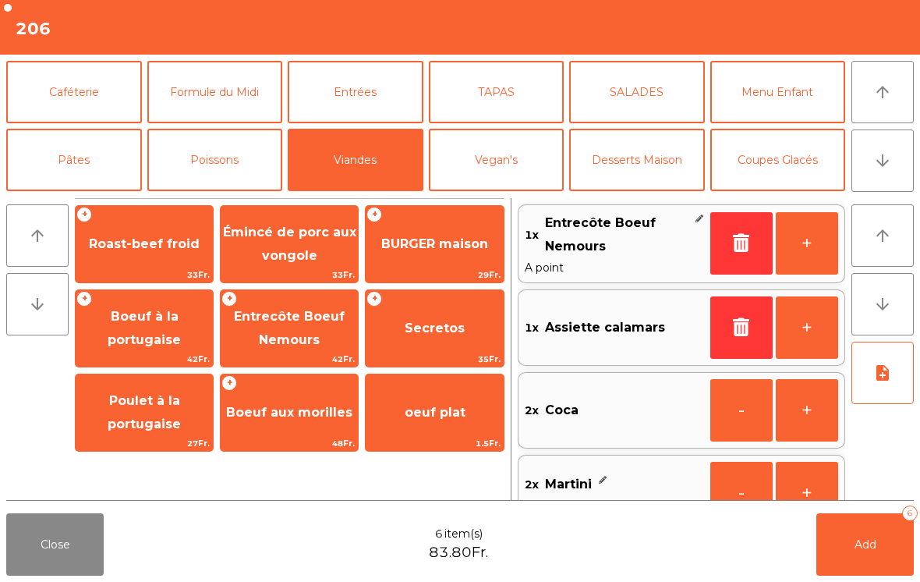
click at [139, 261] on span "Roast-beef froid" at bounding box center [144, 244] width 137 height 42
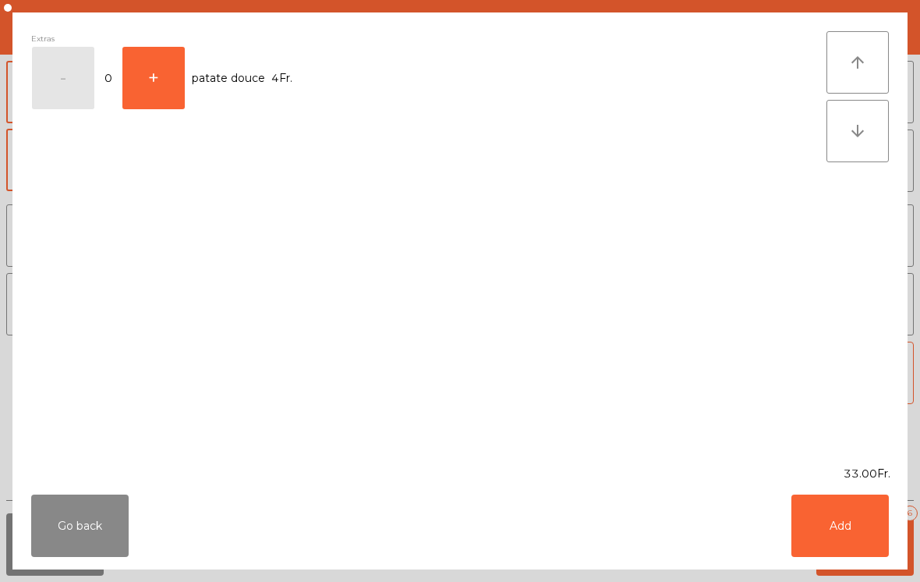
click at [849, 523] on button "Add" at bounding box center [839, 525] width 97 height 62
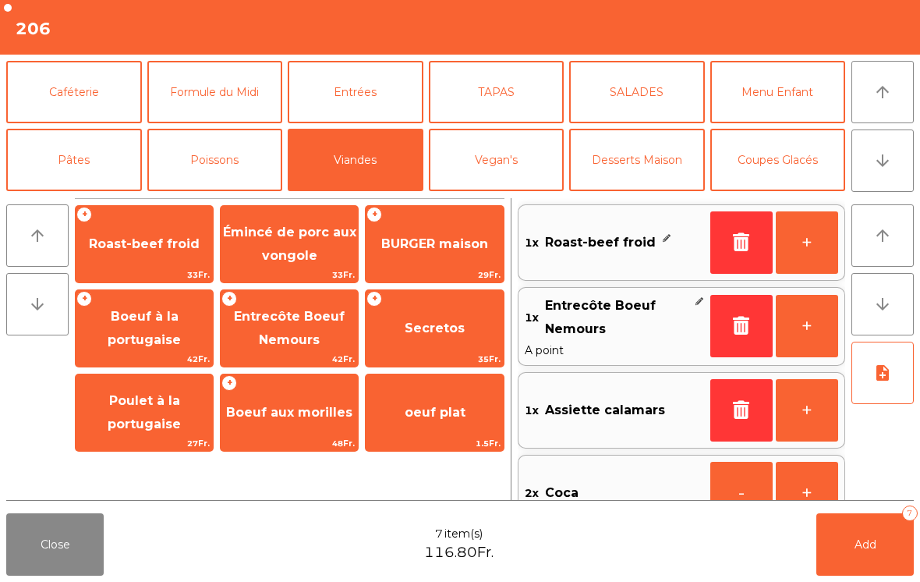
scroll to position [6, 0]
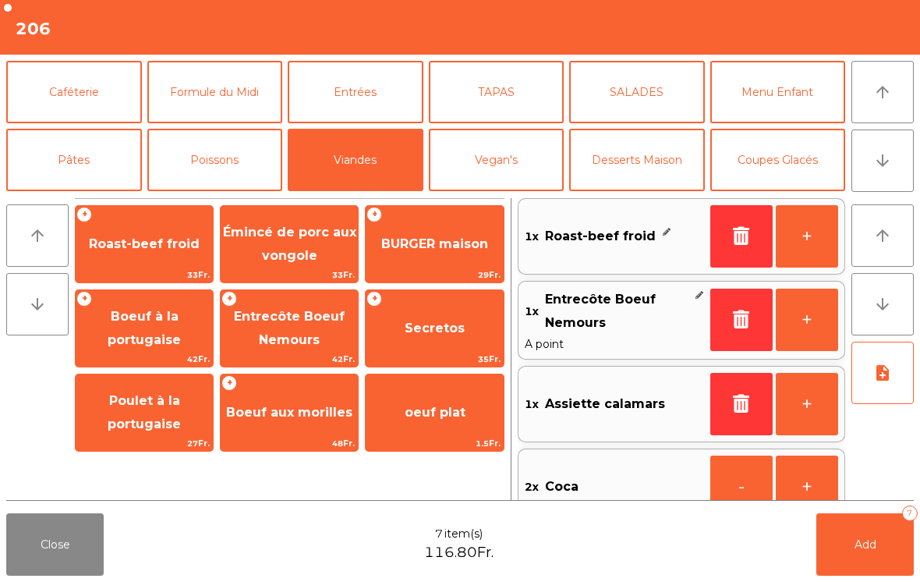
click at [228, 182] on button "Poissons" at bounding box center [215, 160] width 136 height 62
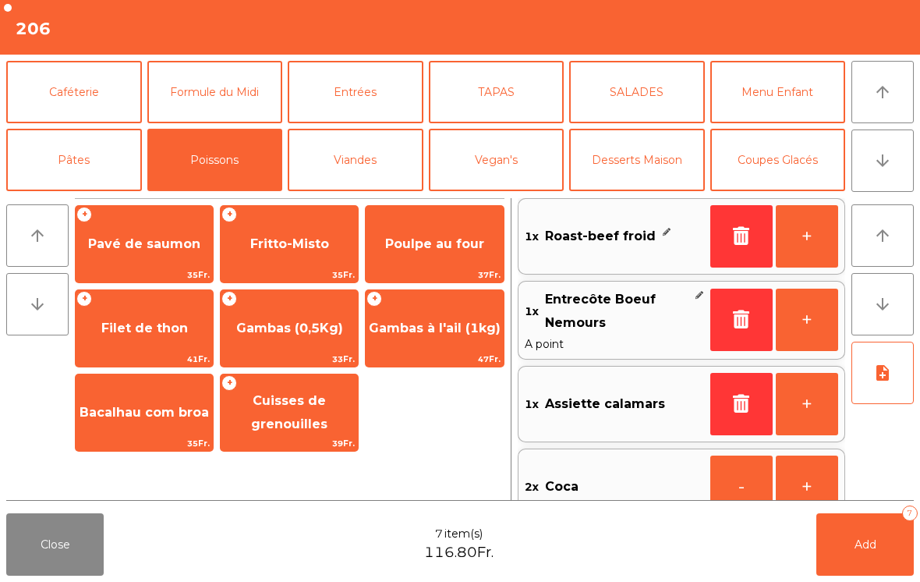
click at [150, 327] on span "Filet de thon" at bounding box center [144, 327] width 87 height 15
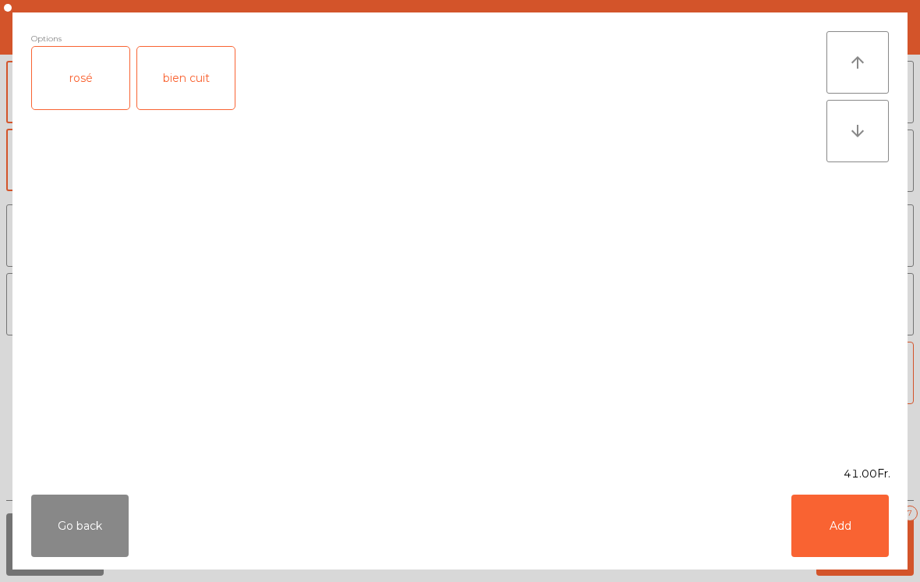
click at [70, 102] on div "rosé" at bounding box center [80, 78] width 97 height 62
click at [837, 522] on button "Add" at bounding box center [839, 525] width 97 height 62
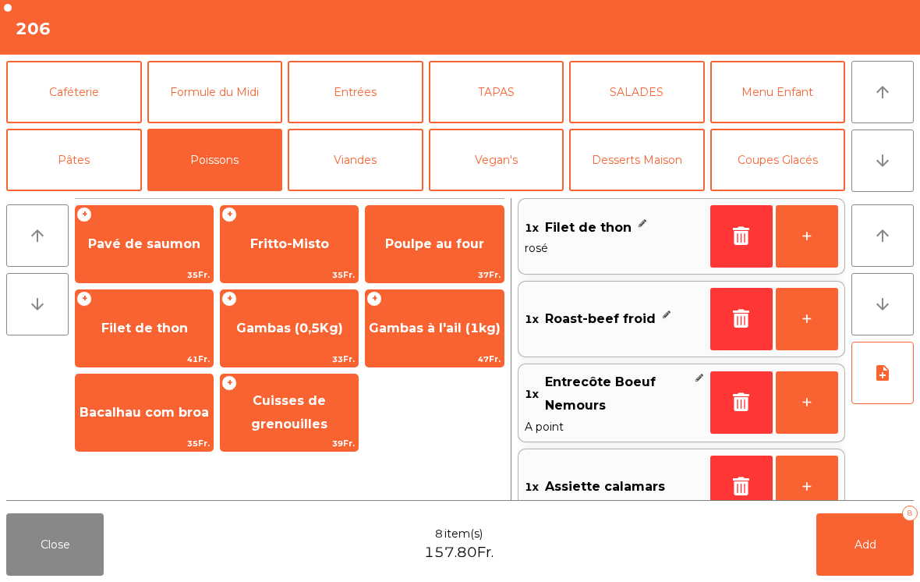
click at [884, 384] on button "note_add" at bounding box center [882, 372] width 62 height 62
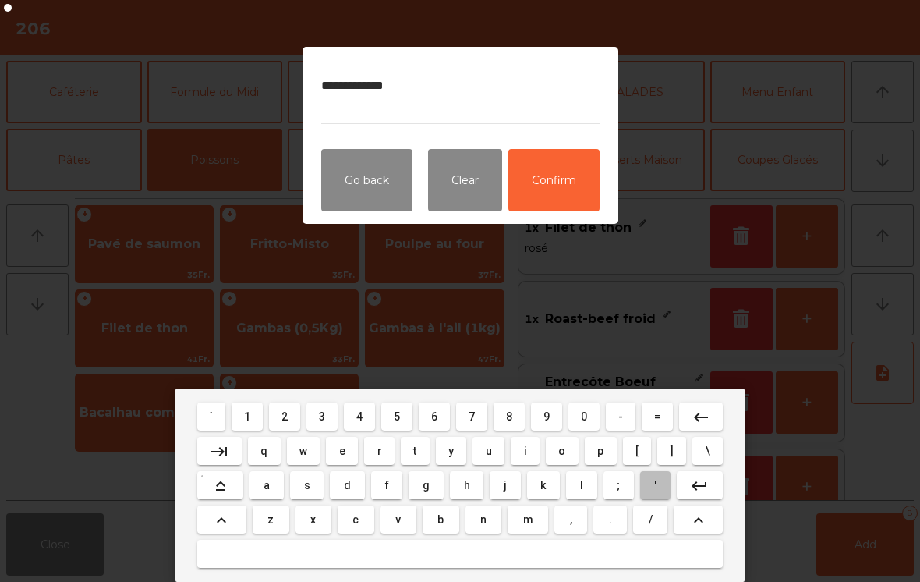
type textarea "**********"
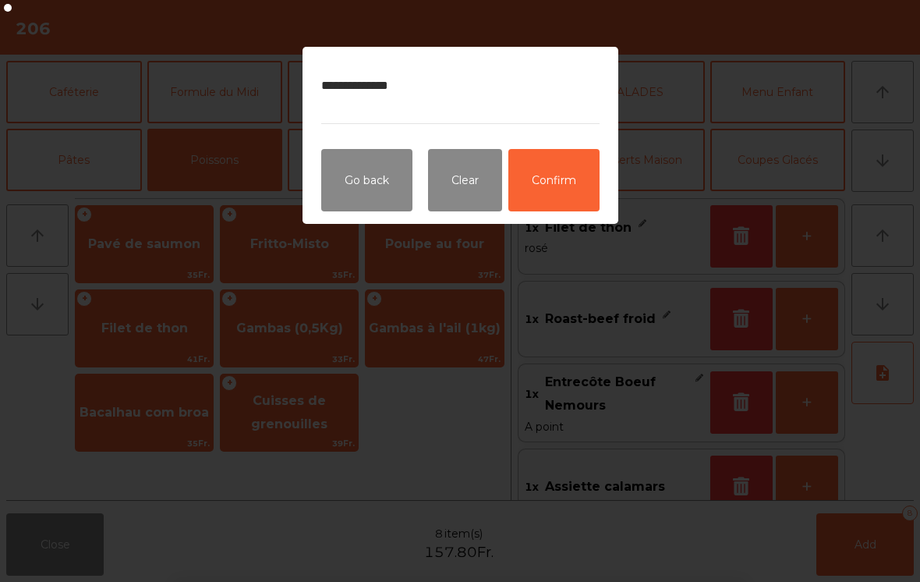
click at [553, 209] on button "Confirm" at bounding box center [553, 180] width 91 height 62
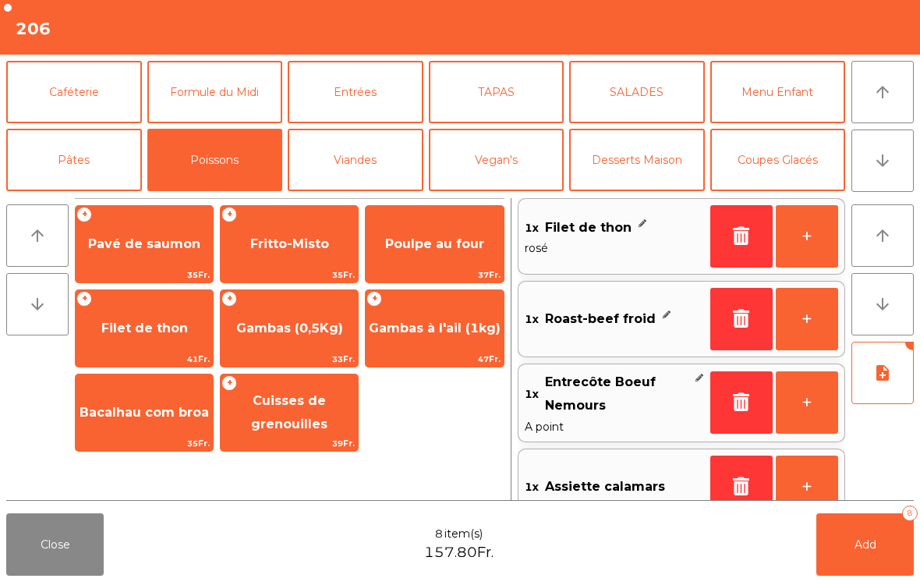
click at [886, 559] on button "Add 8" at bounding box center [864, 544] width 97 height 62
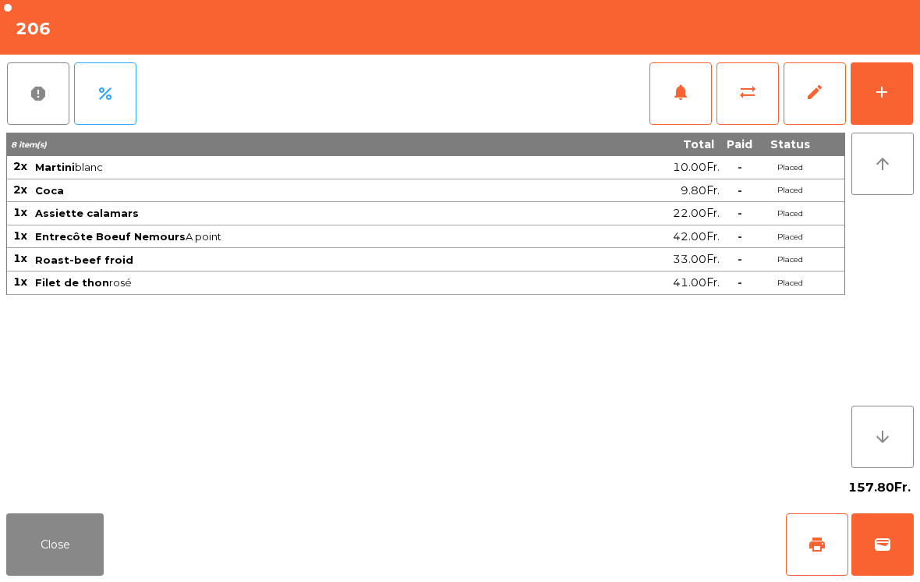
click at [38, 564] on button "Close" at bounding box center [54, 544] width 97 height 62
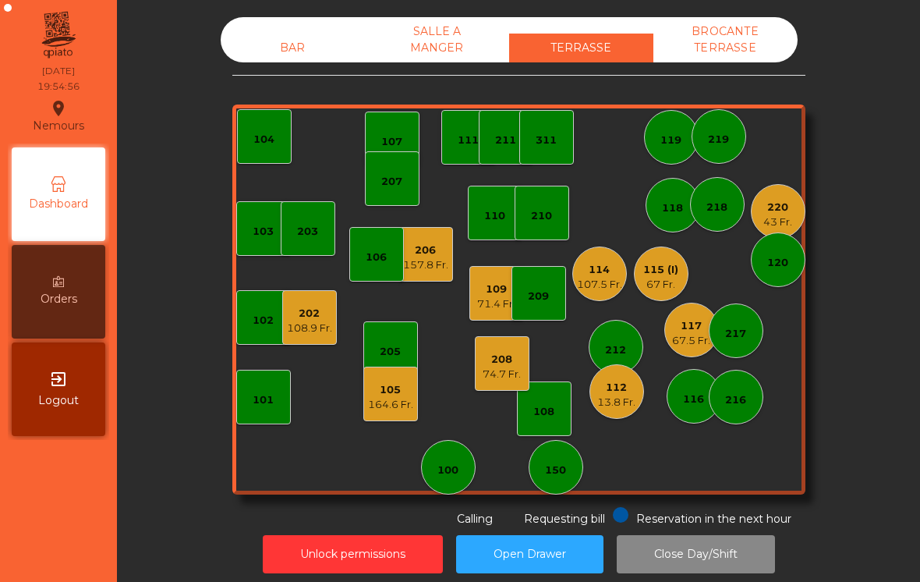
click at [373, 264] on div "106" at bounding box center [376, 257] width 21 height 16
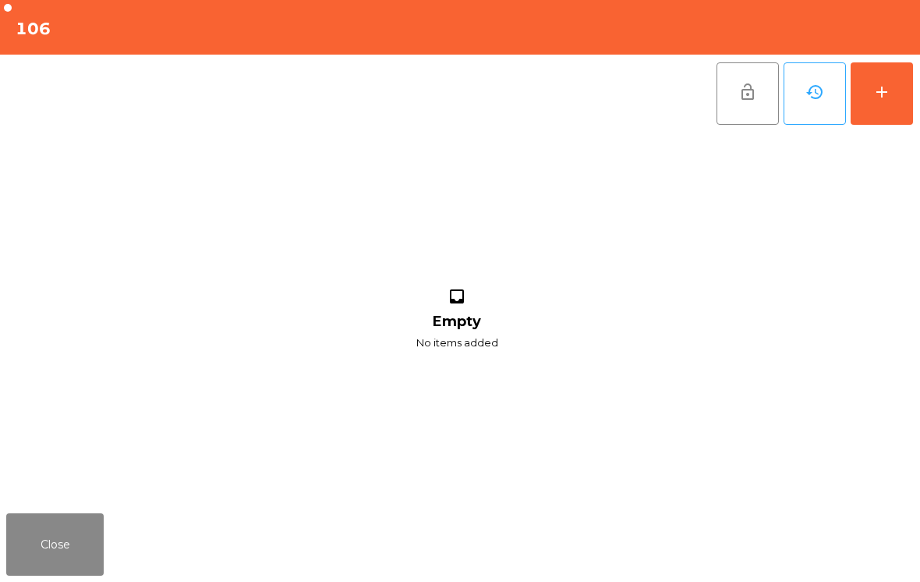
click at [882, 102] on button "add" at bounding box center [881, 93] width 62 height 62
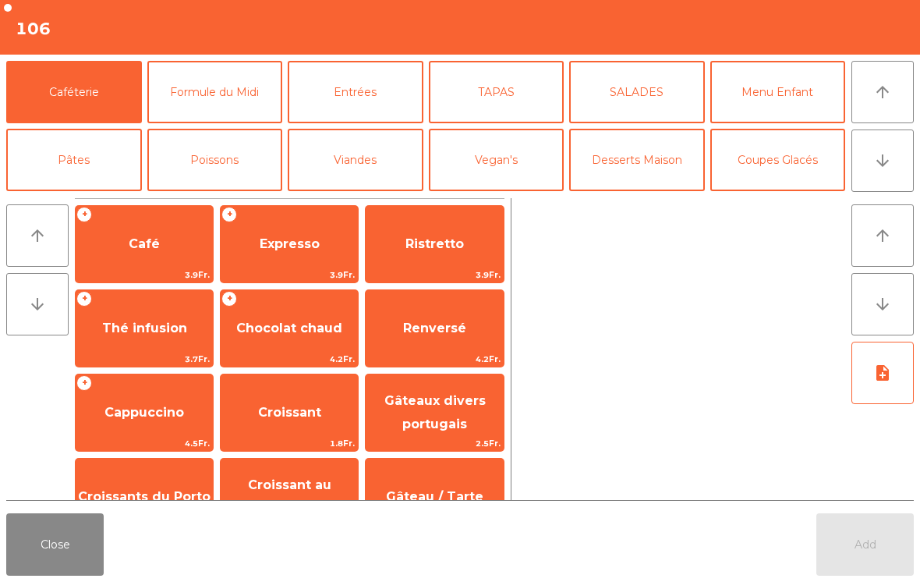
click at [872, 167] on button "arrow_downward" at bounding box center [882, 160] width 62 height 62
click at [345, 264] on button "Menu évènement" at bounding box center [356, 295] width 136 height 62
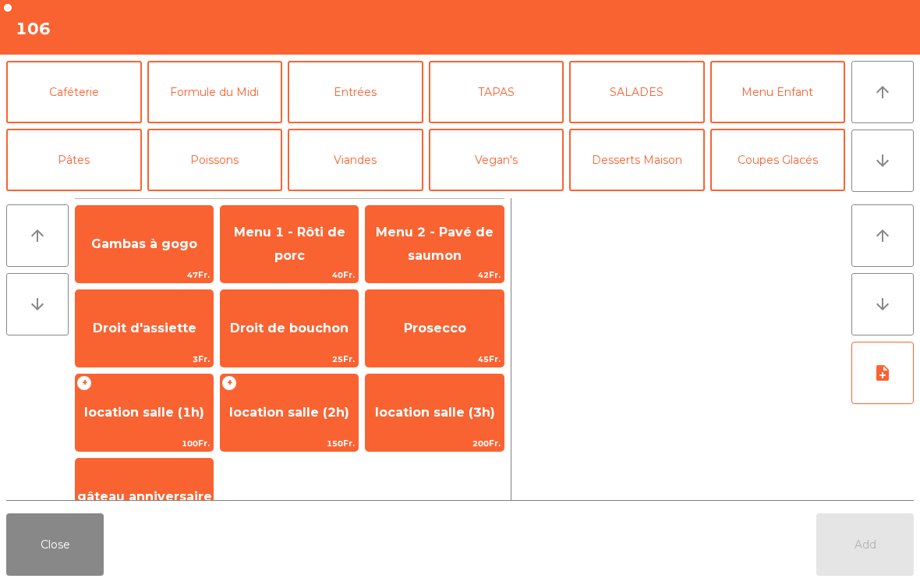
scroll to position [136, 0]
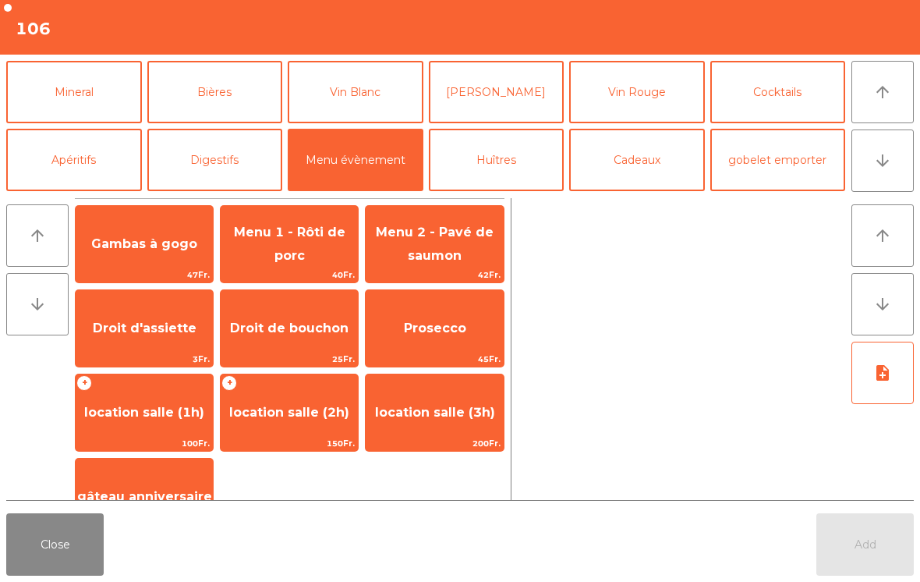
click at [37, 557] on button "Close" at bounding box center [54, 544] width 97 height 62
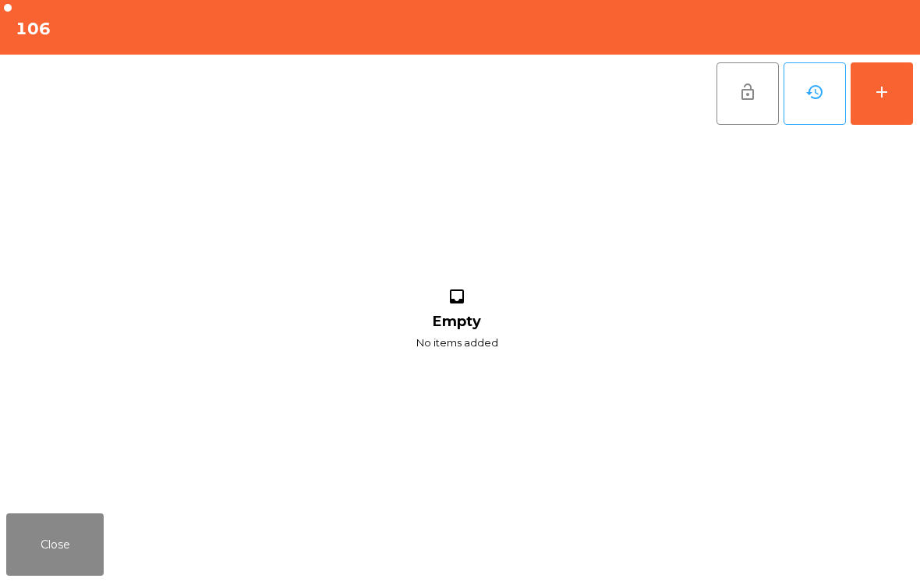
click at [79, 557] on button "Close" at bounding box center [54, 544] width 97 height 62
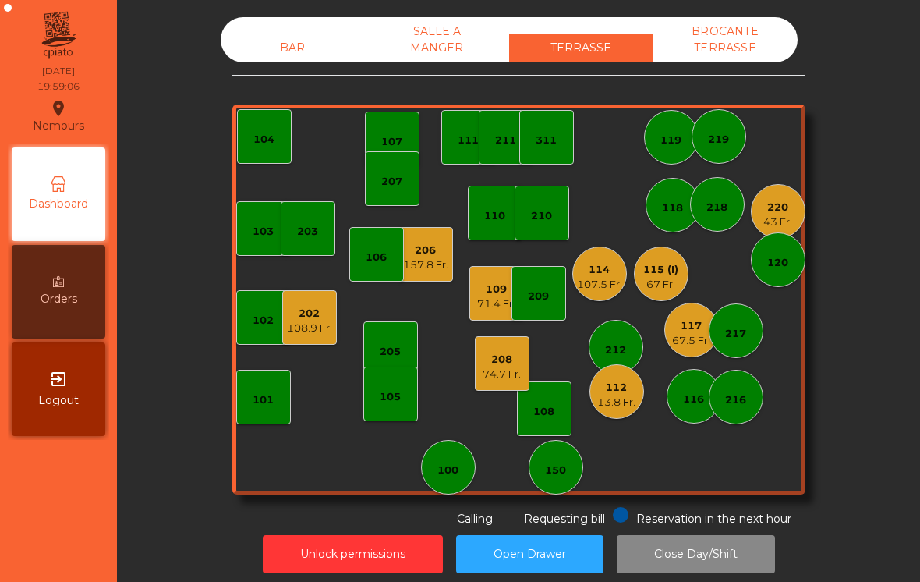
click at [673, 193] on div "118" at bounding box center [672, 205] width 55 height 55
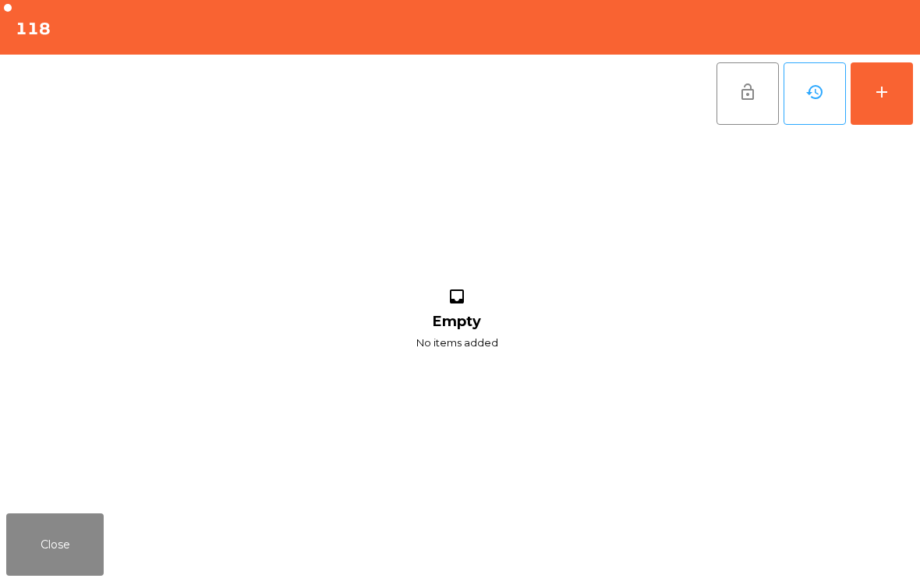
click at [890, 102] on button "add" at bounding box center [881, 93] width 62 height 62
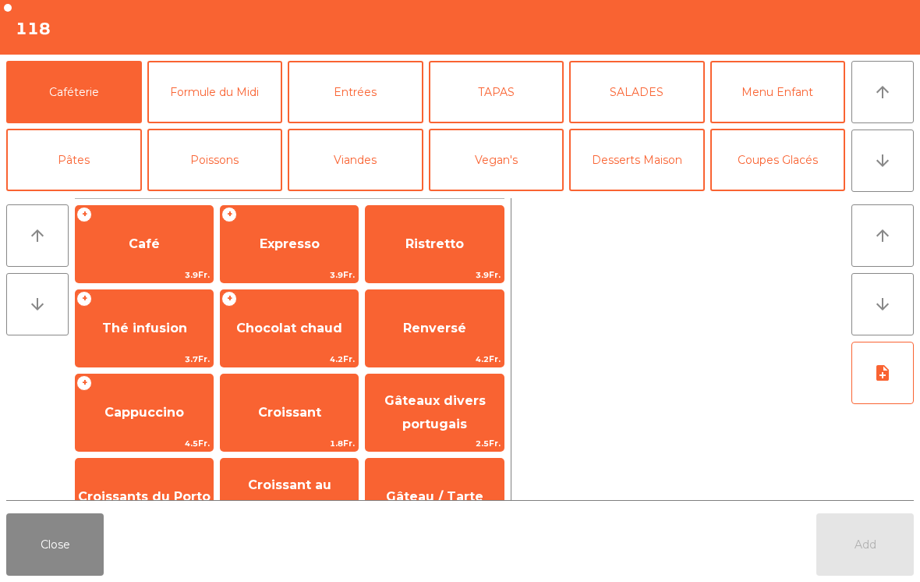
scroll to position [60, 0]
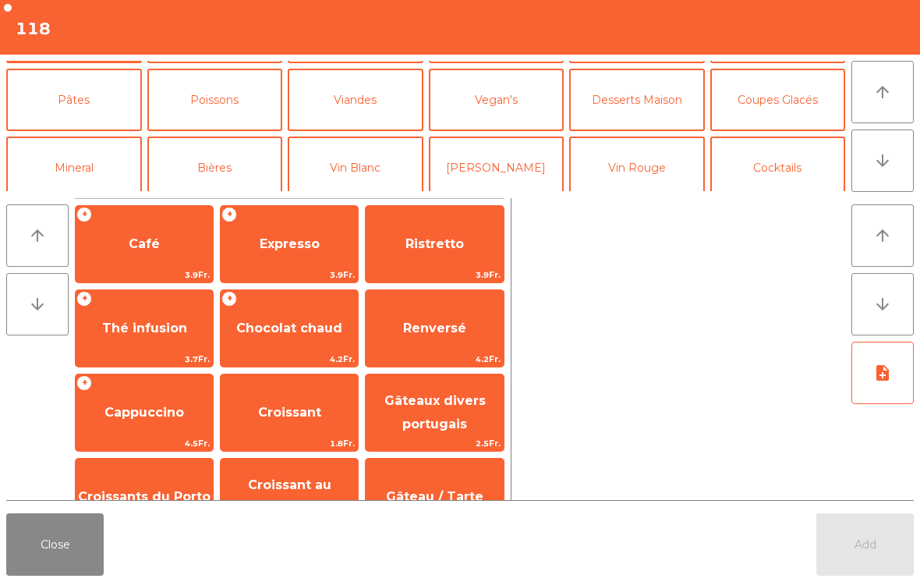
click at [76, 166] on button "Mineral" at bounding box center [74, 167] width 136 height 62
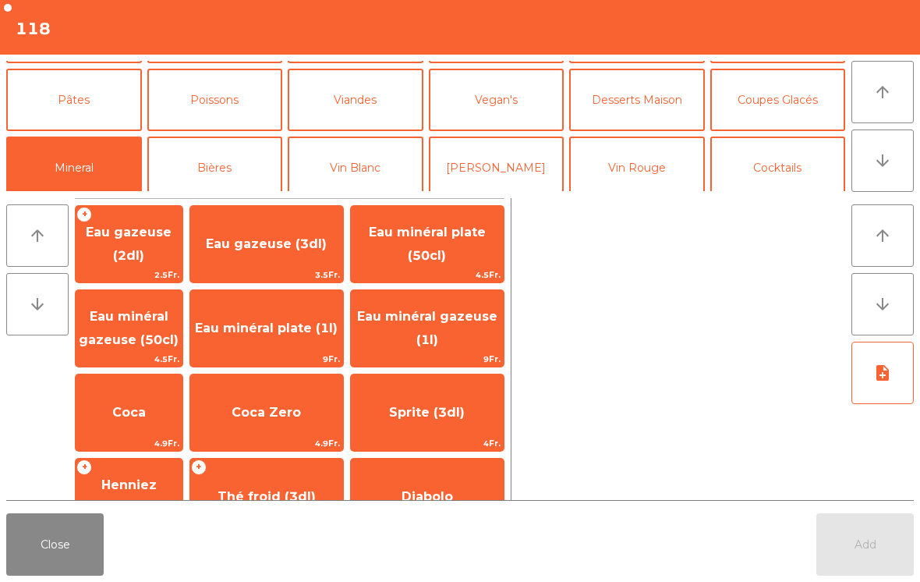
click at [152, 427] on span "Coca" at bounding box center [129, 412] width 107 height 42
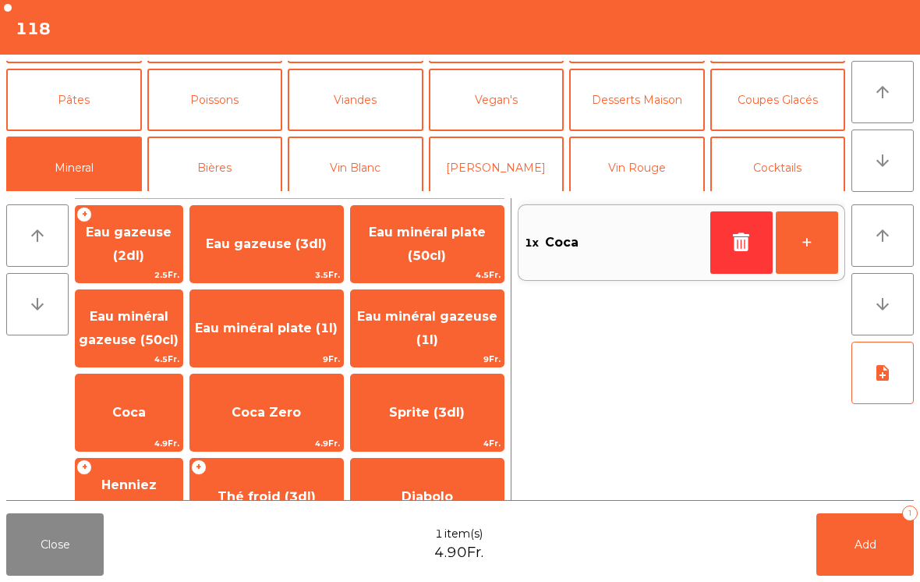
scroll to position [79, 0]
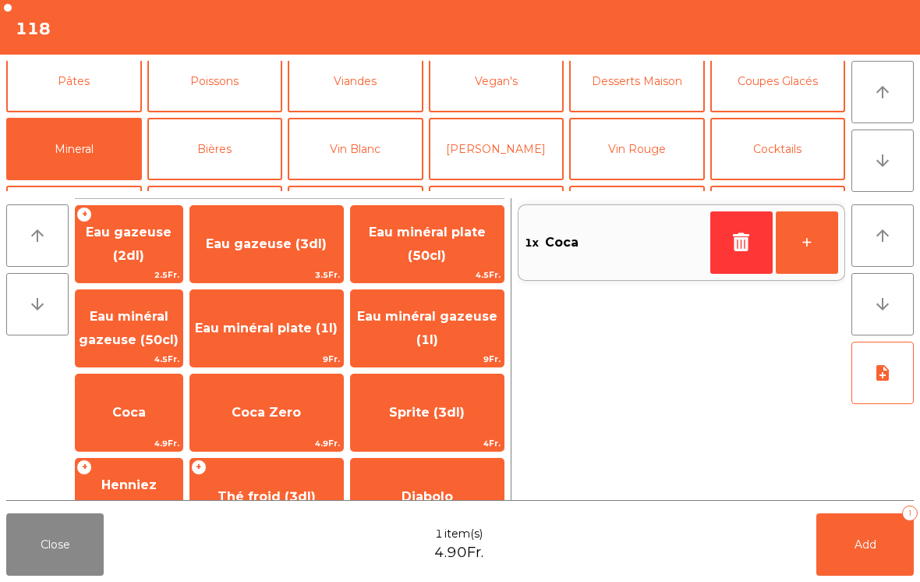
click at [239, 152] on button "Bières" at bounding box center [215, 149] width 136 height 62
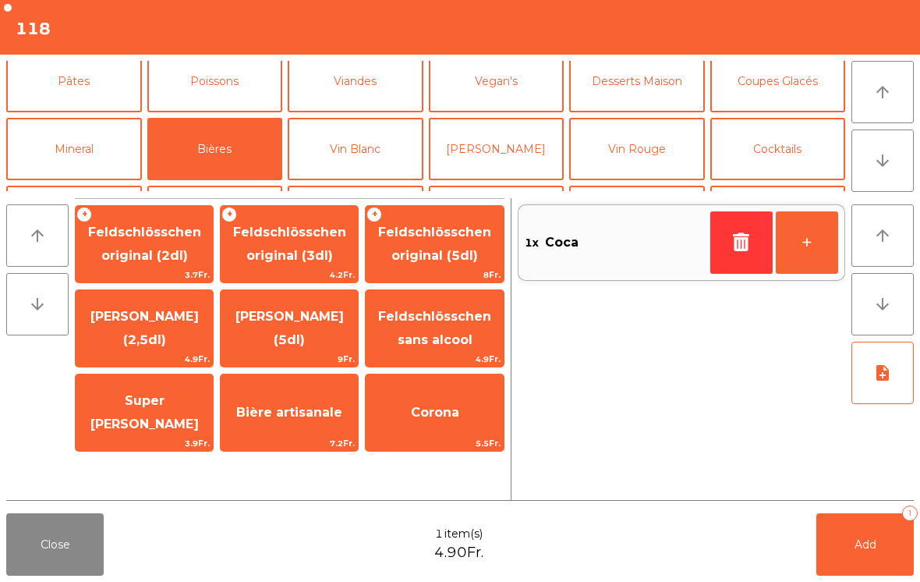
click at [304, 255] on span "Feldschlösschen original (3dl)" at bounding box center [289, 244] width 113 height 38
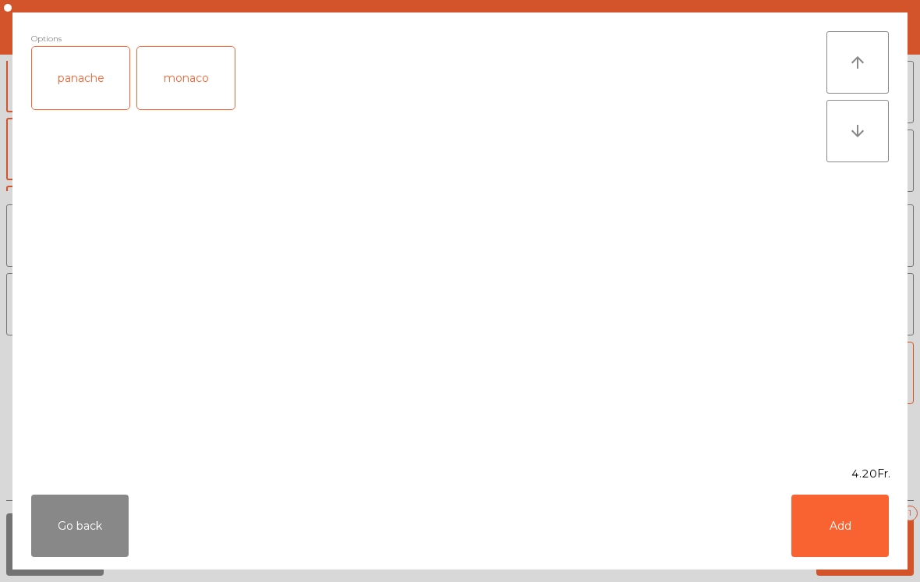
click at [849, 518] on button "Add" at bounding box center [839, 525] width 97 height 62
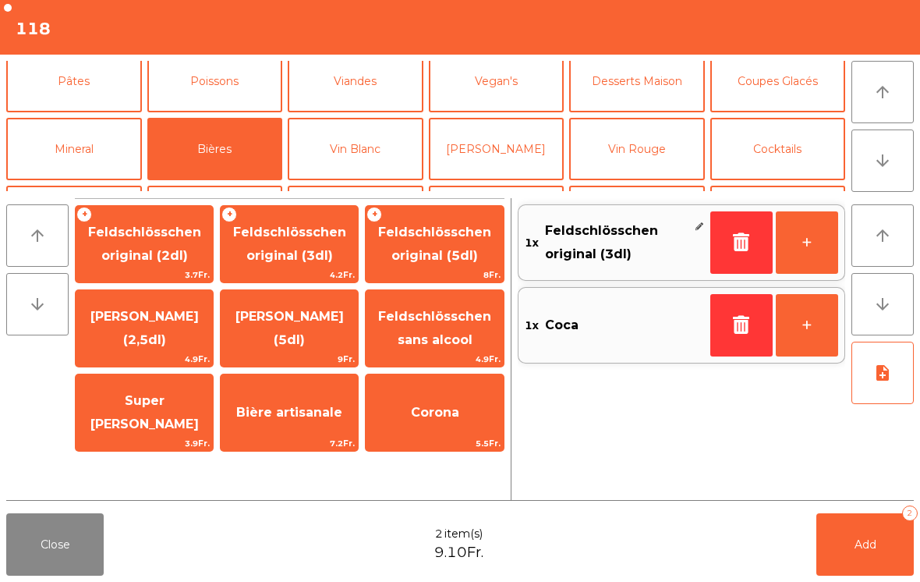
click at [784, 154] on button "Cocktails" at bounding box center [778, 149] width 136 height 62
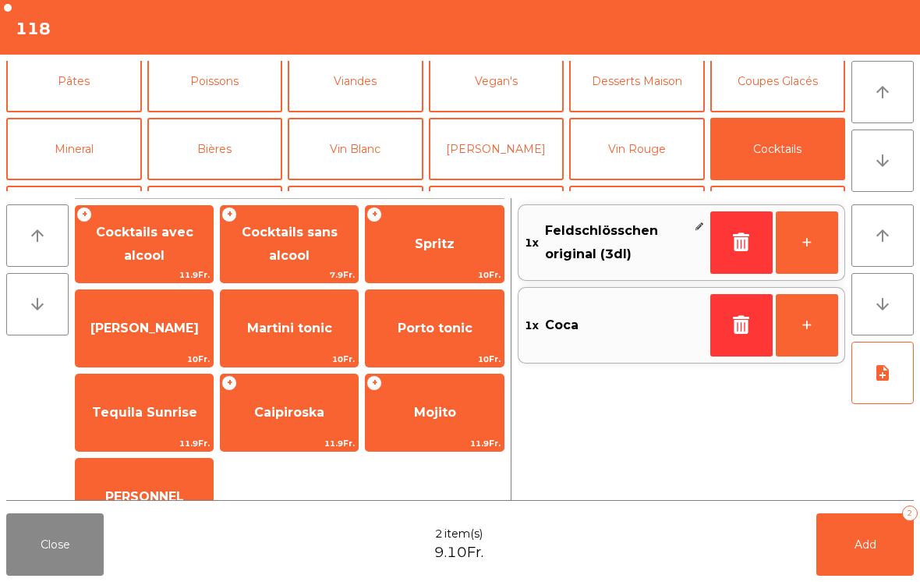
click at [160, 341] on span "[PERSON_NAME]" at bounding box center [144, 328] width 137 height 42
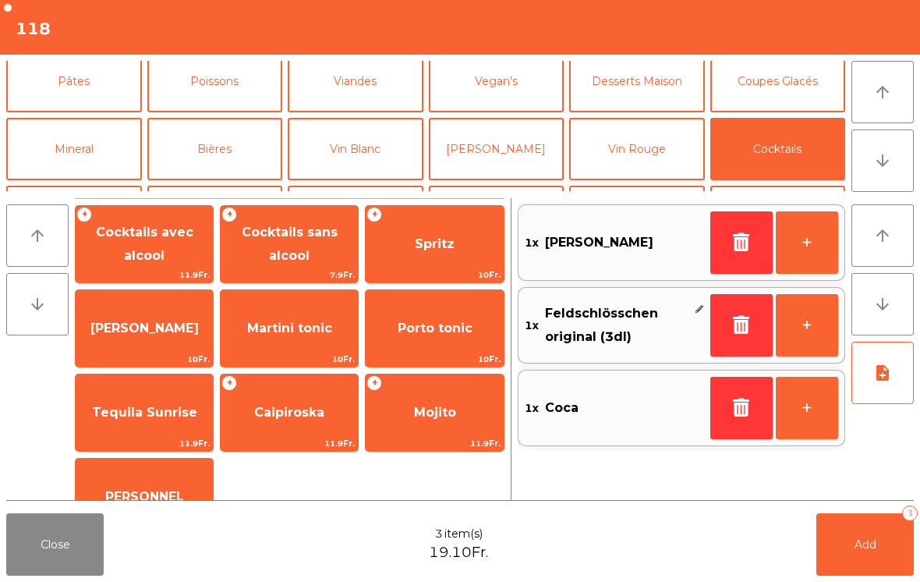
click at [812, 249] on button "+" at bounding box center [807, 242] width 62 height 62
click at [878, 560] on button "Add 4" at bounding box center [864, 544] width 97 height 62
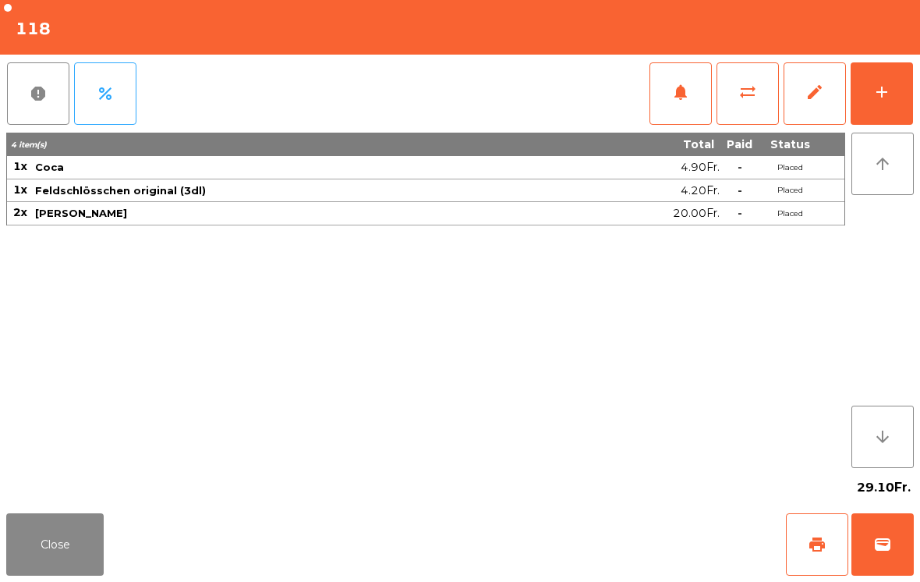
click at [74, 523] on button "Close" at bounding box center [54, 544] width 97 height 62
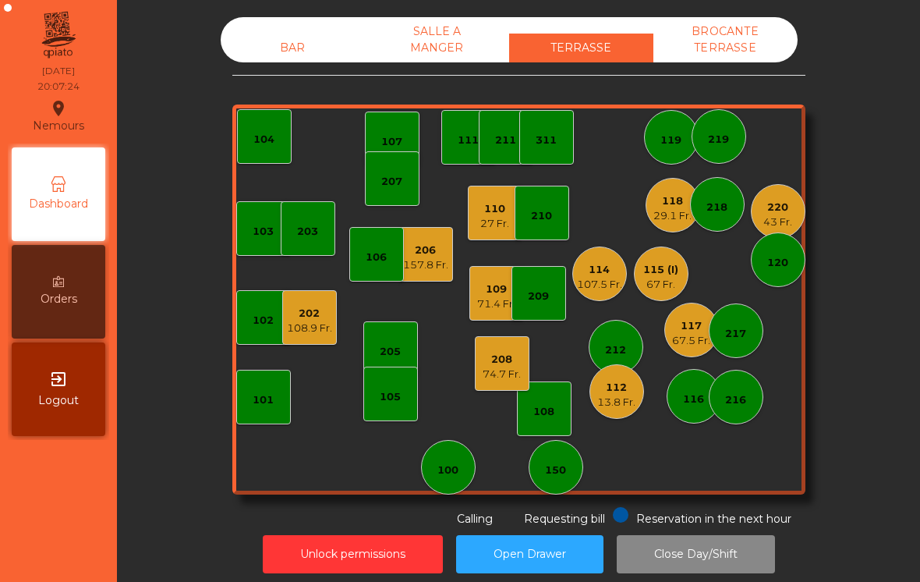
click at [677, 211] on div "29.1 Fr." at bounding box center [672, 216] width 38 height 16
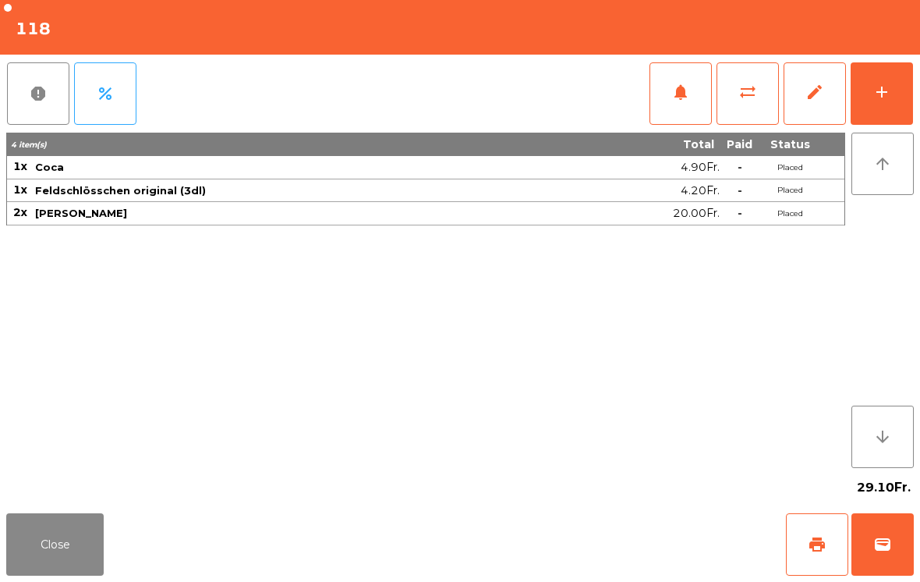
click at [864, 94] on button "add" at bounding box center [881, 93] width 62 height 62
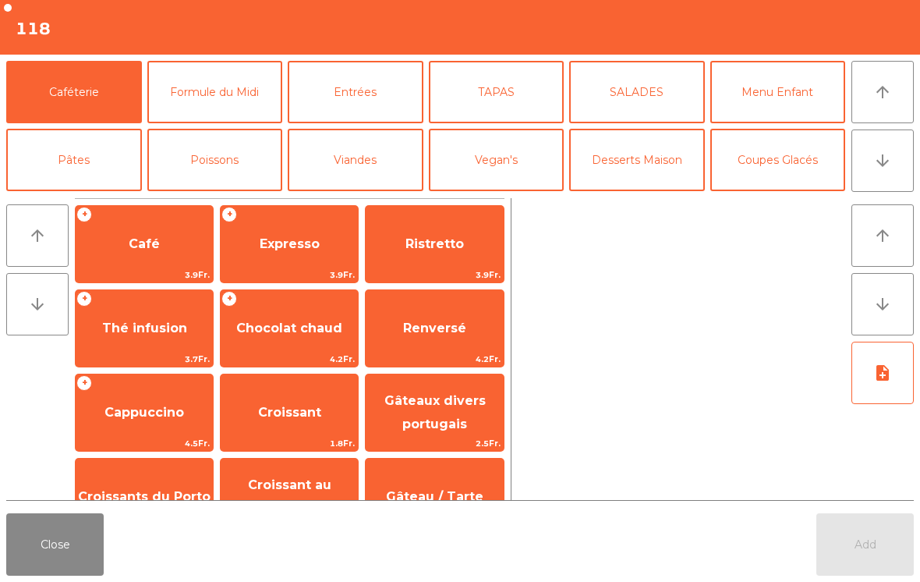
click at [97, 196] on button "Mineral" at bounding box center [74, 227] width 136 height 62
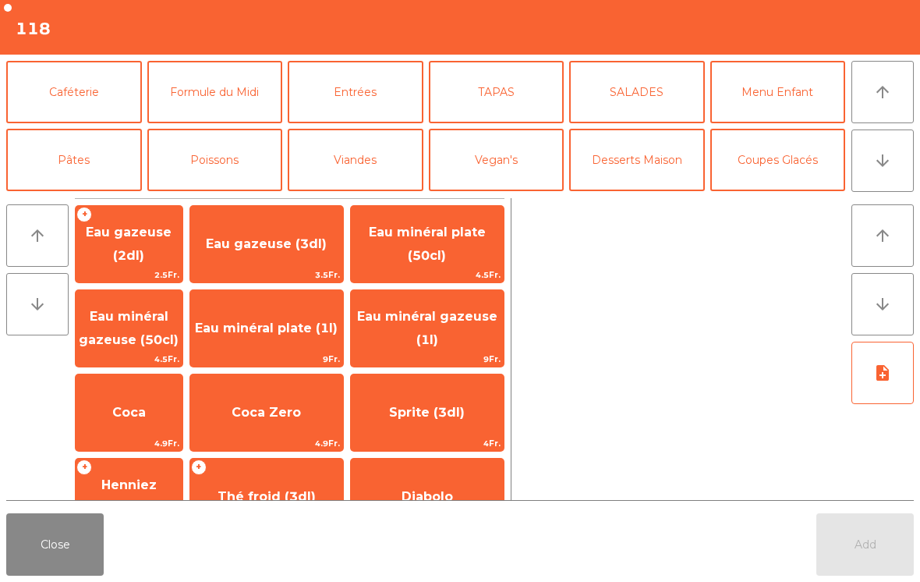
scroll to position [86, 0]
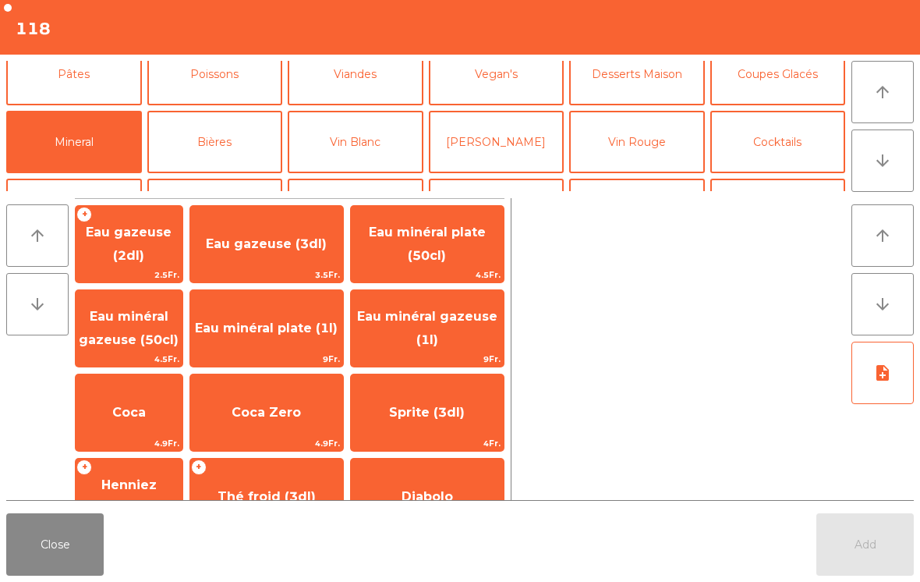
click at [432, 341] on span "Eau minéral gazeuse (1l)" at bounding box center [427, 328] width 140 height 38
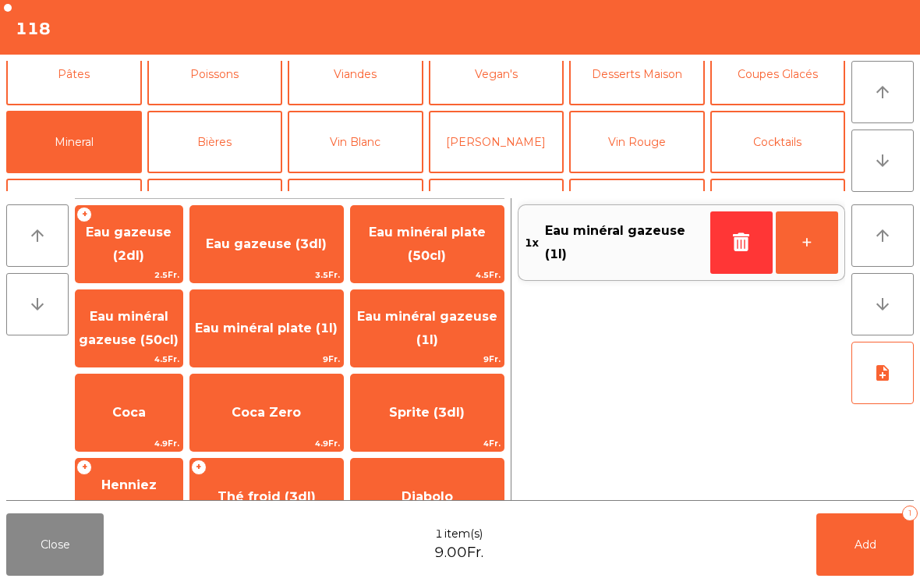
click at [841, 537] on button "Add 1" at bounding box center [864, 544] width 97 height 62
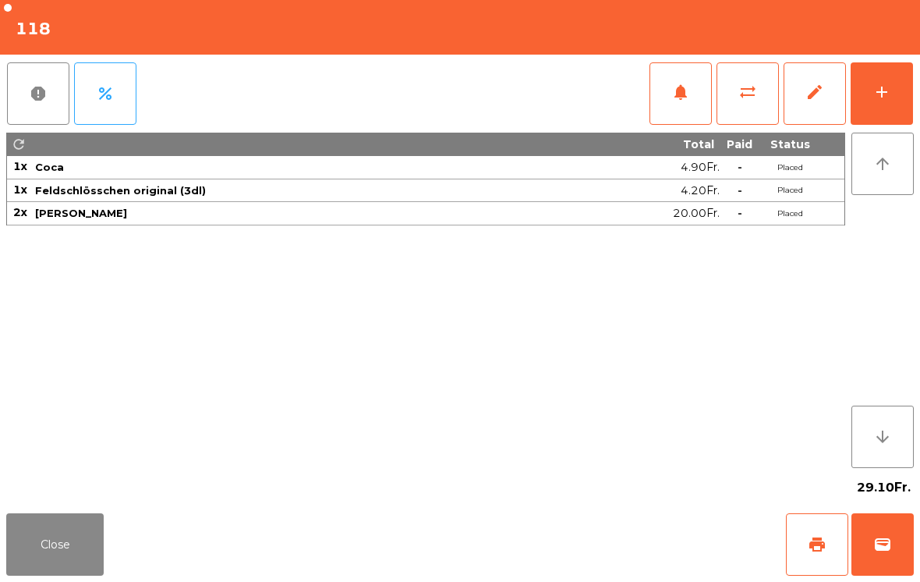
click at [33, 525] on button "Close" at bounding box center [54, 544] width 97 height 62
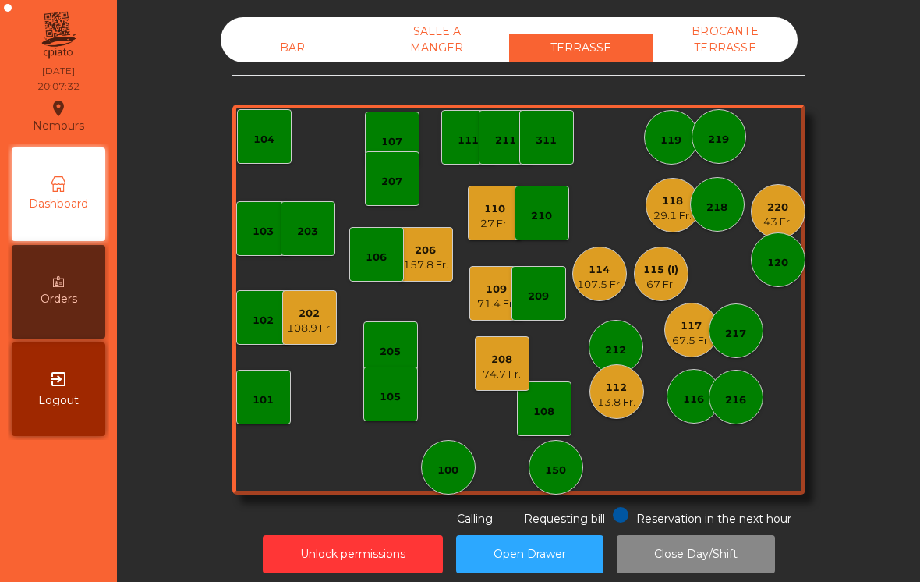
click at [288, 338] on div "202 108.9 Fr." at bounding box center [309, 317] width 55 height 55
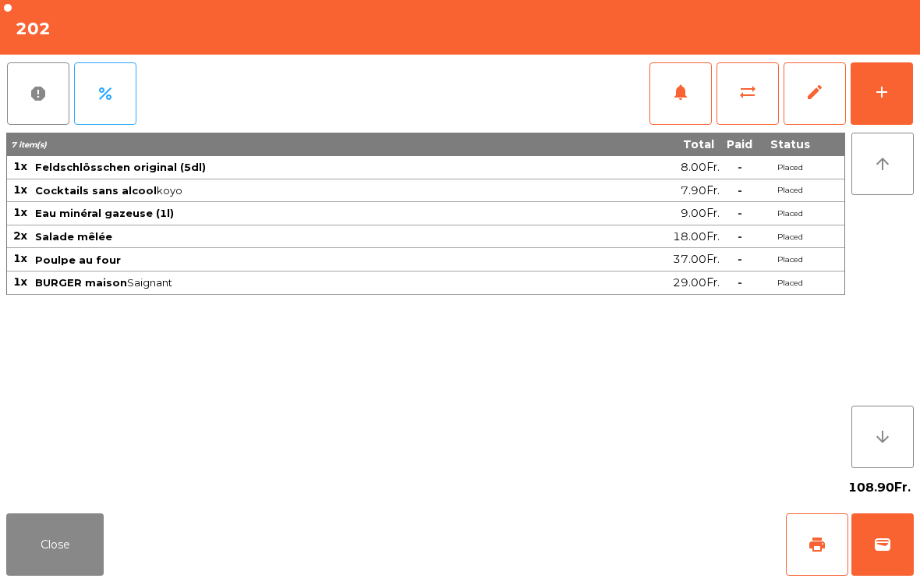
click at [891, 99] on button "add" at bounding box center [881, 93] width 62 height 62
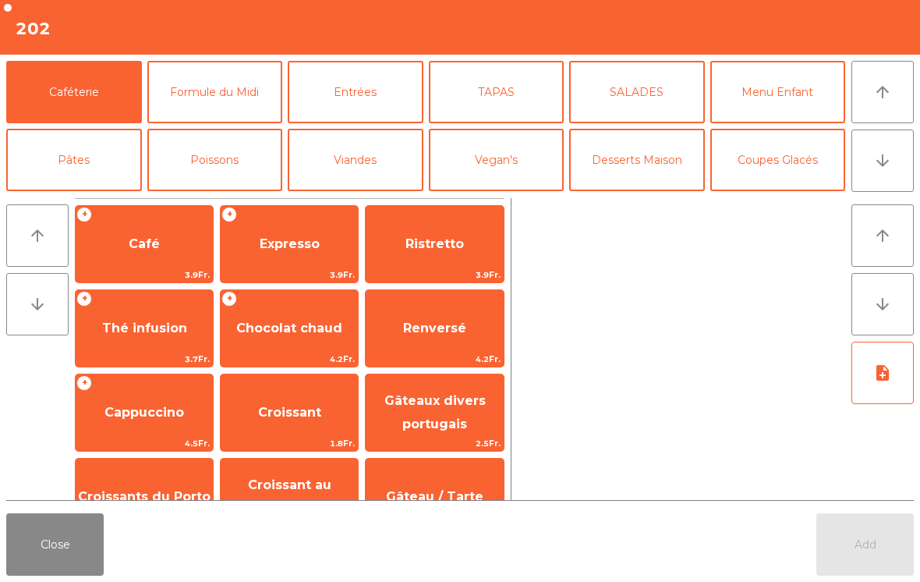
click at [75, 196] on button "Mineral" at bounding box center [74, 227] width 136 height 62
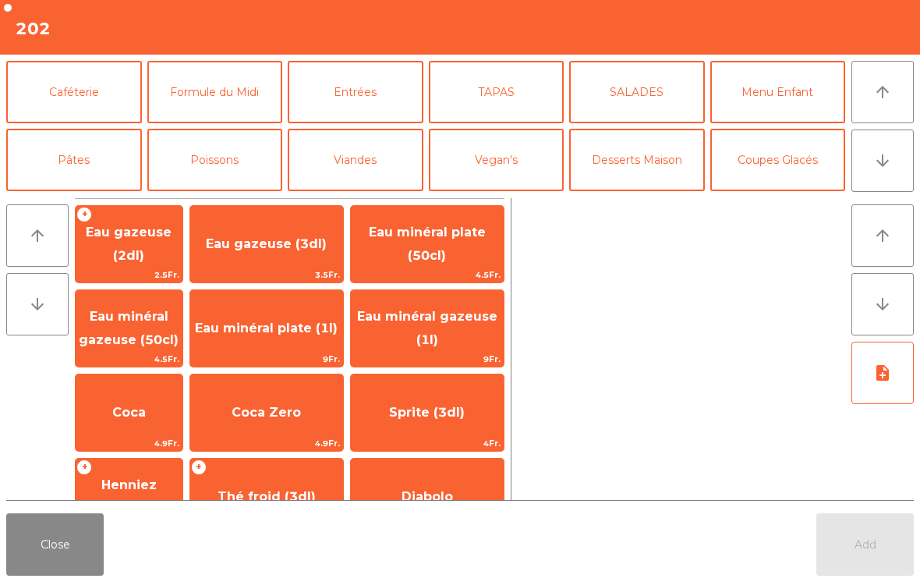
scroll to position [81, 0]
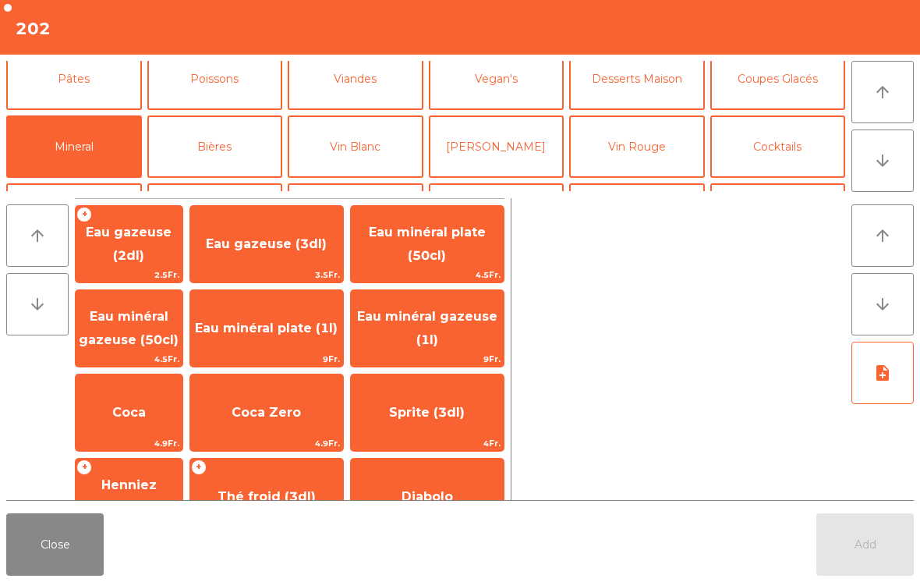
click at [130, 338] on span "Eau minéral gazeuse (50cl)" at bounding box center [129, 328] width 100 height 38
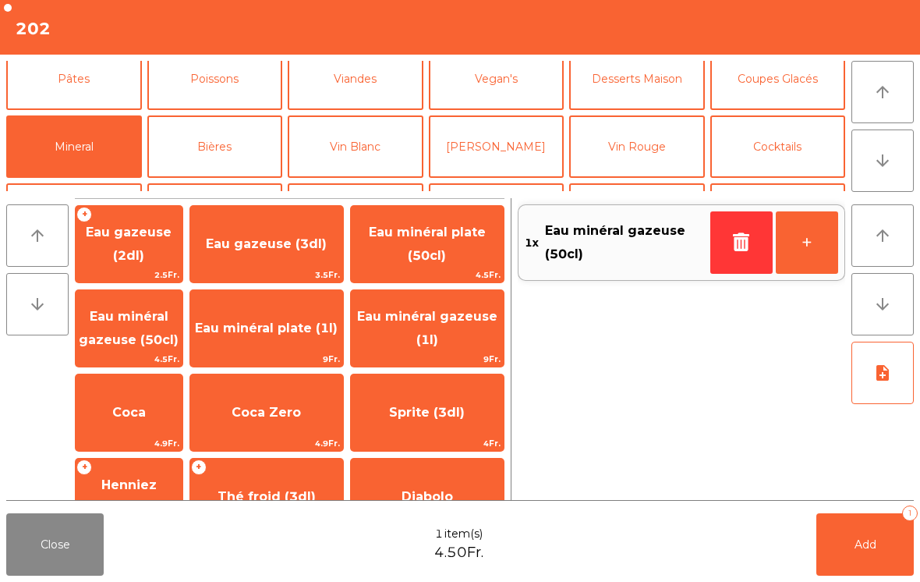
click at [884, 533] on button "Add 1" at bounding box center [864, 544] width 97 height 62
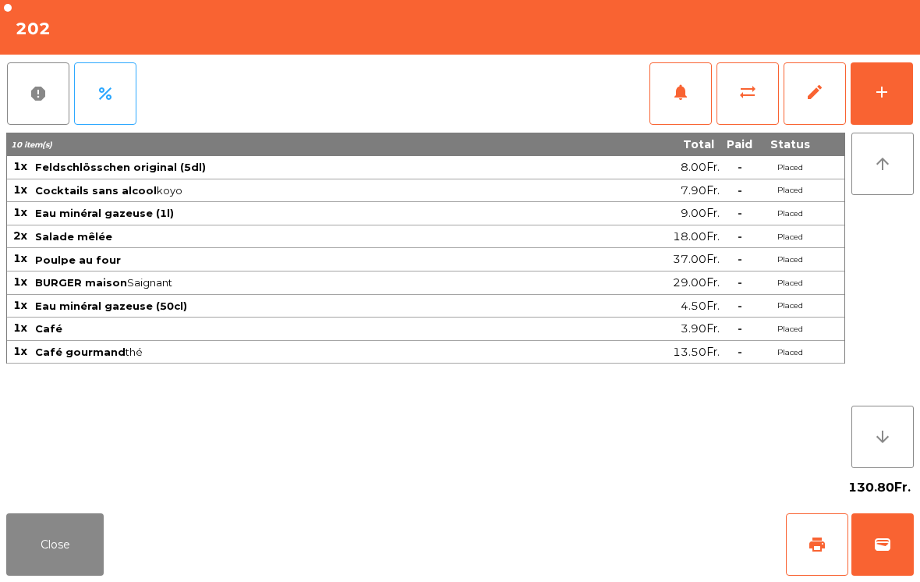
click at [70, 575] on button "Close" at bounding box center [54, 544] width 97 height 62
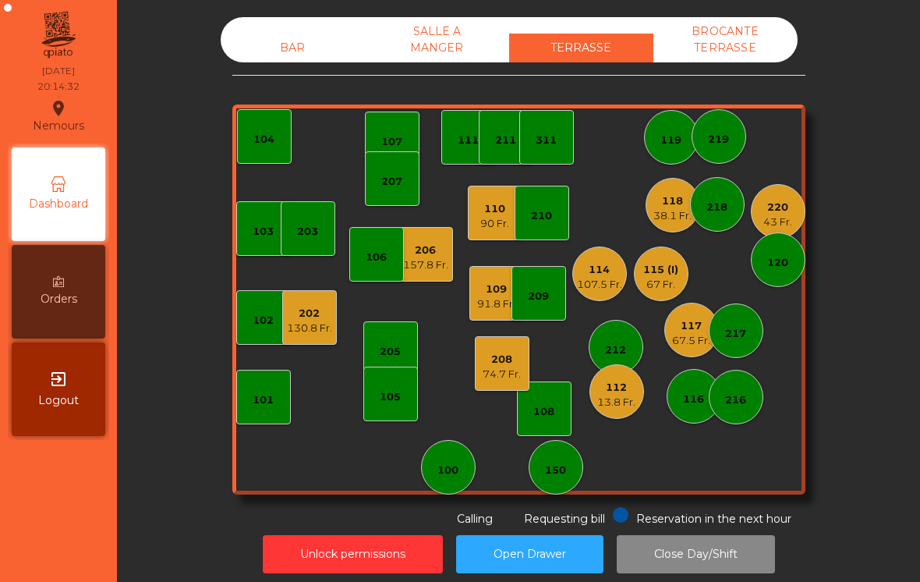
click at [659, 210] on div "38.1 Fr." at bounding box center [672, 216] width 38 height 16
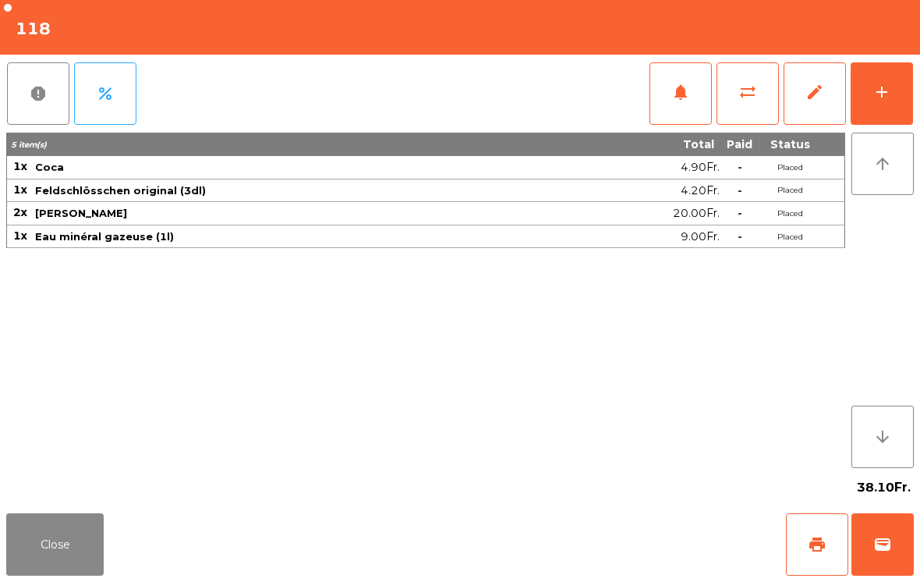
click at [883, 136] on button "arrow_upward" at bounding box center [882, 164] width 62 height 62
click at [911, 85] on button "add" at bounding box center [881, 93] width 62 height 62
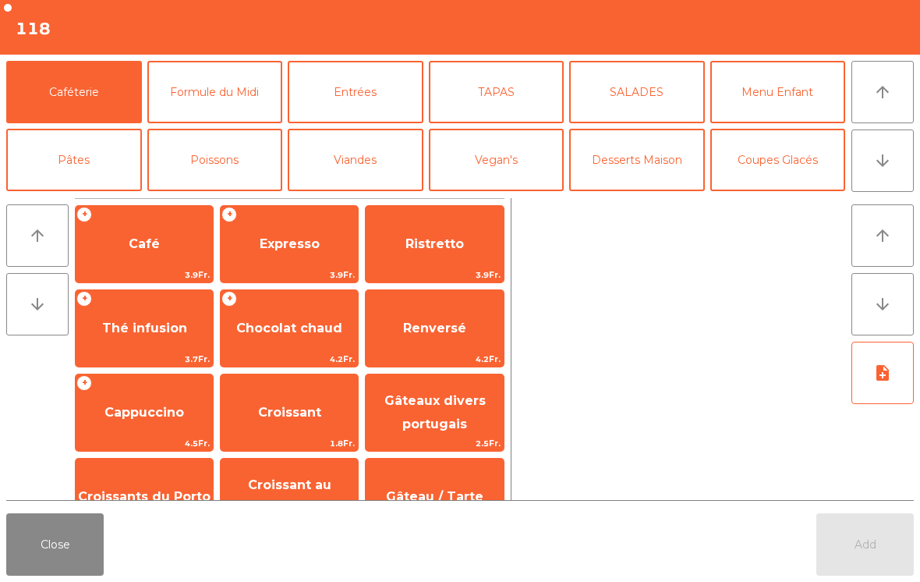
click at [377, 156] on button "Viandes" at bounding box center [356, 160] width 136 height 62
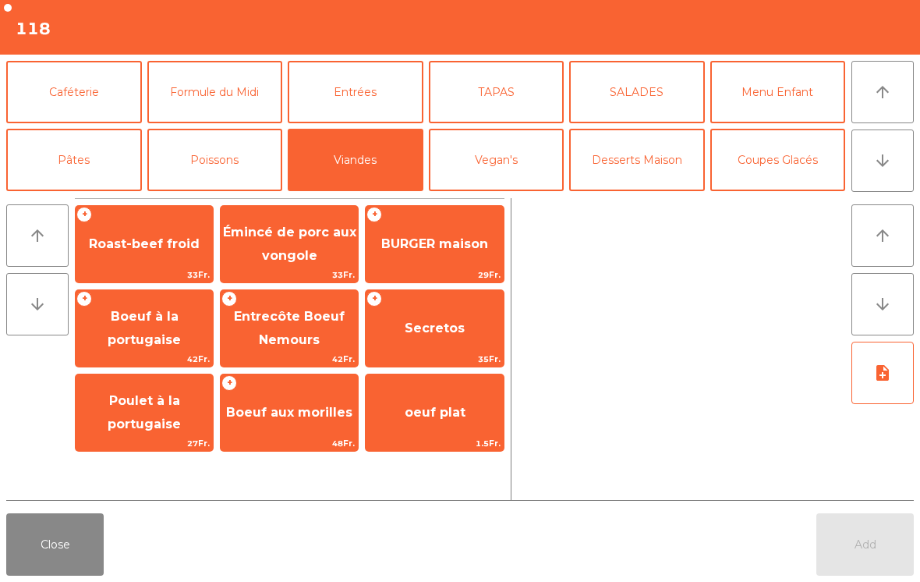
scroll to position [6, 0]
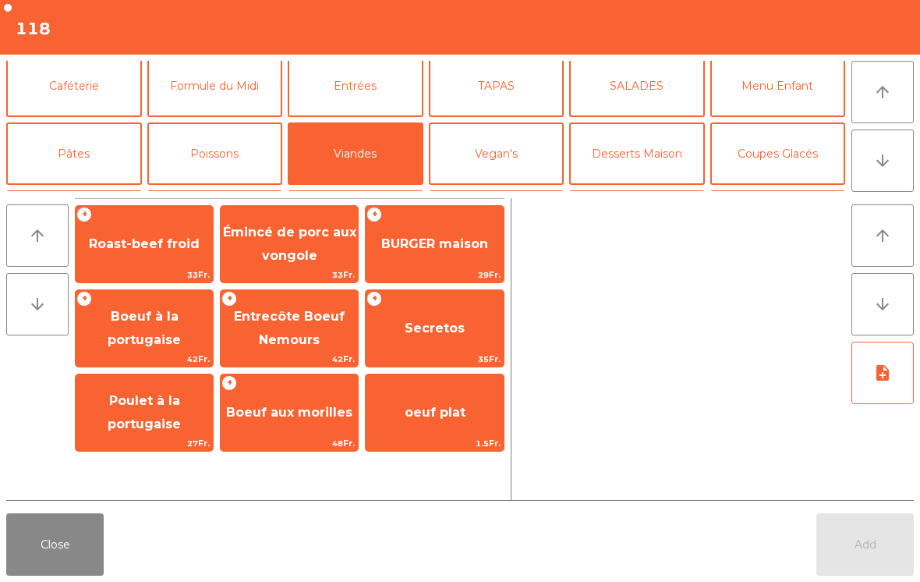
click at [304, 324] on span "Entrecôte Boeuf Nemours" at bounding box center [289, 328] width 137 height 66
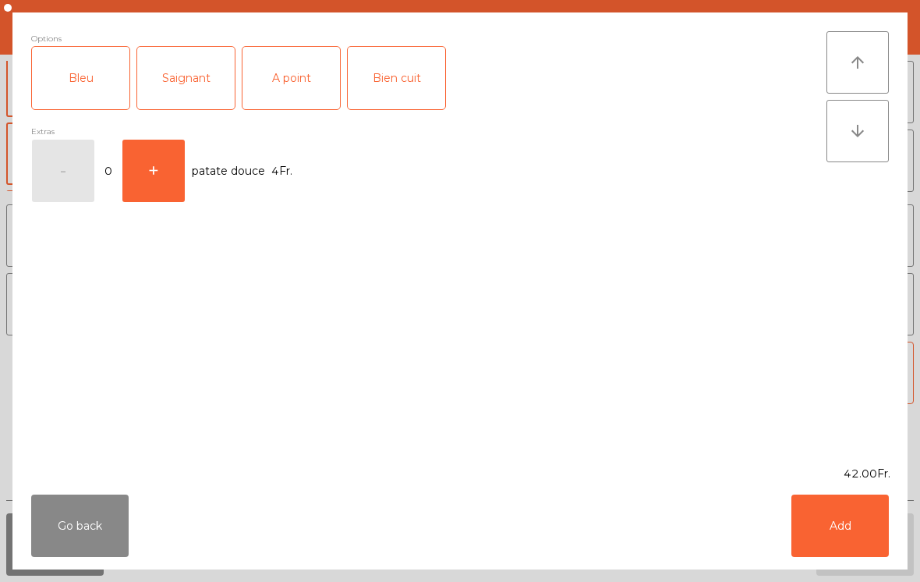
click at [191, 80] on div "Saignant" at bounding box center [185, 78] width 97 height 62
click at [833, 532] on button "Add" at bounding box center [839, 525] width 97 height 62
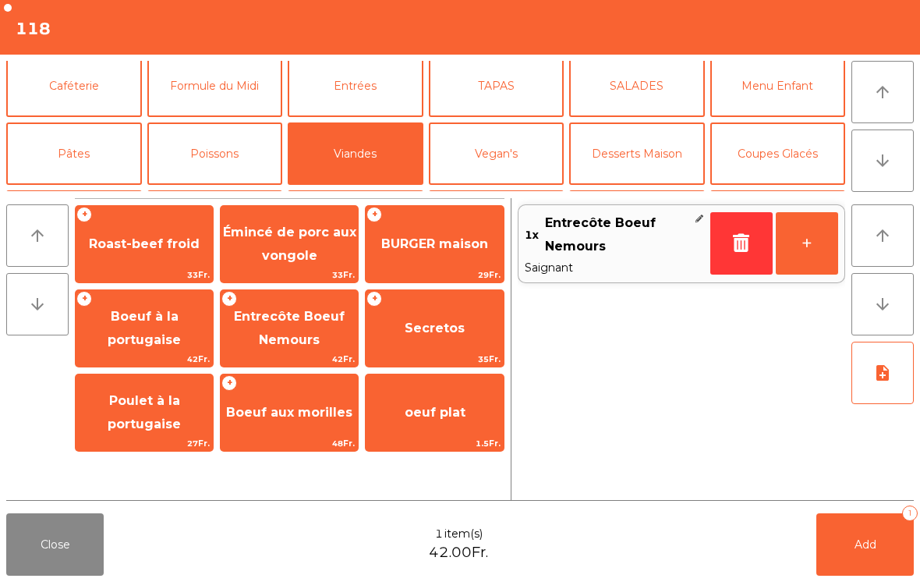
click at [161, 336] on span "Boeuf à la portugaise" at bounding box center [144, 328] width 73 height 38
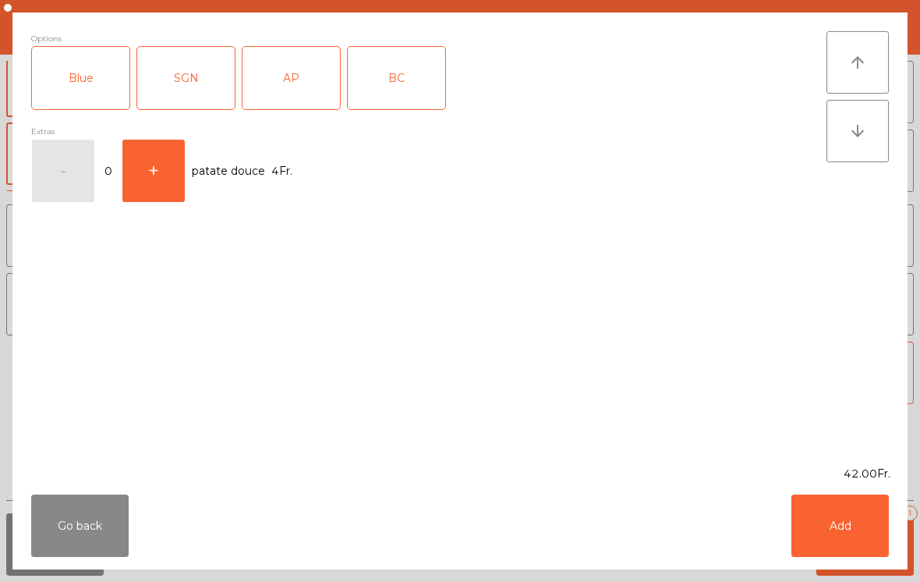
click at [188, 93] on div "SGN" at bounding box center [185, 78] width 97 height 62
click at [850, 515] on button "Add" at bounding box center [839, 525] width 97 height 62
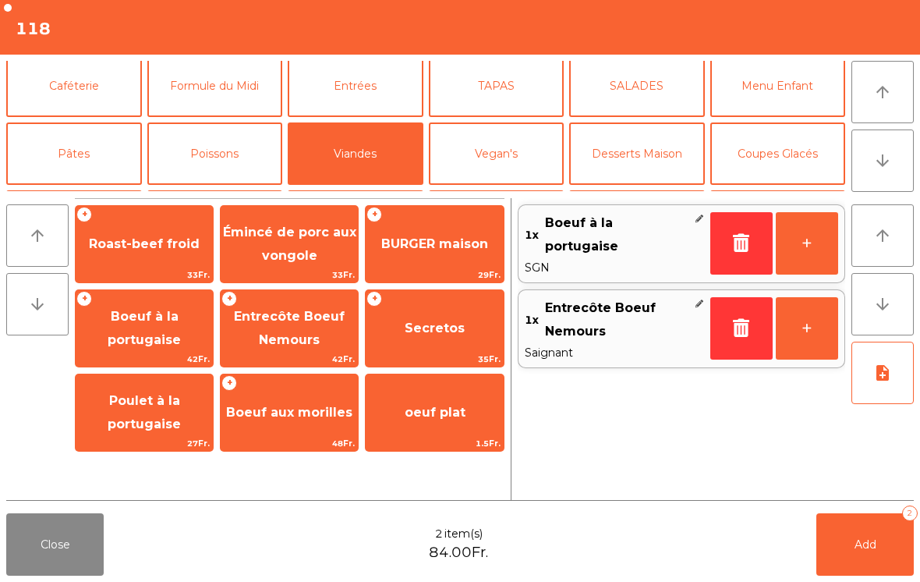
click at [452, 254] on span "BURGER maison" at bounding box center [434, 244] width 137 height 42
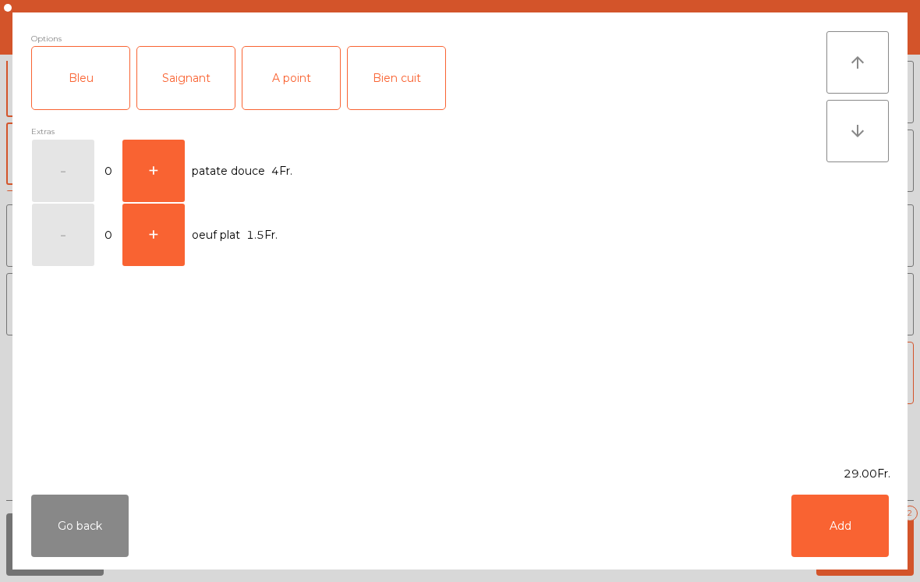
click at [197, 85] on div "Saignant" at bounding box center [185, 78] width 97 height 62
click at [826, 532] on button "Add" at bounding box center [839, 525] width 97 height 62
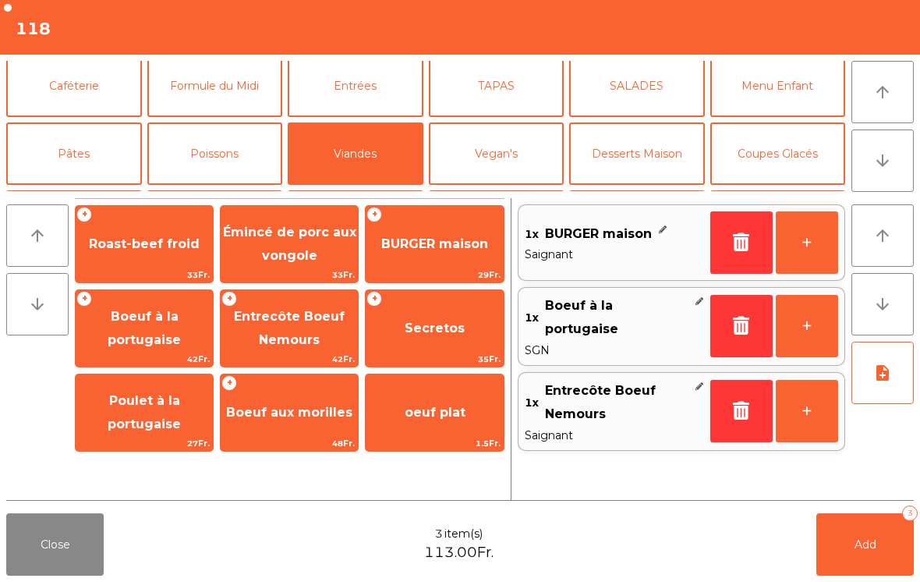
click at [241, 157] on button "Poissons" at bounding box center [215, 153] width 136 height 62
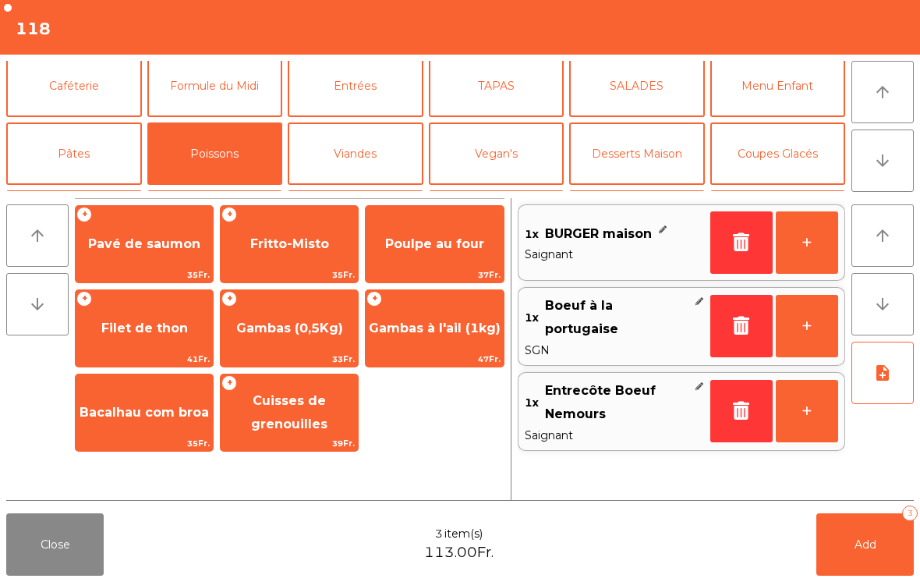
click at [311, 246] on span "Fritto-Misto" at bounding box center [289, 243] width 79 height 15
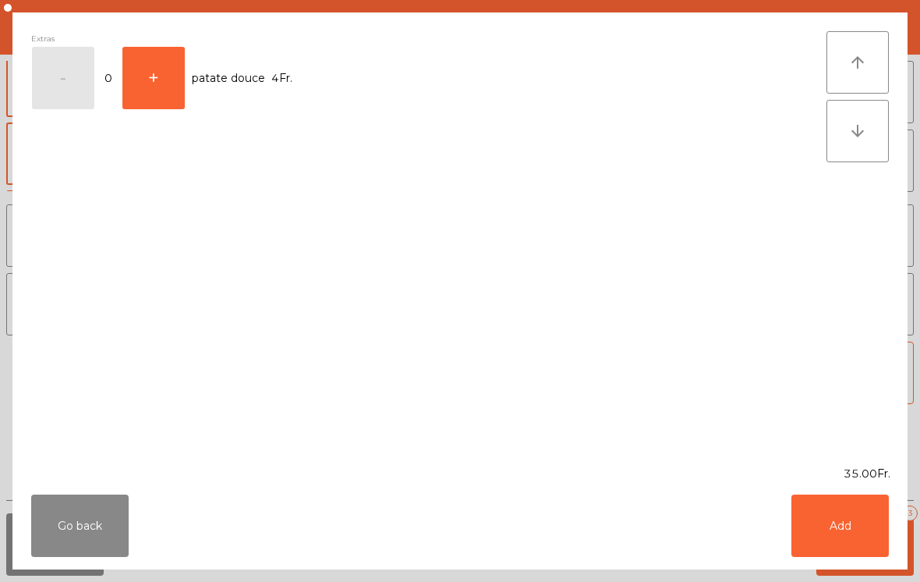
click at [858, 533] on button "Add" at bounding box center [839, 525] width 97 height 62
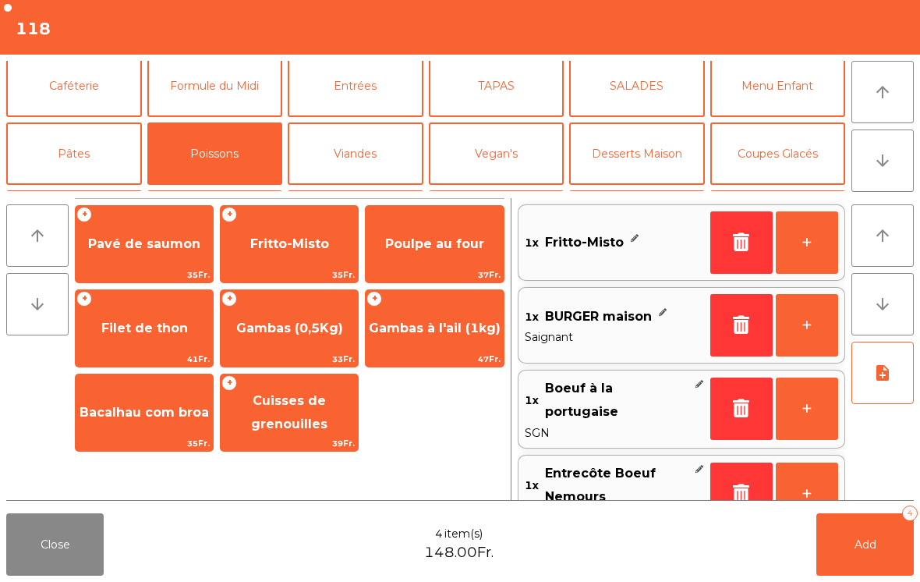
scroll to position [37, 0]
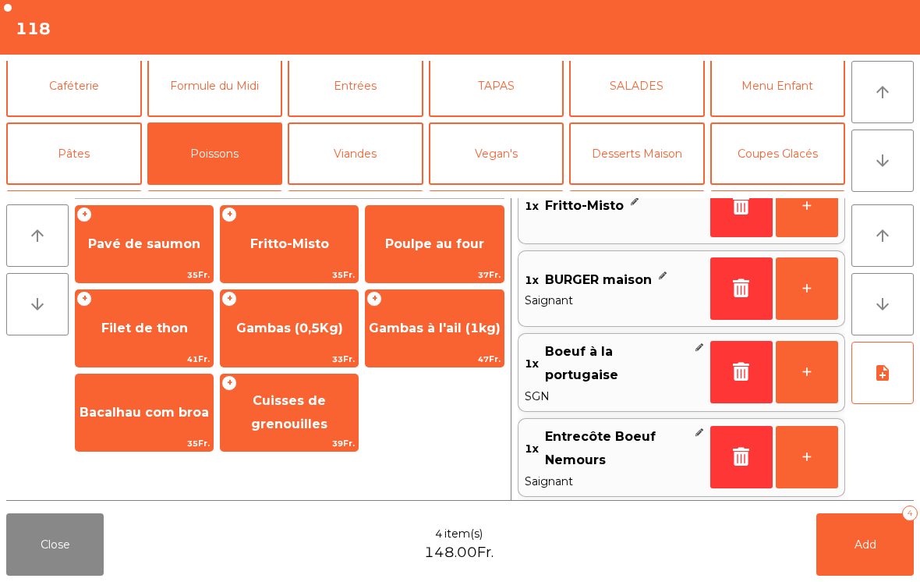
click at [875, 555] on button "Add 4" at bounding box center [864, 544] width 97 height 62
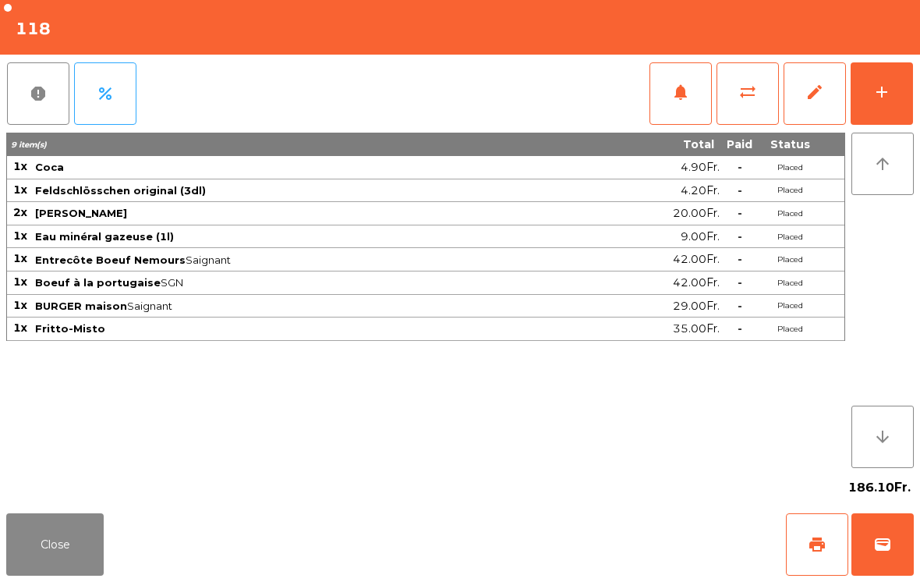
click at [34, 564] on button "Close" at bounding box center [54, 544] width 97 height 62
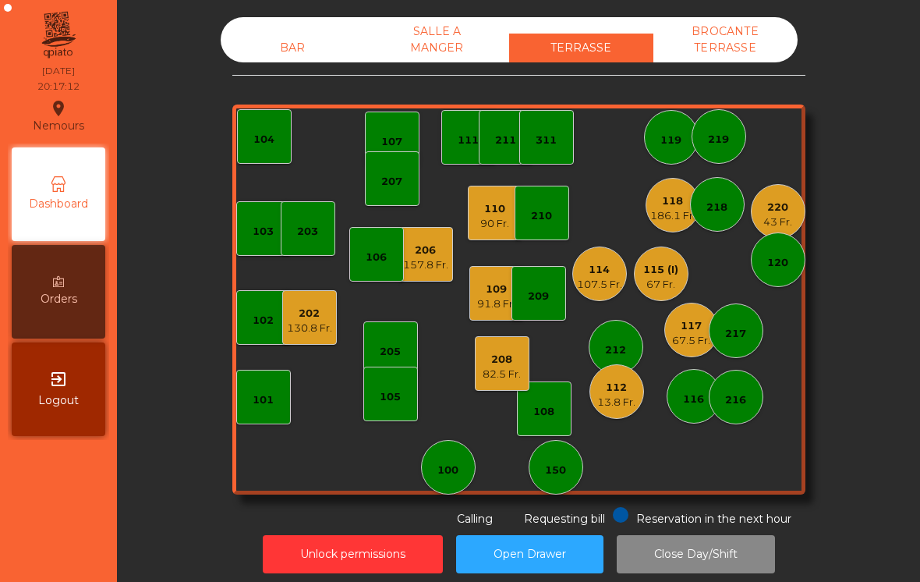
click at [321, 324] on div "130.8 Fr." at bounding box center [309, 328] width 45 height 16
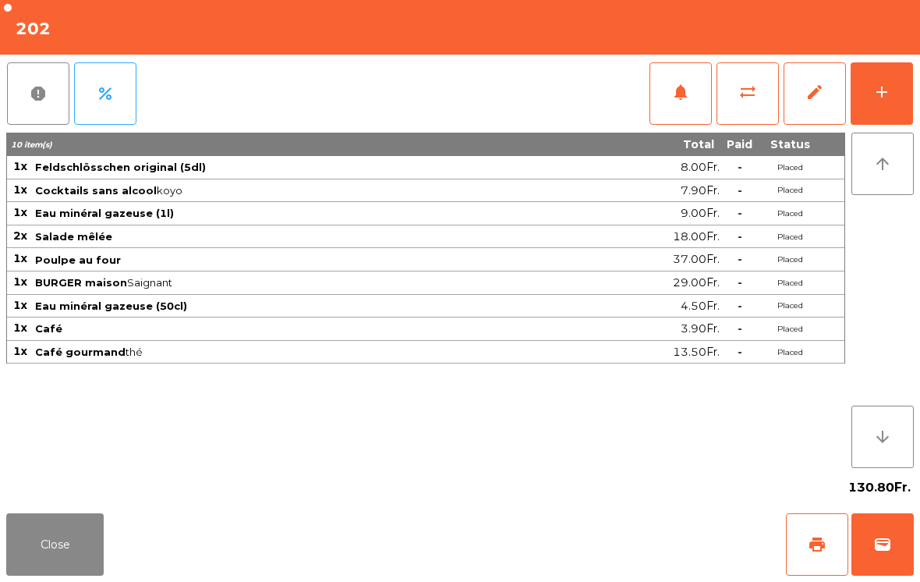
click at [96, 557] on button "Close" at bounding box center [54, 544] width 97 height 62
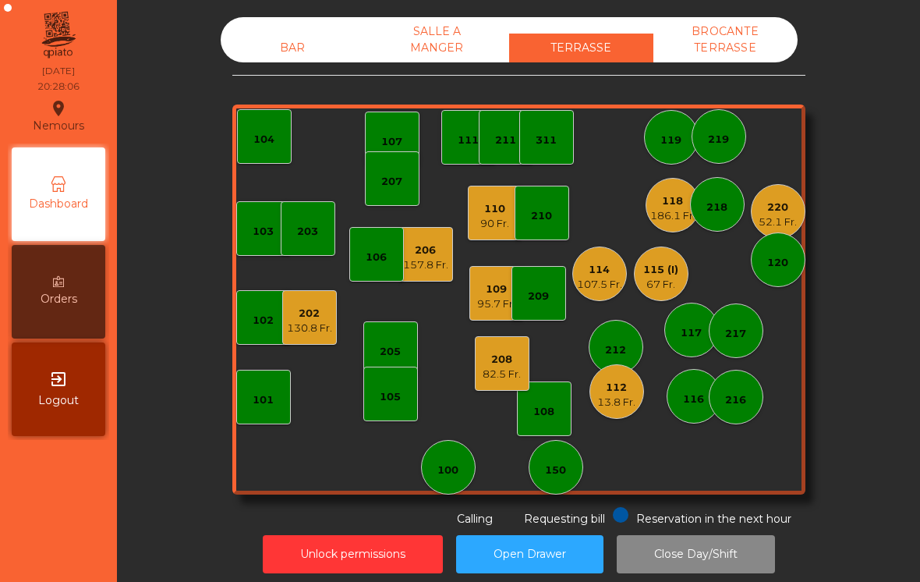
click at [263, 436] on div "103 102 101 202 130.8 Fr. 206 157.8 Fr. 104 205 108 105 107 100 150 110 90 Fr. …" at bounding box center [518, 299] width 573 height 390
click at [260, 405] on div "101" at bounding box center [263, 400] width 21 height 16
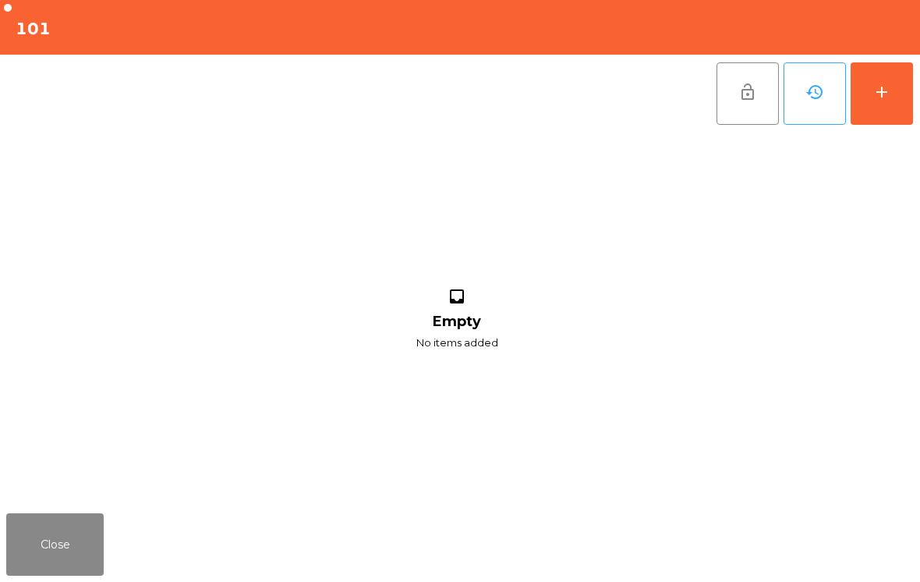
click at [896, 94] on button "add" at bounding box center [881, 93] width 62 height 62
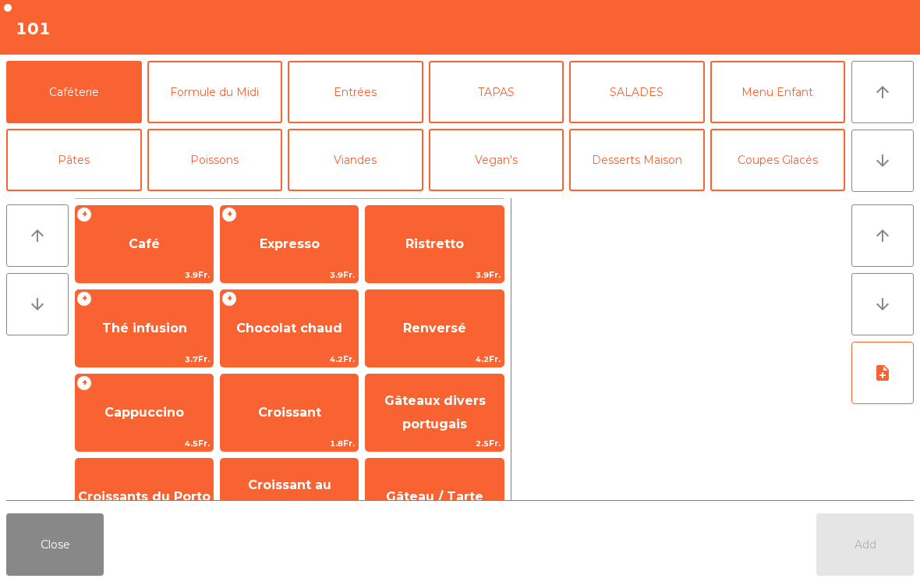
click at [216, 114] on button "Formule du Midi" at bounding box center [215, 92] width 136 height 62
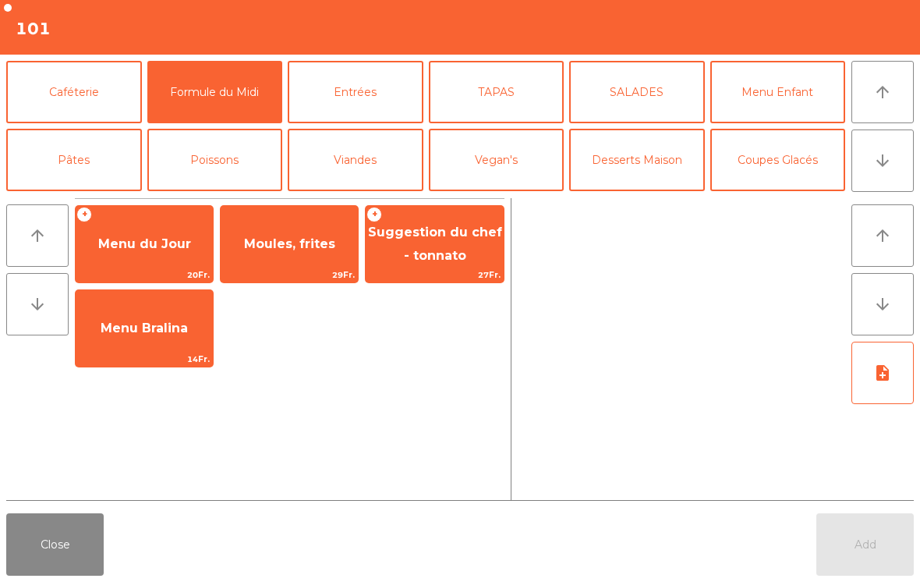
click at [283, 246] on span "Moules, frites" at bounding box center [289, 243] width 91 height 15
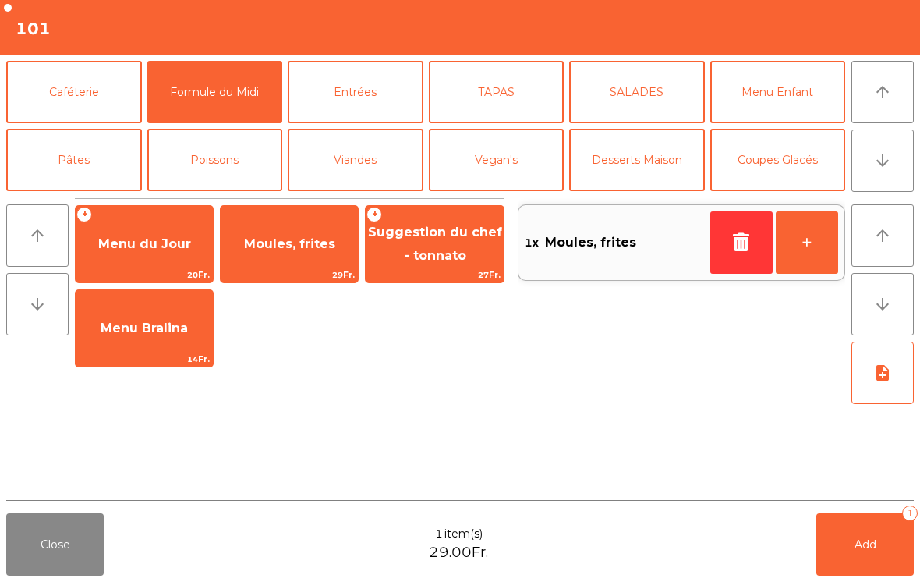
click at [850, 543] on button "Add 1" at bounding box center [864, 544] width 97 height 62
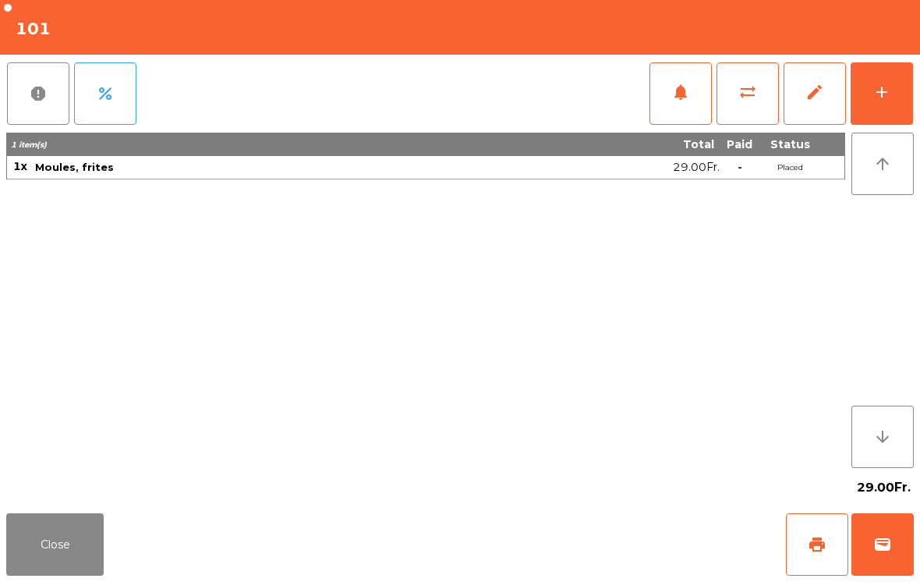
click at [880, 98] on div "add" at bounding box center [881, 92] width 19 height 19
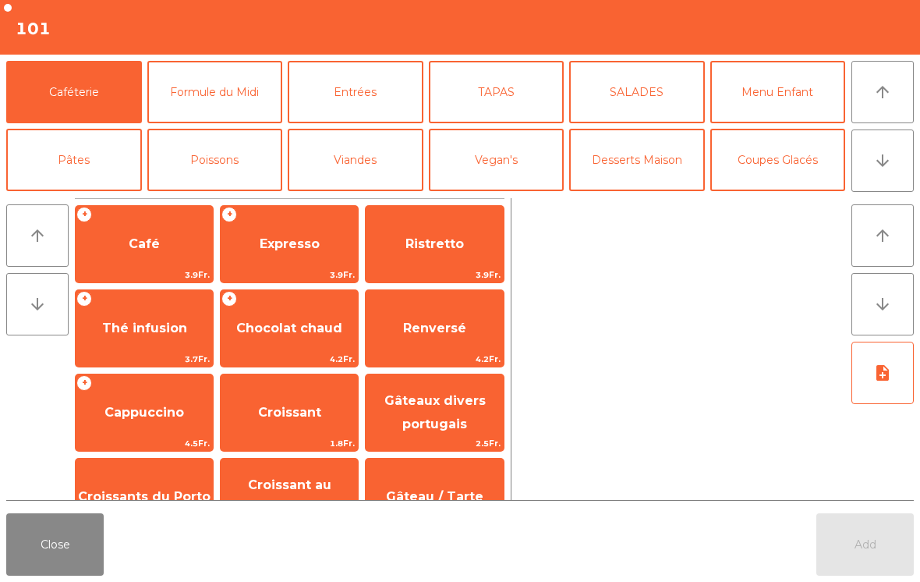
click at [889, 175] on button "arrow_downward" at bounding box center [882, 160] width 62 height 62
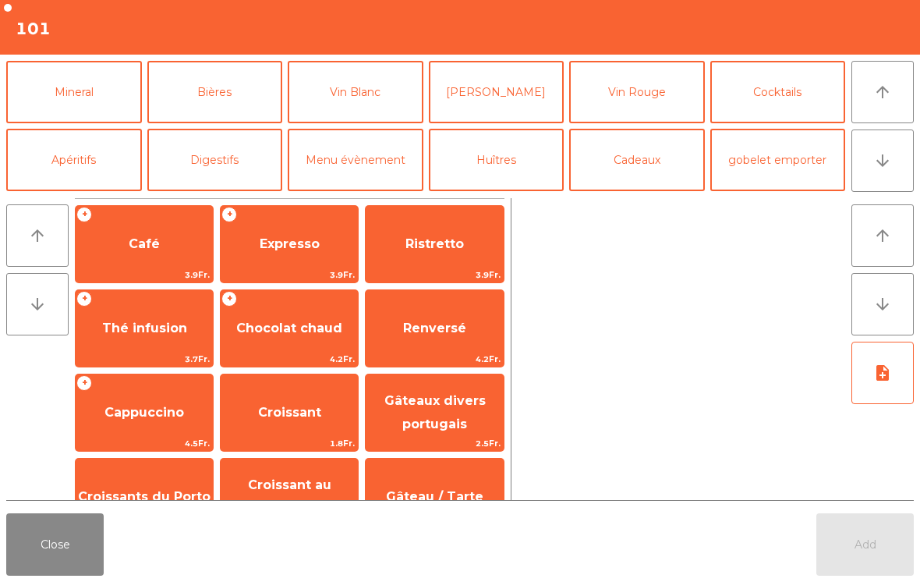
click at [370, 94] on button "Vin Blanc" at bounding box center [356, 92] width 136 height 62
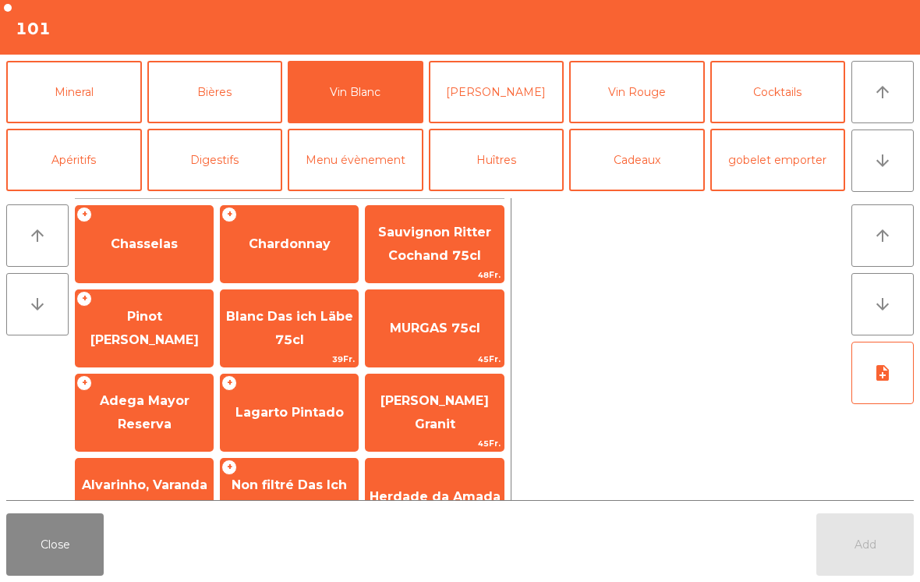
click at [150, 251] on span "Chasselas" at bounding box center [144, 243] width 67 height 15
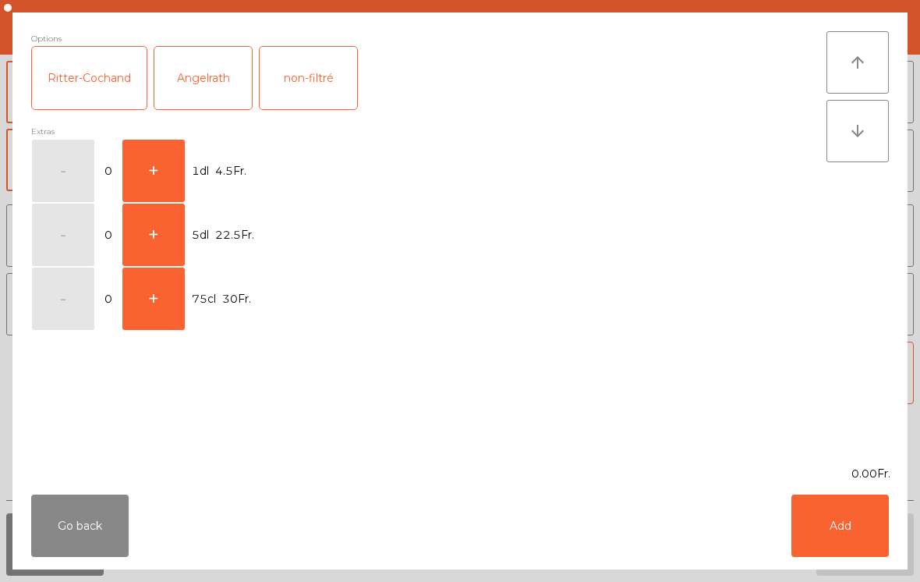
click at [169, 235] on button "+" at bounding box center [153, 234] width 62 height 62
click at [875, 527] on button "Add" at bounding box center [839, 525] width 97 height 62
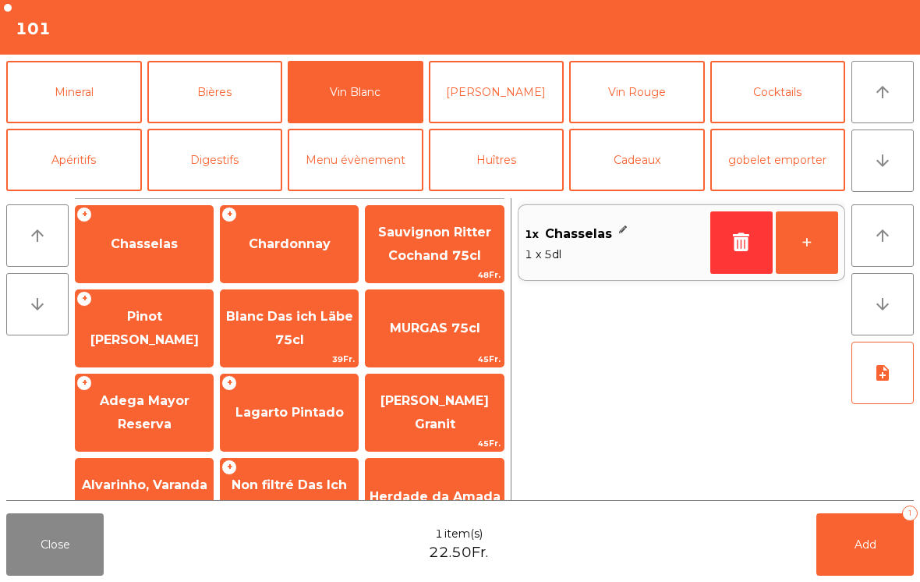
click at [874, 526] on button "Add 1" at bounding box center [864, 544] width 97 height 62
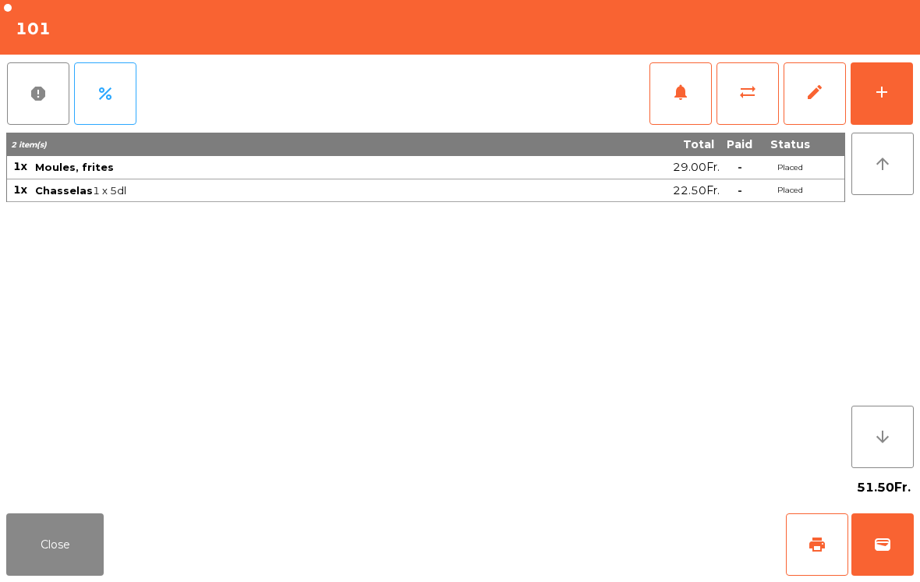
click at [49, 541] on button "Close" at bounding box center [54, 544] width 97 height 62
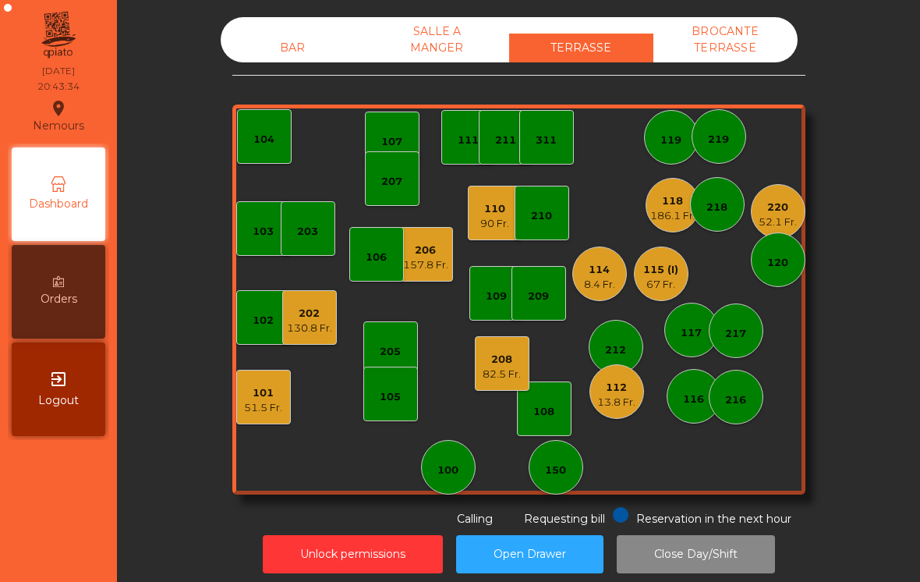
click at [434, 258] on div "157.8 Fr." at bounding box center [425, 265] width 45 height 16
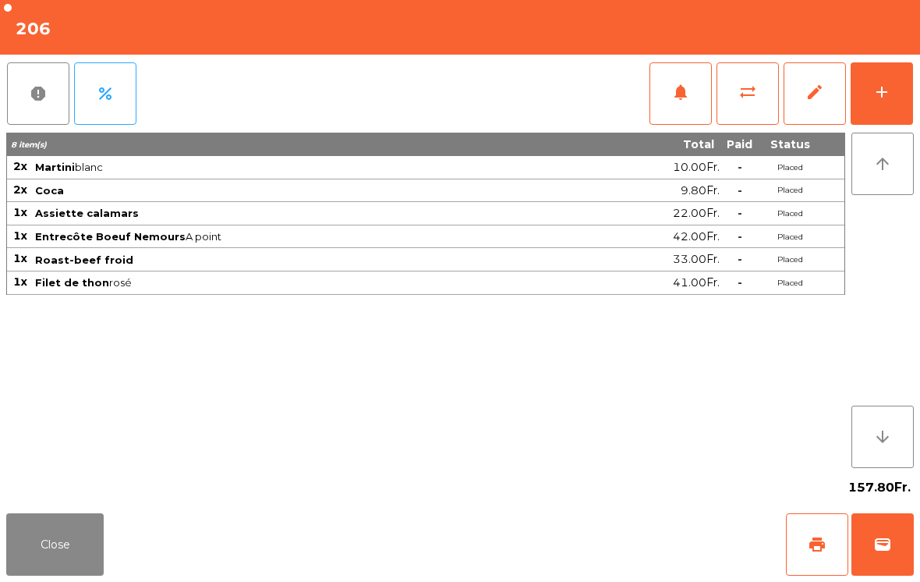
click at [878, 97] on div "add" at bounding box center [881, 92] width 19 height 19
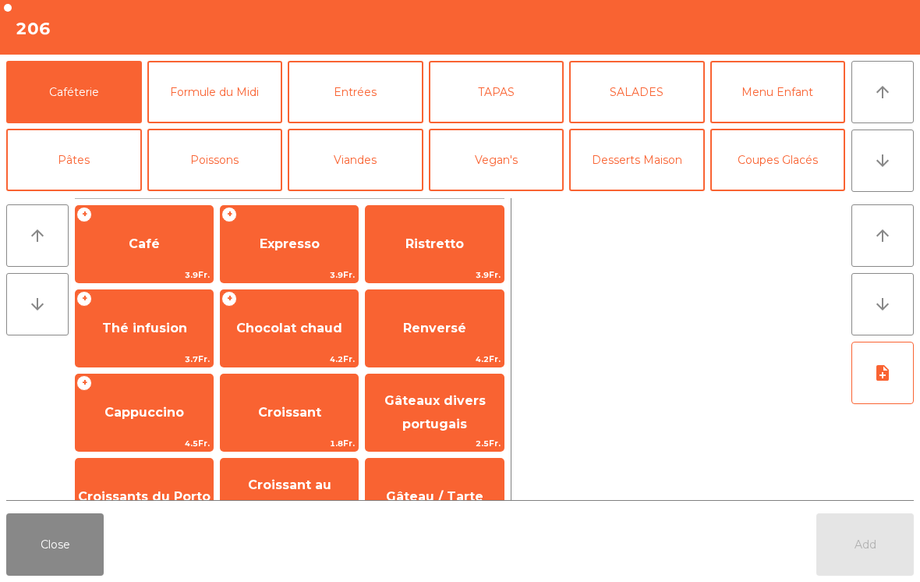
click at [911, 161] on button "arrow_downward" at bounding box center [882, 160] width 62 height 62
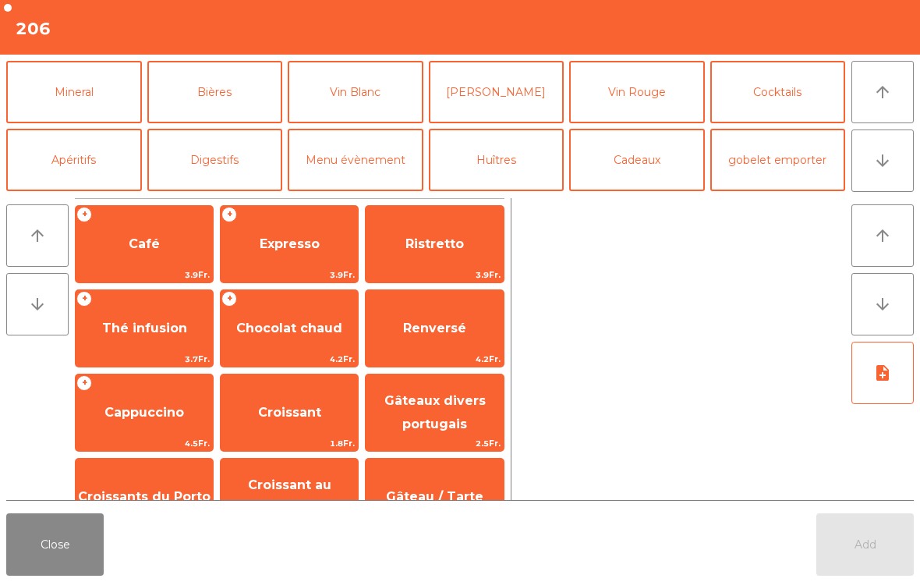
click at [371, 162] on button "Menu évènement" at bounding box center [356, 160] width 136 height 62
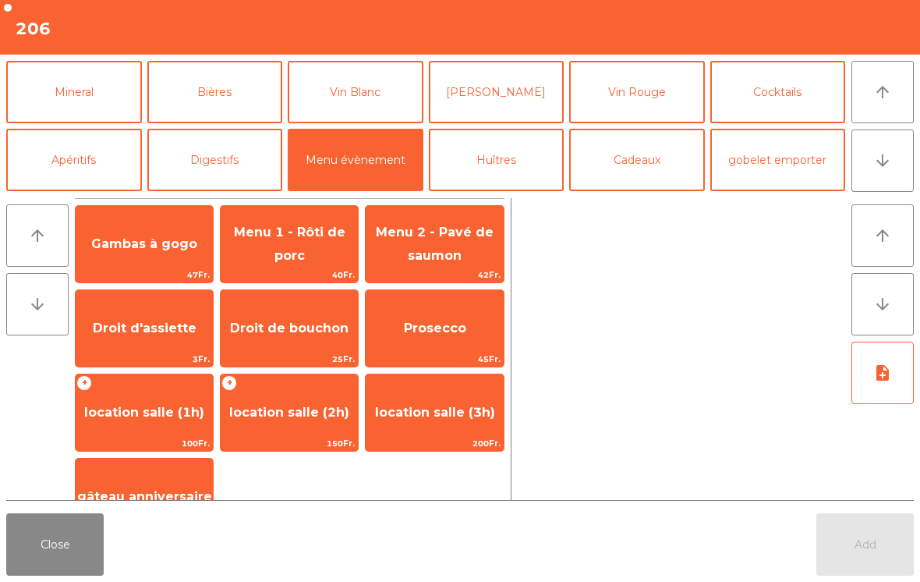
click at [168, 499] on span "gâteau anniversaire" at bounding box center [144, 496] width 135 height 15
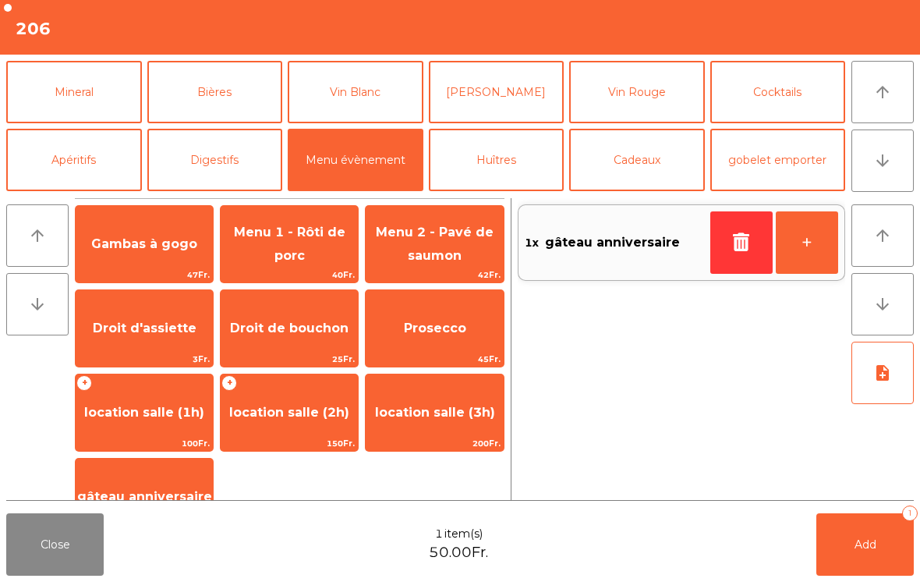
click at [882, 109] on button "arrow_upward" at bounding box center [882, 92] width 62 height 62
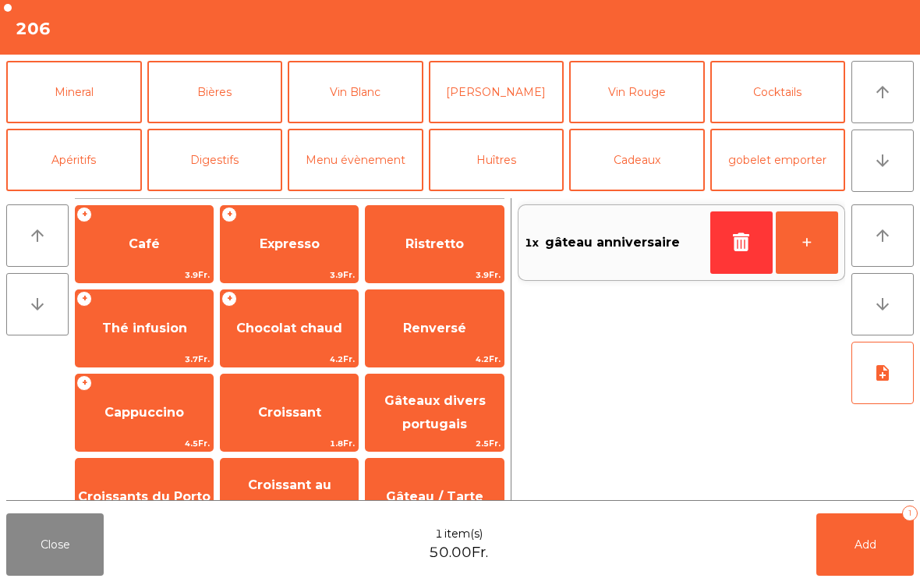
click at [323, 263] on span "Expresso" at bounding box center [289, 244] width 137 height 42
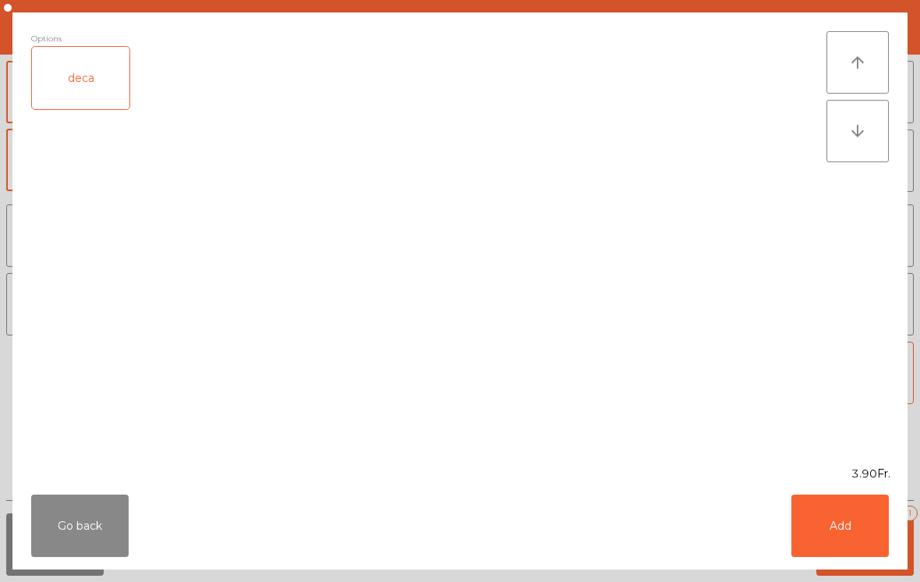
scroll to position [0, 0]
click at [841, 534] on button "Add" at bounding box center [839, 525] width 97 height 62
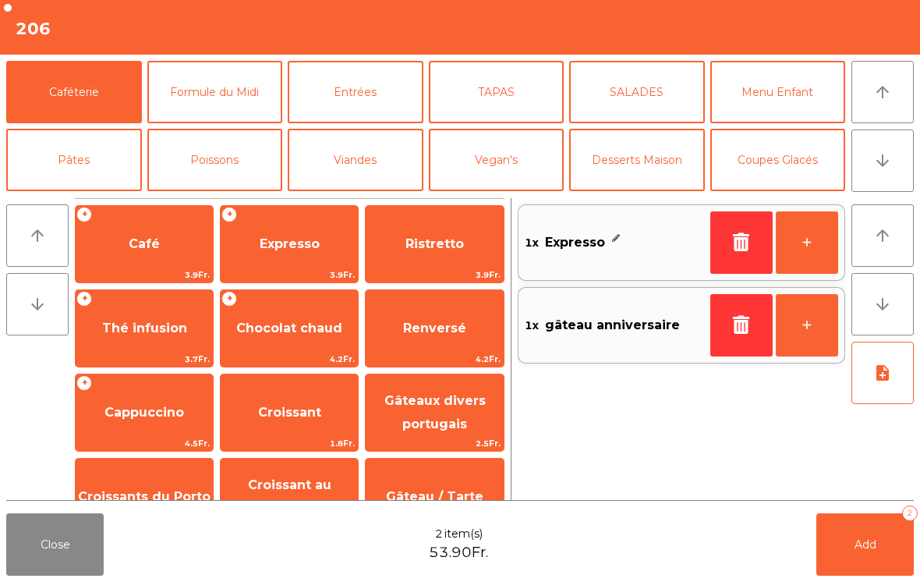
click at [808, 256] on button "+" at bounding box center [807, 242] width 62 height 62
click at [885, 548] on button "Add 3" at bounding box center [864, 544] width 97 height 62
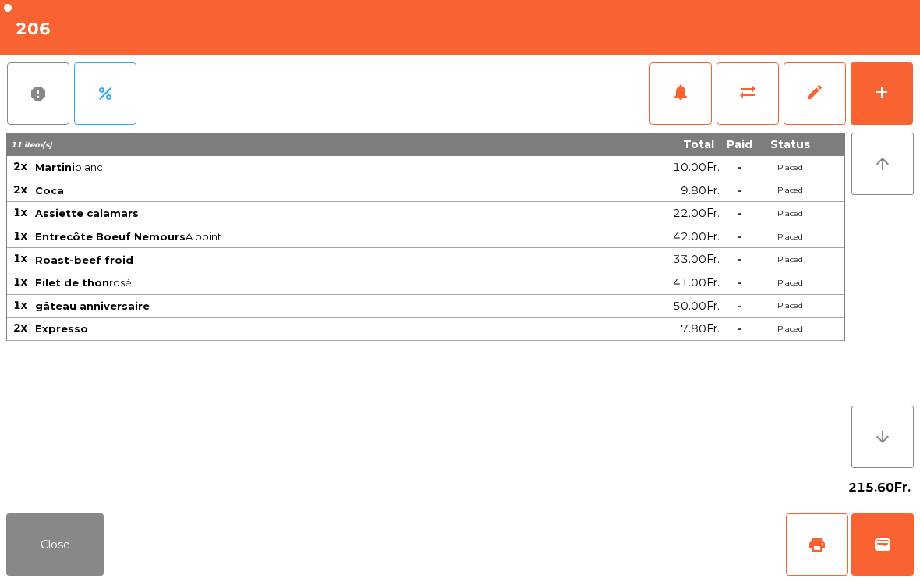
click at [62, 546] on button "Close" at bounding box center [54, 544] width 97 height 62
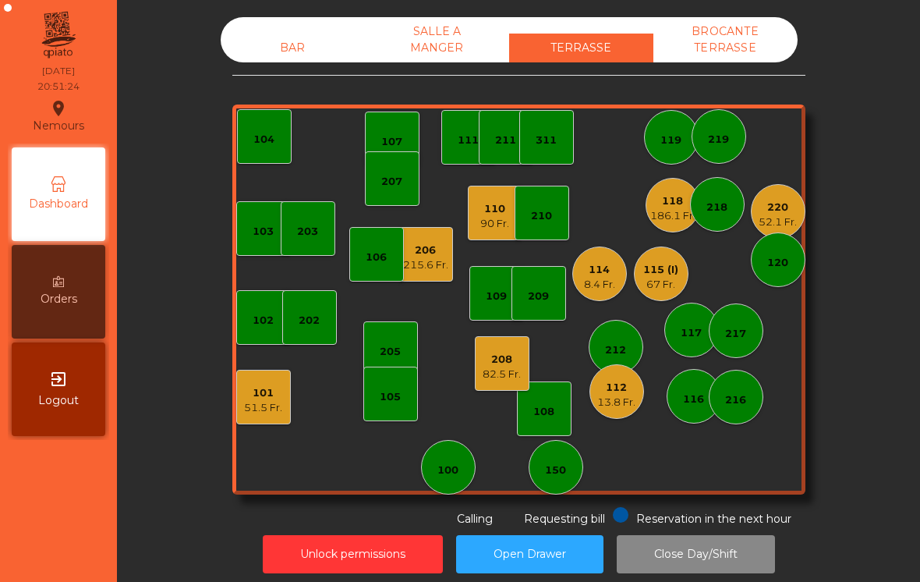
click at [419, 278] on div "206 215.6 Fr." at bounding box center [425, 254] width 55 height 55
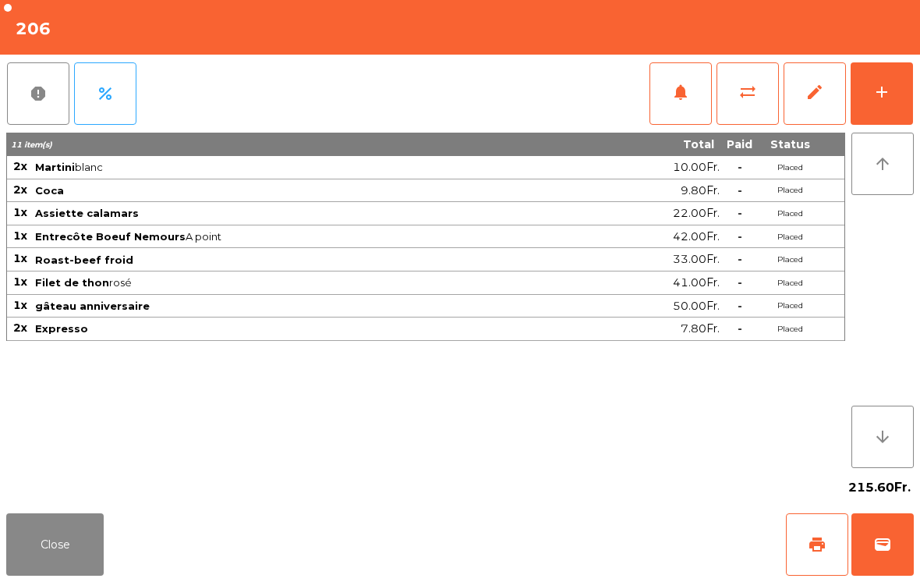
click at [71, 533] on button "Close" at bounding box center [54, 544] width 97 height 62
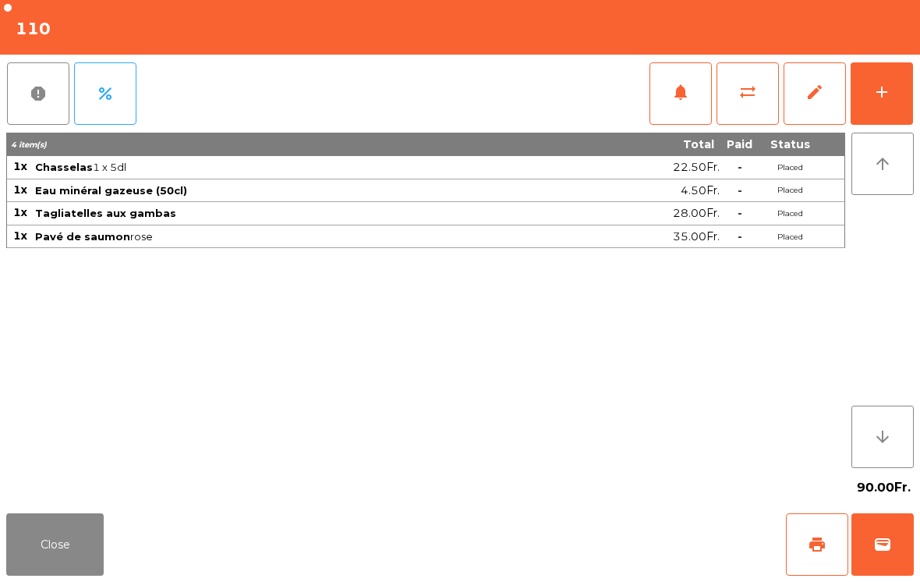
click at [882, 104] on button "add" at bounding box center [881, 93] width 62 height 62
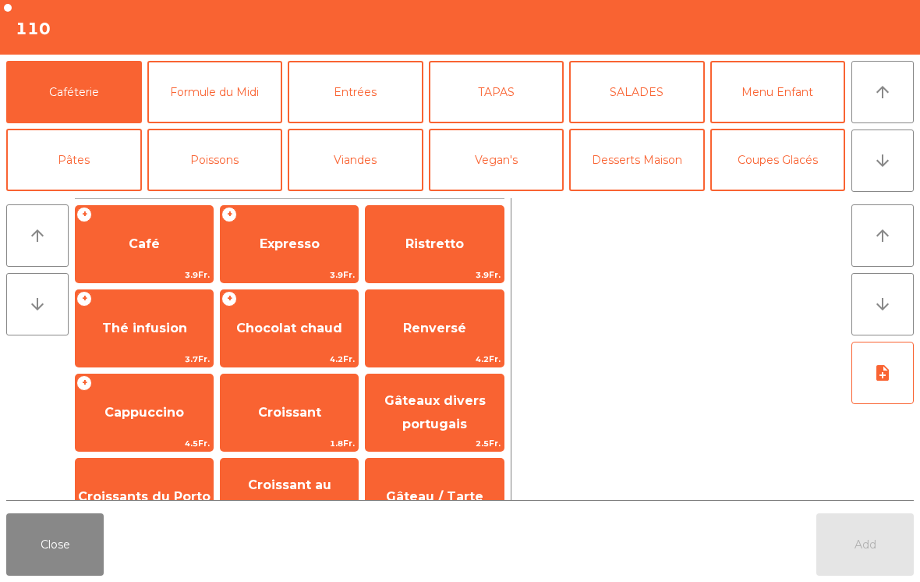
click at [900, 182] on button "arrow_downward" at bounding box center [882, 160] width 62 height 62
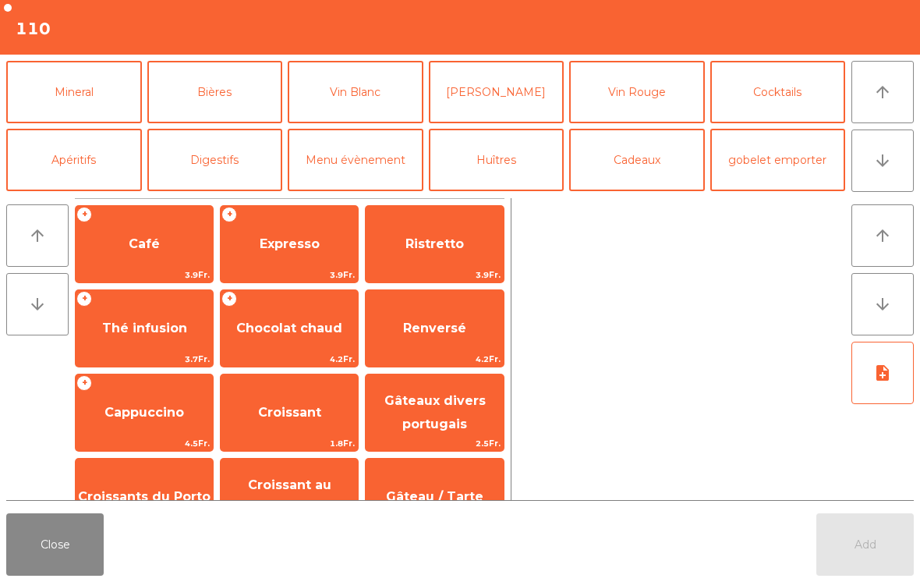
click at [352, 85] on button "Vin Blanc" at bounding box center [356, 92] width 136 height 62
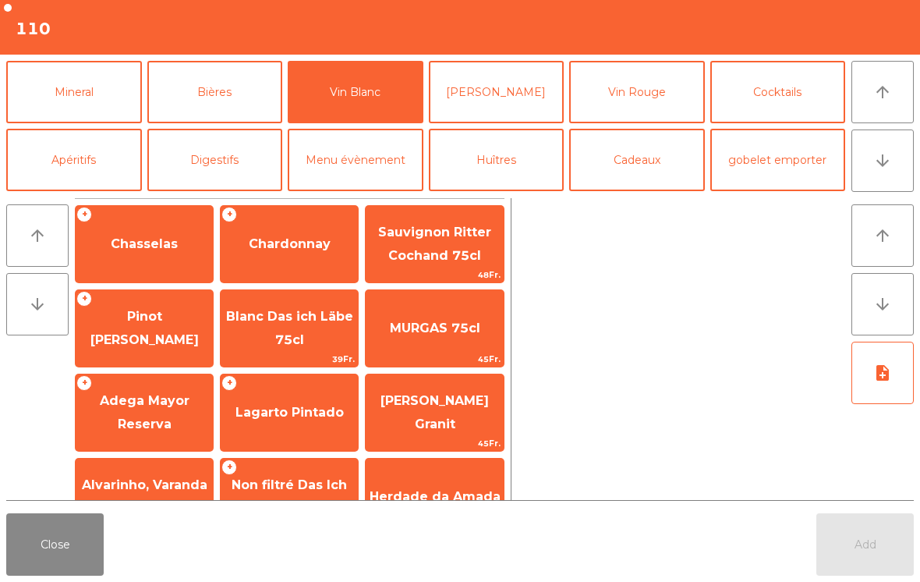
click at [134, 282] on div "+ Chasselas" at bounding box center [144, 244] width 139 height 78
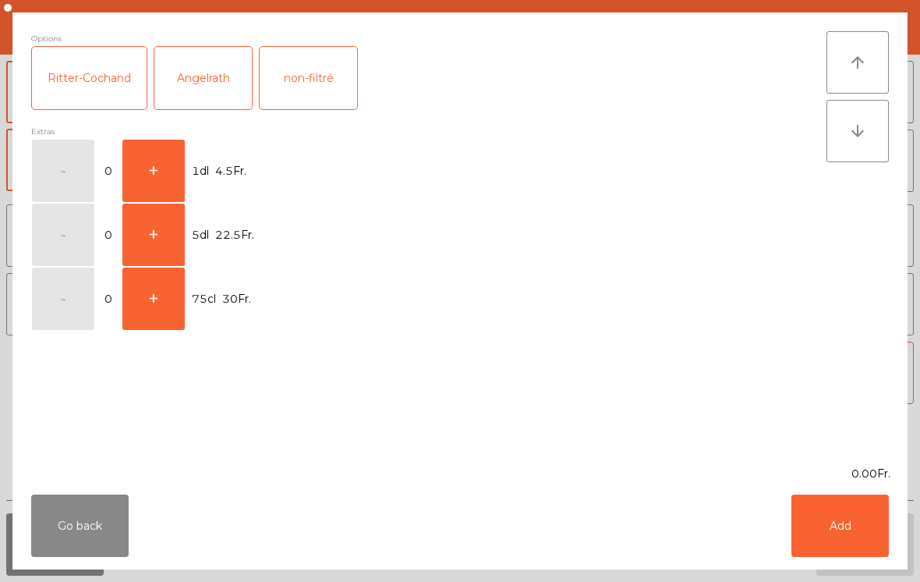
click at [133, 132] on div "Extras" at bounding box center [428, 131] width 795 height 15
click at [151, 156] on button "+" at bounding box center [153, 171] width 62 height 62
click at [805, 529] on button "Add" at bounding box center [839, 525] width 97 height 62
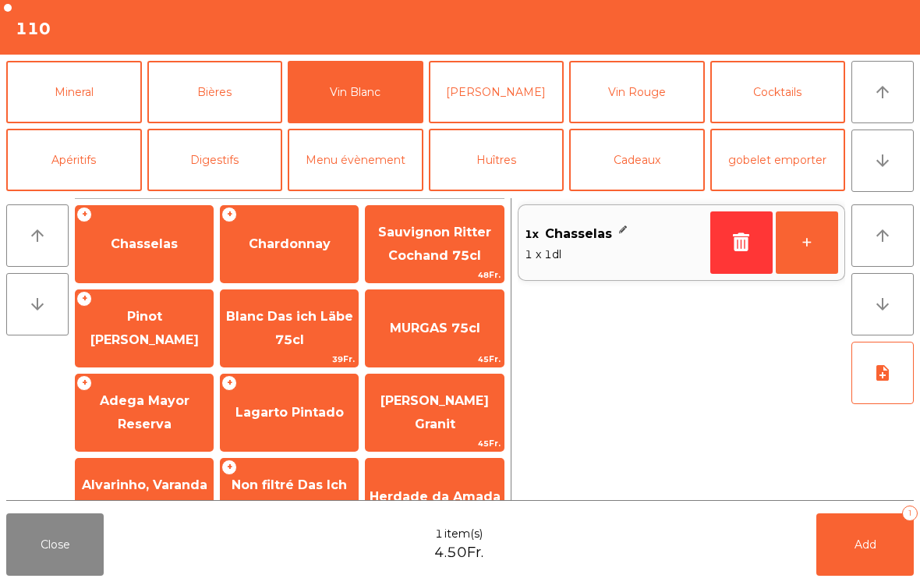
click at [852, 574] on button "Add 1" at bounding box center [864, 544] width 97 height 62
click at [904, 556] on button "wallet" at bounding box center [882, 544] width 62 height 62
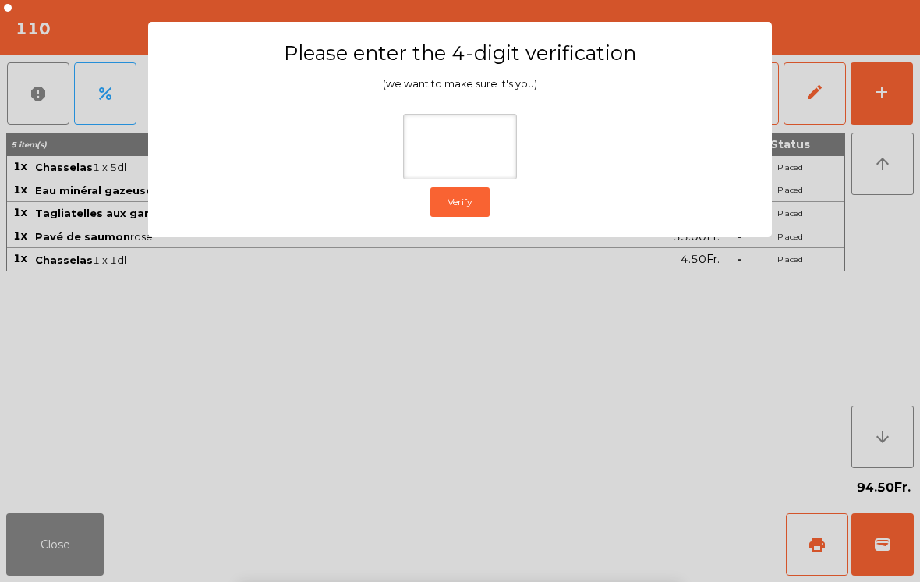
click at [889, 222] on ngb-modal-window "Please enter the 4-digit verification (we want to make sure it's you) Verify" at bounding box center [460, 291] width 874 height 582
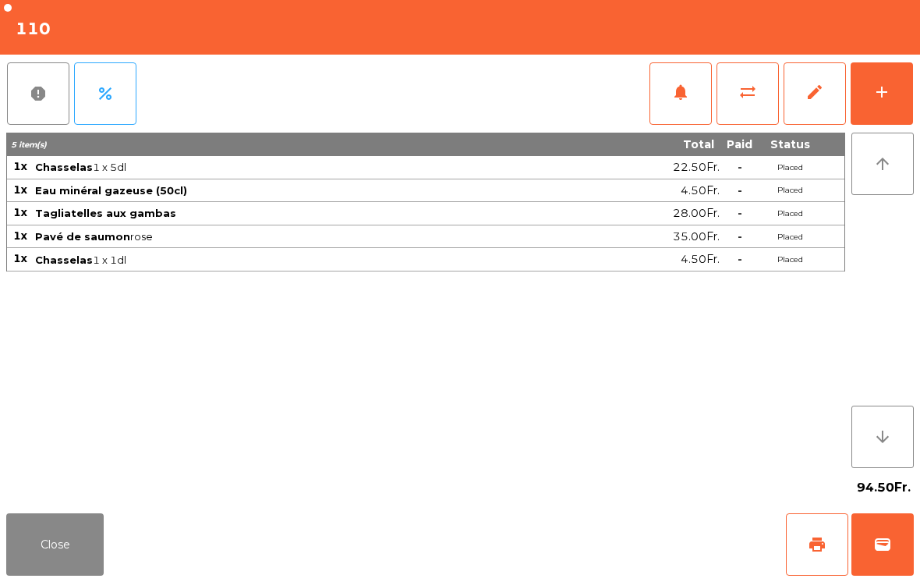
click at [57, 542] on button "Close" at bounding box center [54, 544] width 97 height 62
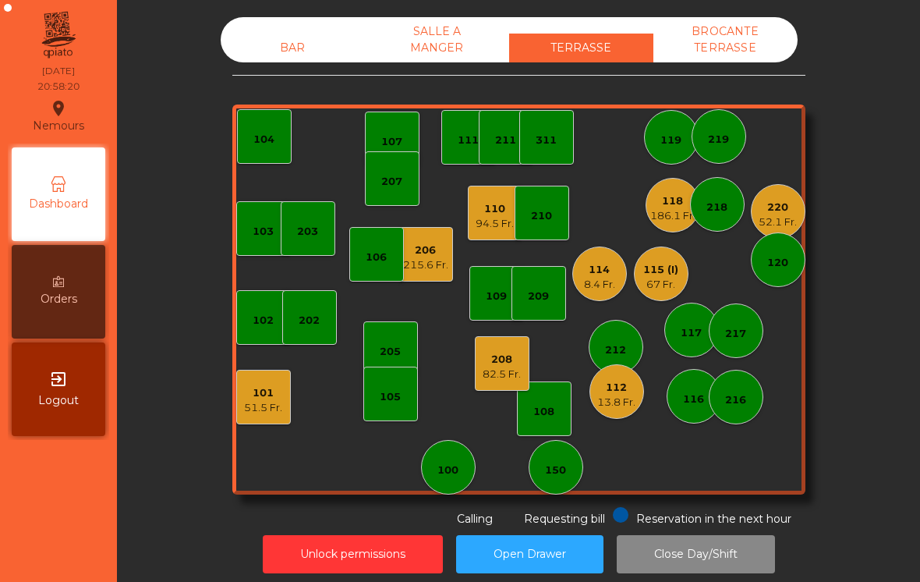
click at [450, 253] on div "206 215.6 Fr." at bounding box center [425, 254] width 55 height 55
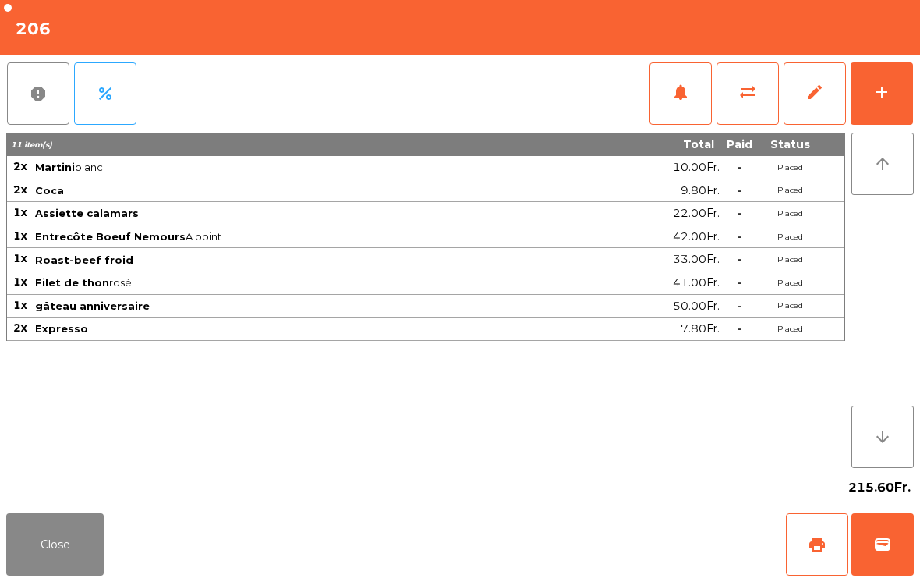
click at [804, 557] on button "print" at bounding box center [817, 544] width 62 height 62
click at [911, 550] on button "wallet" at bounding box center [882, 544] width 62 height 62
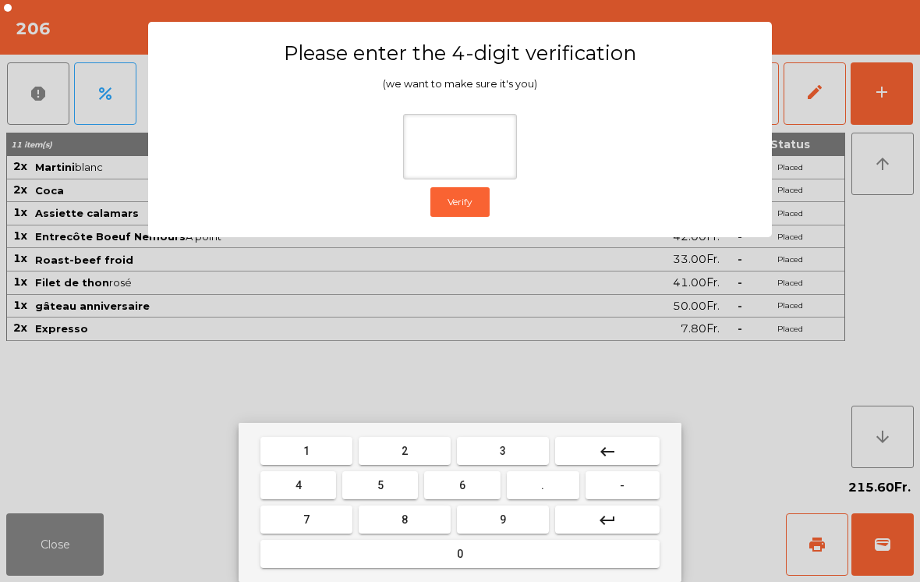
type input "*"
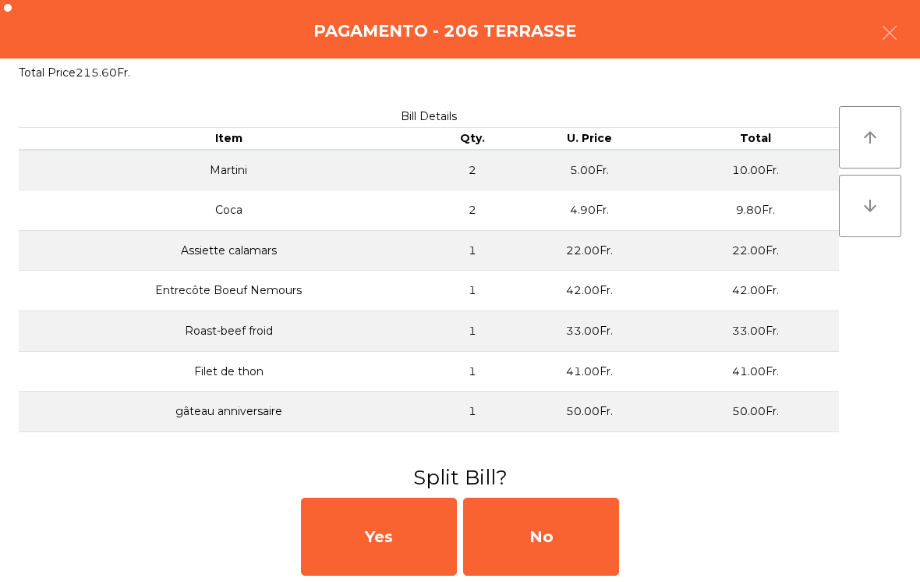
click at [546, 511] on div "No" at bounding box center [541, 536] width 156 height 78
click at [560, 535] on div "No" at bounding box center [541, 536] width 156 height 78
click at [560, 534] on div "No" at bounding box center [541, 536] width 156 height 78
click at [553, 543] on div "No" at bounding box center [541, 536] width 156 height 78
click at [583, 512] on div "No" at bounding box center [541, 536] width 156 height 78
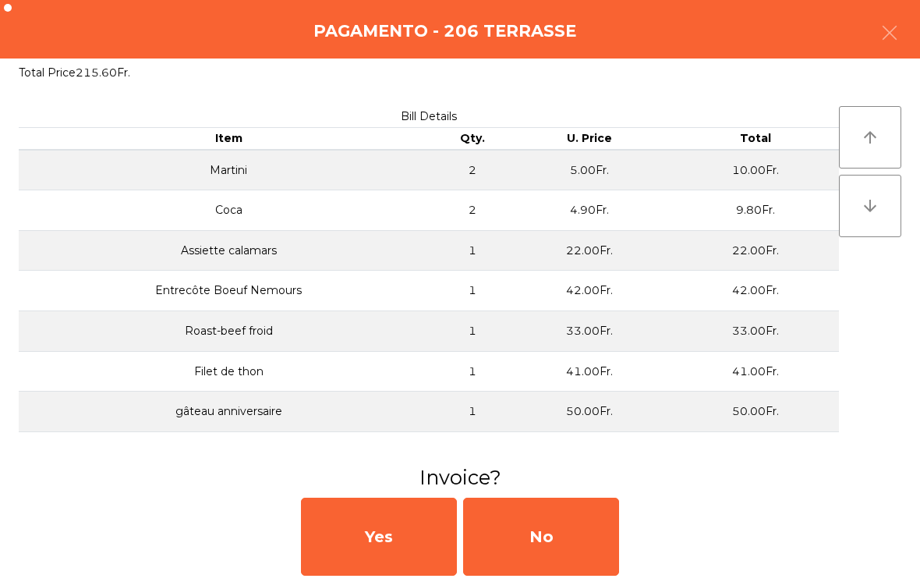
click at [582, 511] on div "No" at bounding box center [541, 536] width 156 height 78
click at [596, 511] on div "No" at bounding box center [541, 536] width 156 height 78
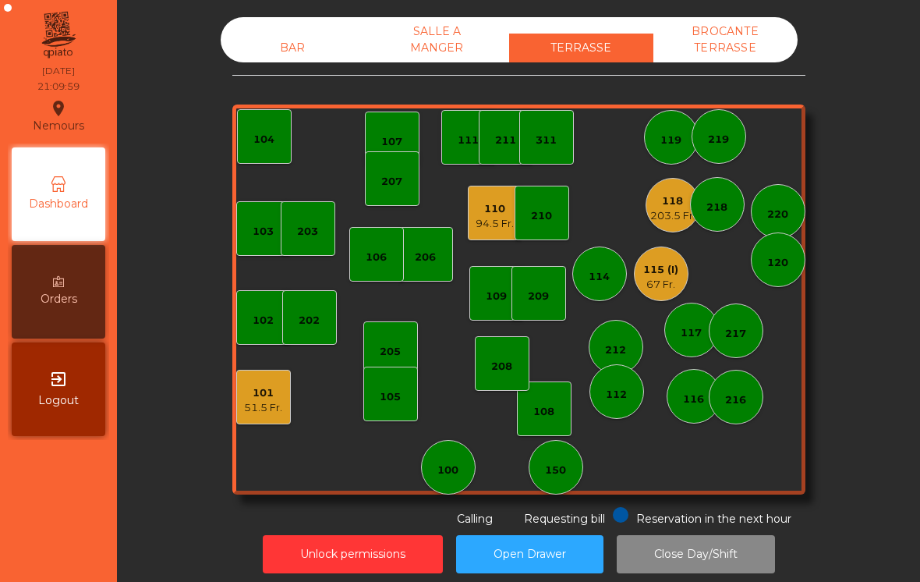
click at [657, 293] on div "115 (I) 67 Fr." at bounding box center [661, 273] width 55 height 55
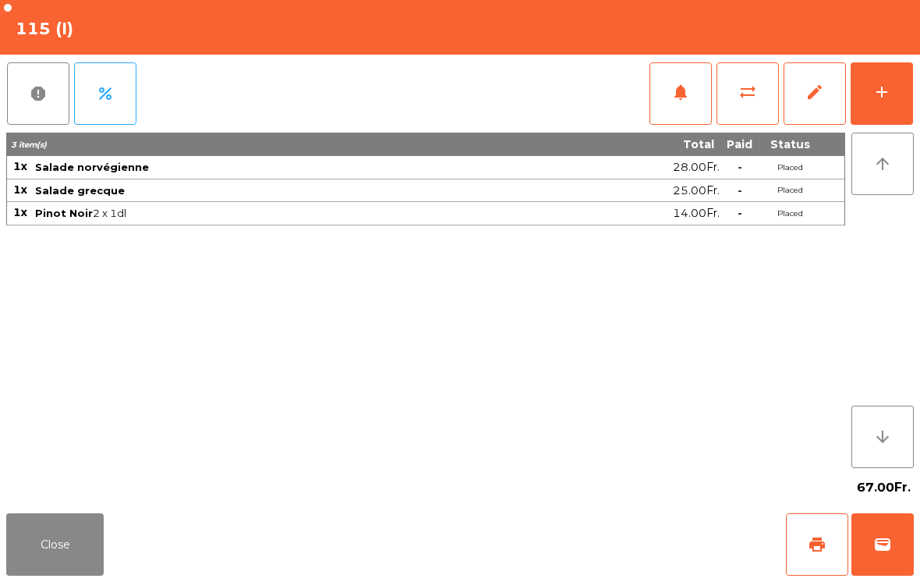
click at [907, 566] on button "wallet" at bounding box center [882, 544] width 62 height 62
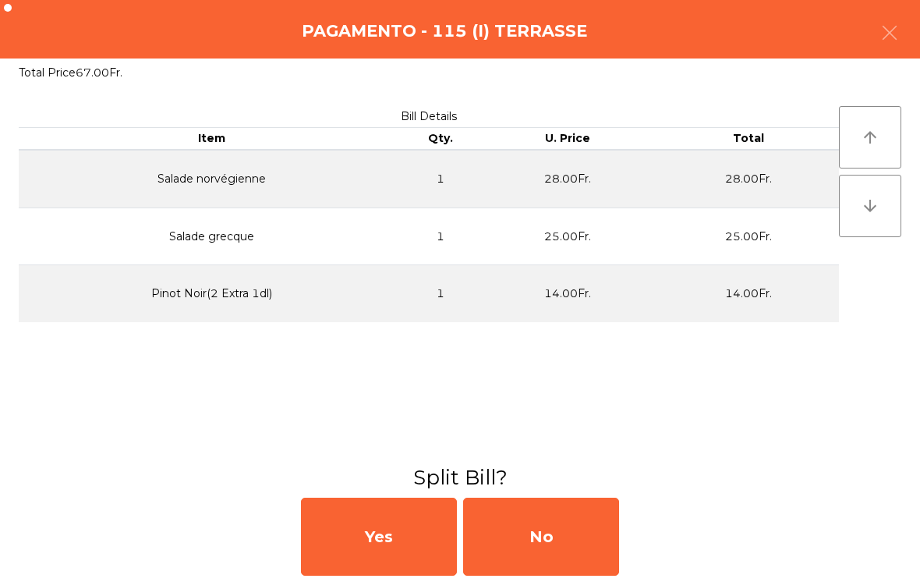
click at [569, 554] on div "No" at bounding box center [541, 536] width 156 height 78
click at [543, 532] on div "MB" at bounding box center [541, 536] width 156 height 78
click at [574, 546] on div "No" at bounding box center [541, 536] width 156 height 78
click at [585, 520] on div "No" at bounding box center [541, 536] width 156 height 78
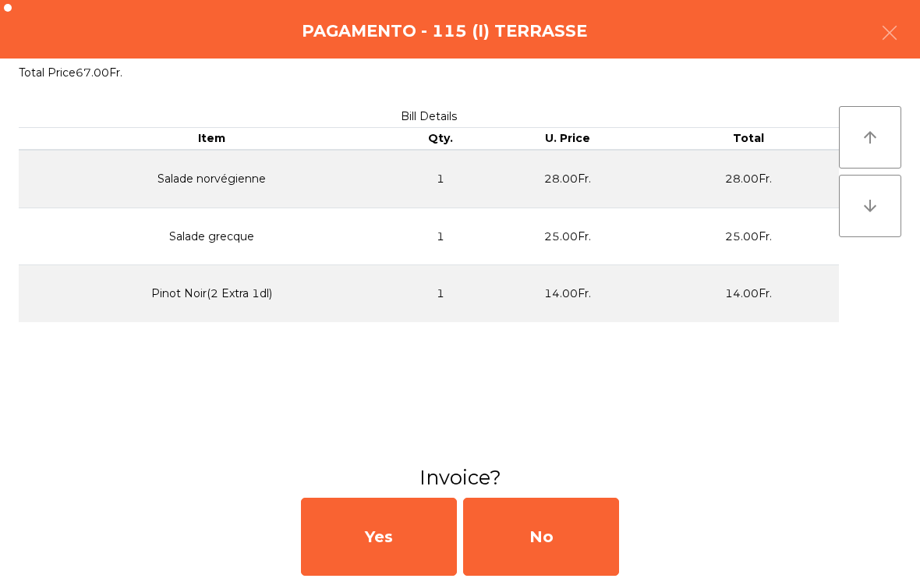
click at [572, 518] on div "No" at bounding box center [541, 536] width 156 height 78
click at [571, 518] on div "No" at bounding box center [541, 536] width 156 height 78
click at [603, 530] on div "No" at bounding box center [541, 536] width 156 height 78
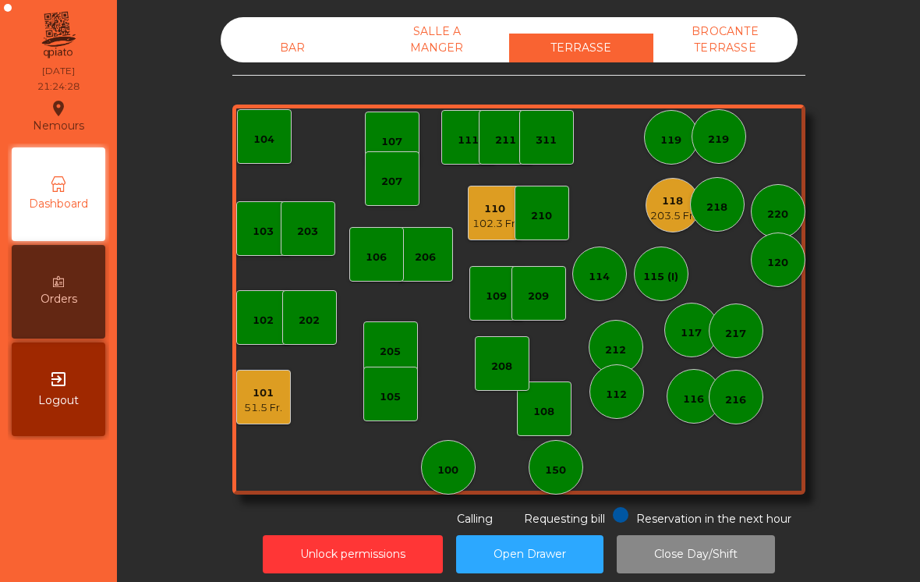
click at [648, 225] on div "103 102 101 51.5 Fr. 202 206 104 205 108 105 107 100 150 110 102.3 Fr. 207 203 …" at bounding box center [518, 299] width 573 height 390
click at [650, 221] on div "203.5 Fr." at bounding box center [672, 216] width 45 height 16
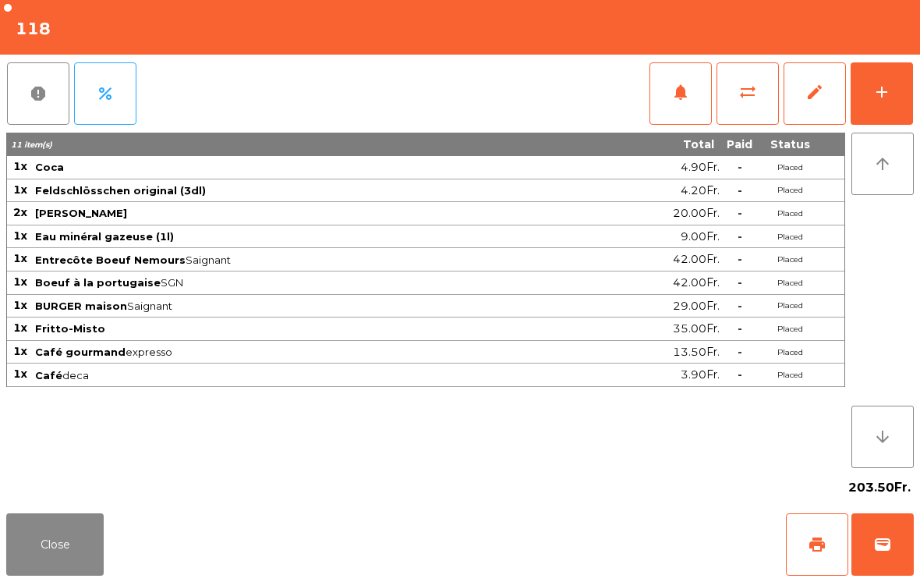
click at [875, 554] on button "wallet" at bounding box center [882, 544] width 62 height 62
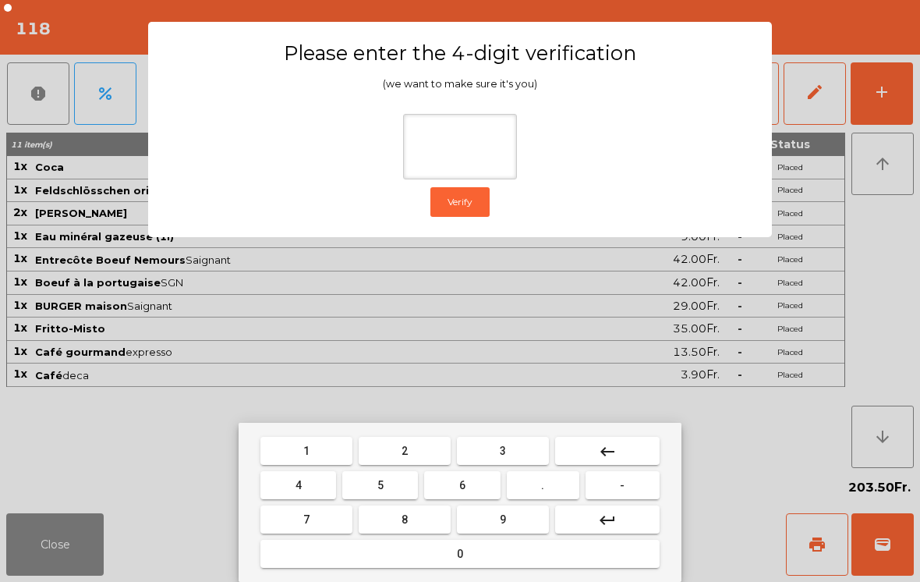
type input "*"
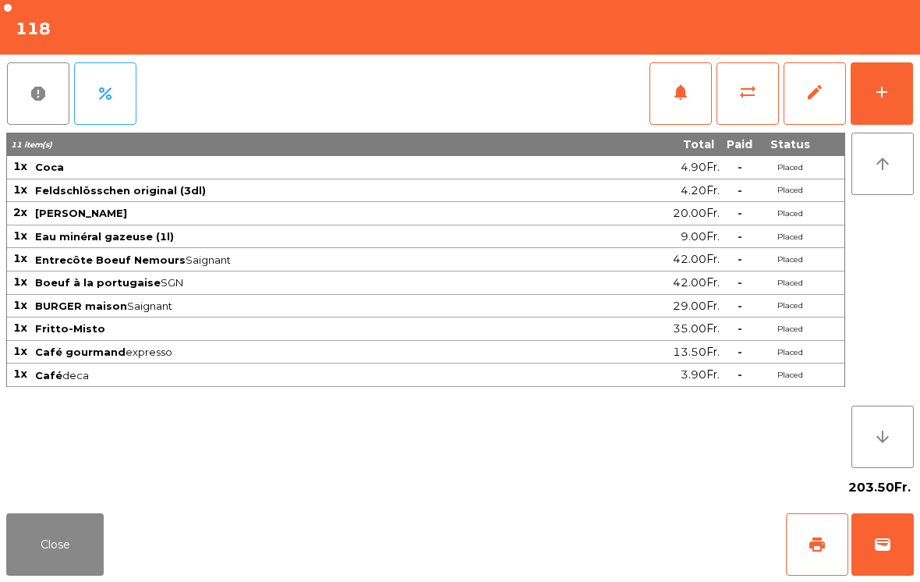
click at [574, 546] on div "Close print wallet" at bounding box center [460, 544] width 920 height 75
click at [573, 546] on div "Close print wallet" at bounding box center [460, 544] width 920 height 75
click at [577, 533] on div "Close print wallet" at bounding box center [460, 544] width 920 height 75
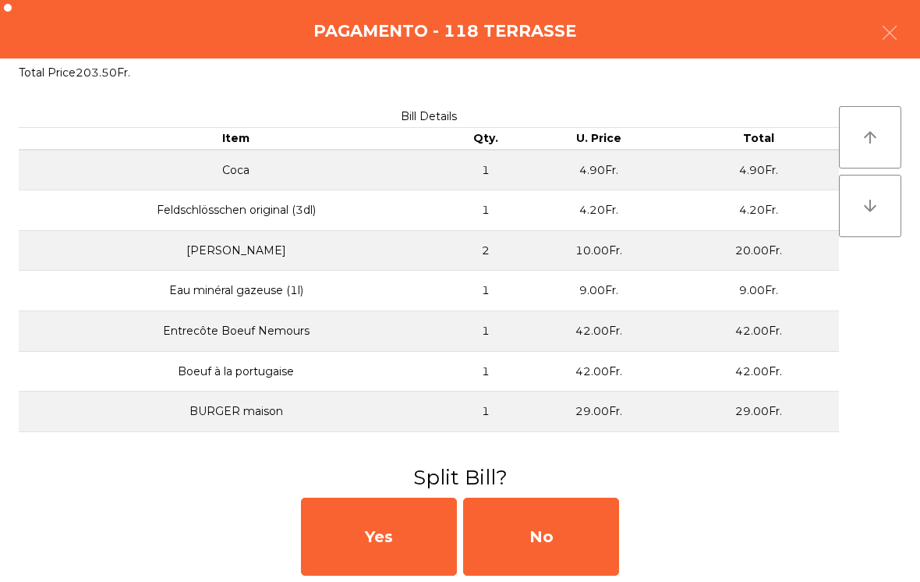
click at [586, 525] on div "No" at bounding box center [541, 536] width 156 height 78
click at [580, 537] on div "MB" at bounding box center [541, 536] width 156 height 78
click at [571, 539] on div "No" at bounding box center [541, 536] width 156 height 78
click at [564, 525] on div "No" at bounding box center [541, 536] width 156 height 78
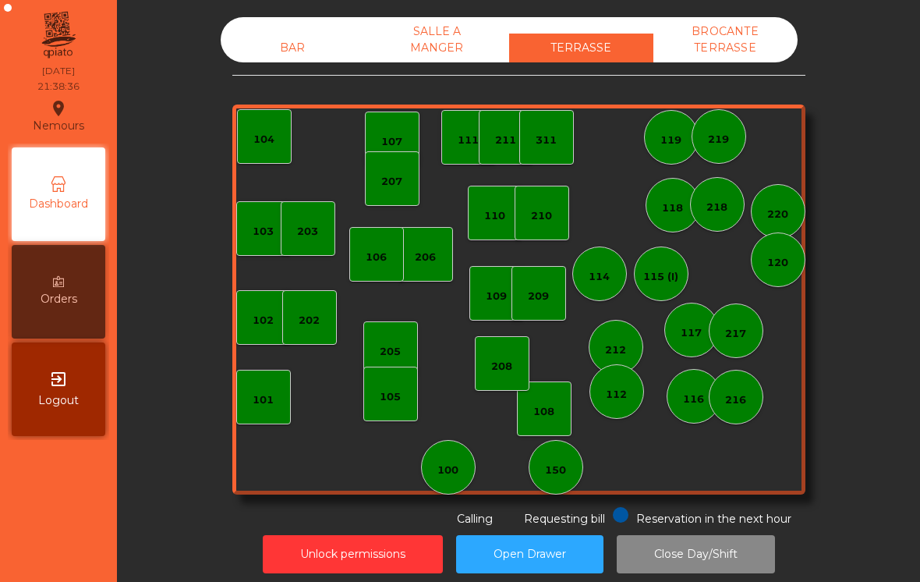
click at [437, 468] on div "100" at bounding box center [448, 467] width 55 height 55
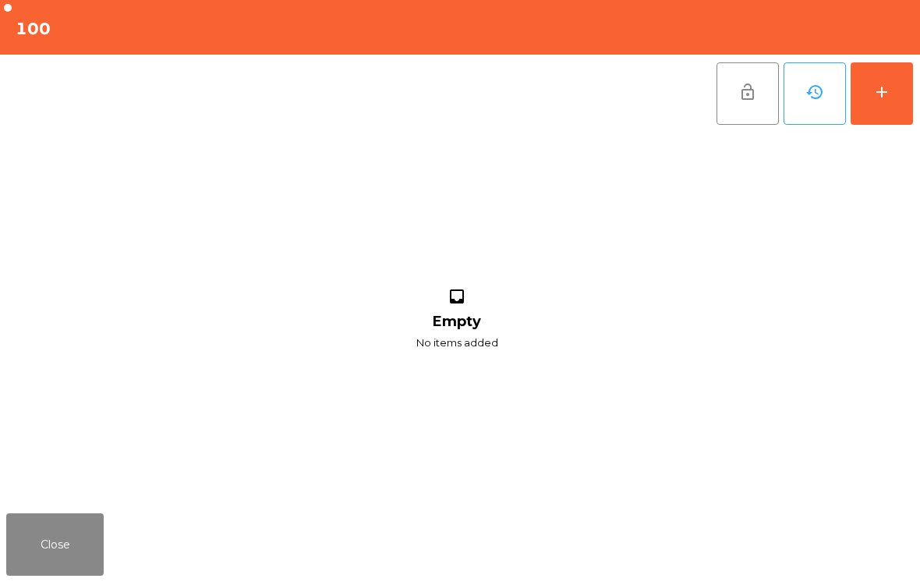
click at [868, 91] on button "add" at bounding box center [881, 93] width 62 height 62
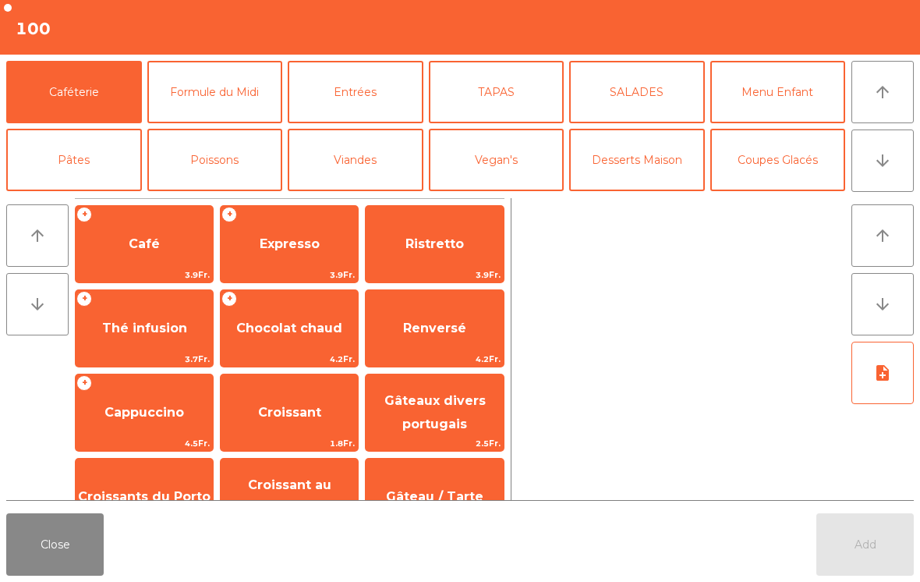
click at [788, 196] on button "Cocktails" at bounding box center [778, 227] width 136 height 62
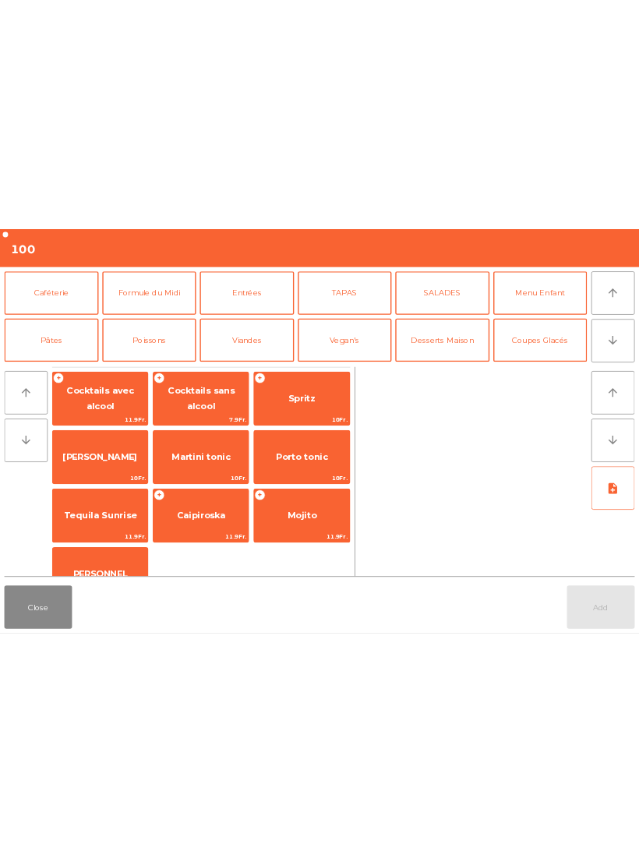
scroll to position [110, 0]
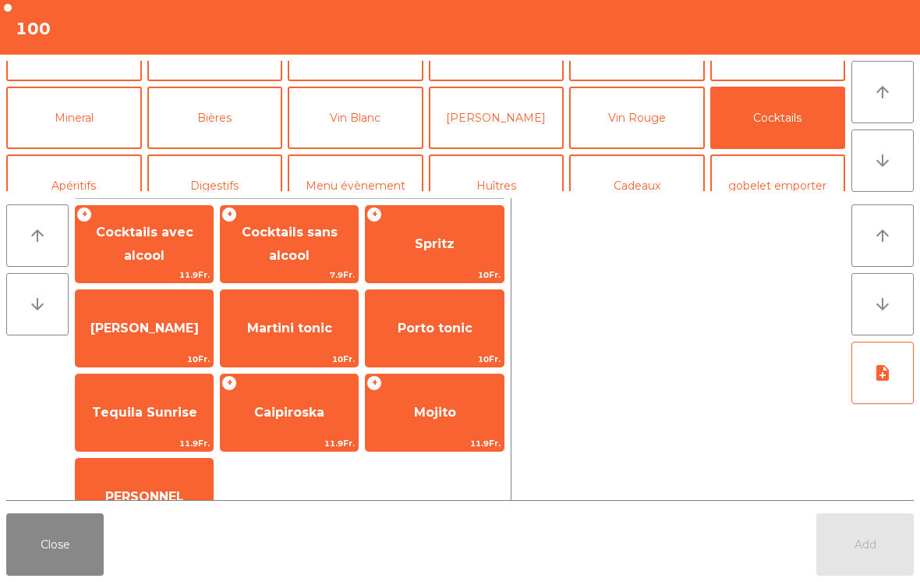
click at [144, 339] on span "[PERSON_NAME]" at bounding box center [144, 328] width 137 height 42
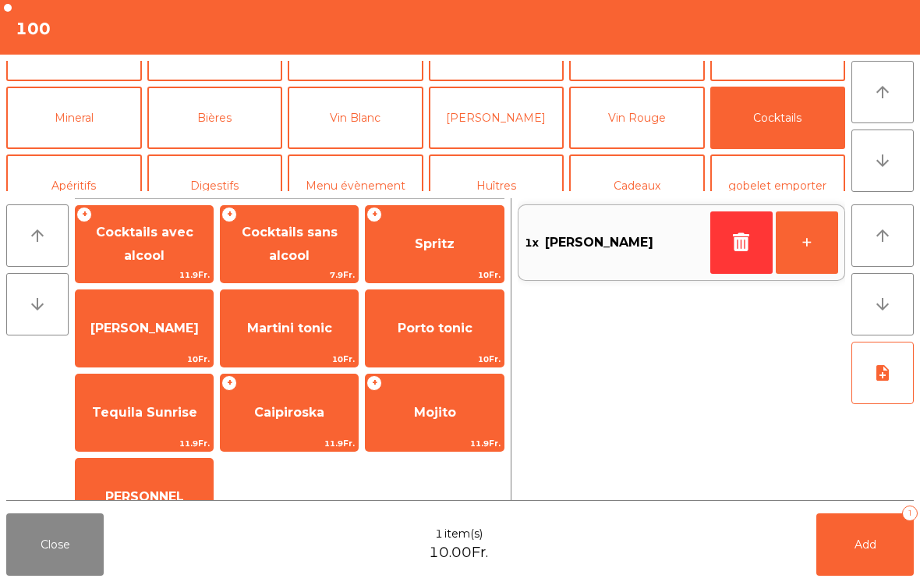
click at [805, 239] on button "+" at bounding box center [807, 242] width 62 height 62
click at [882, 548] on button "Add 2" at bounding box center [864, 544] width 97 height 62
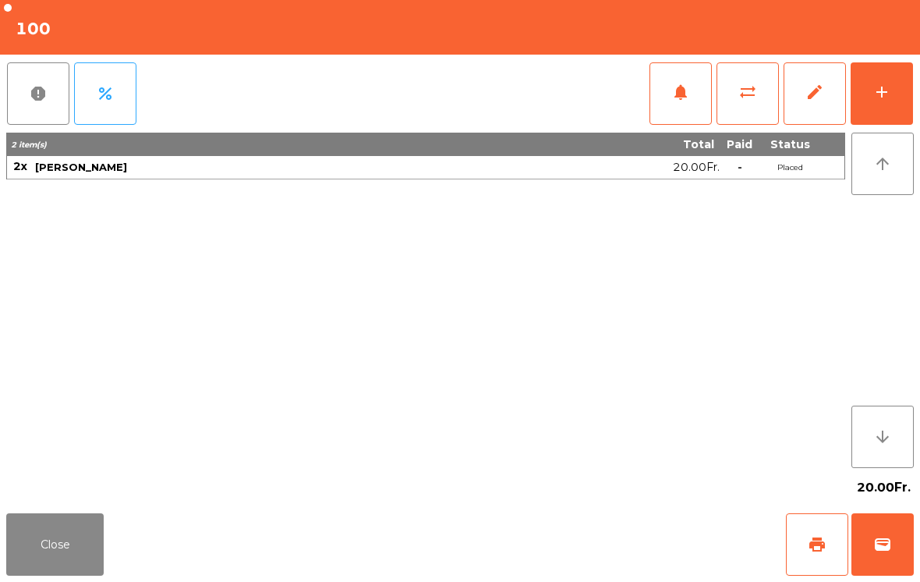
click at [822, 560] on button "print" at bounding box center [817, 544] width 62 height 62
